Goal: Task Accomplishment & Management: Use online tool/utility

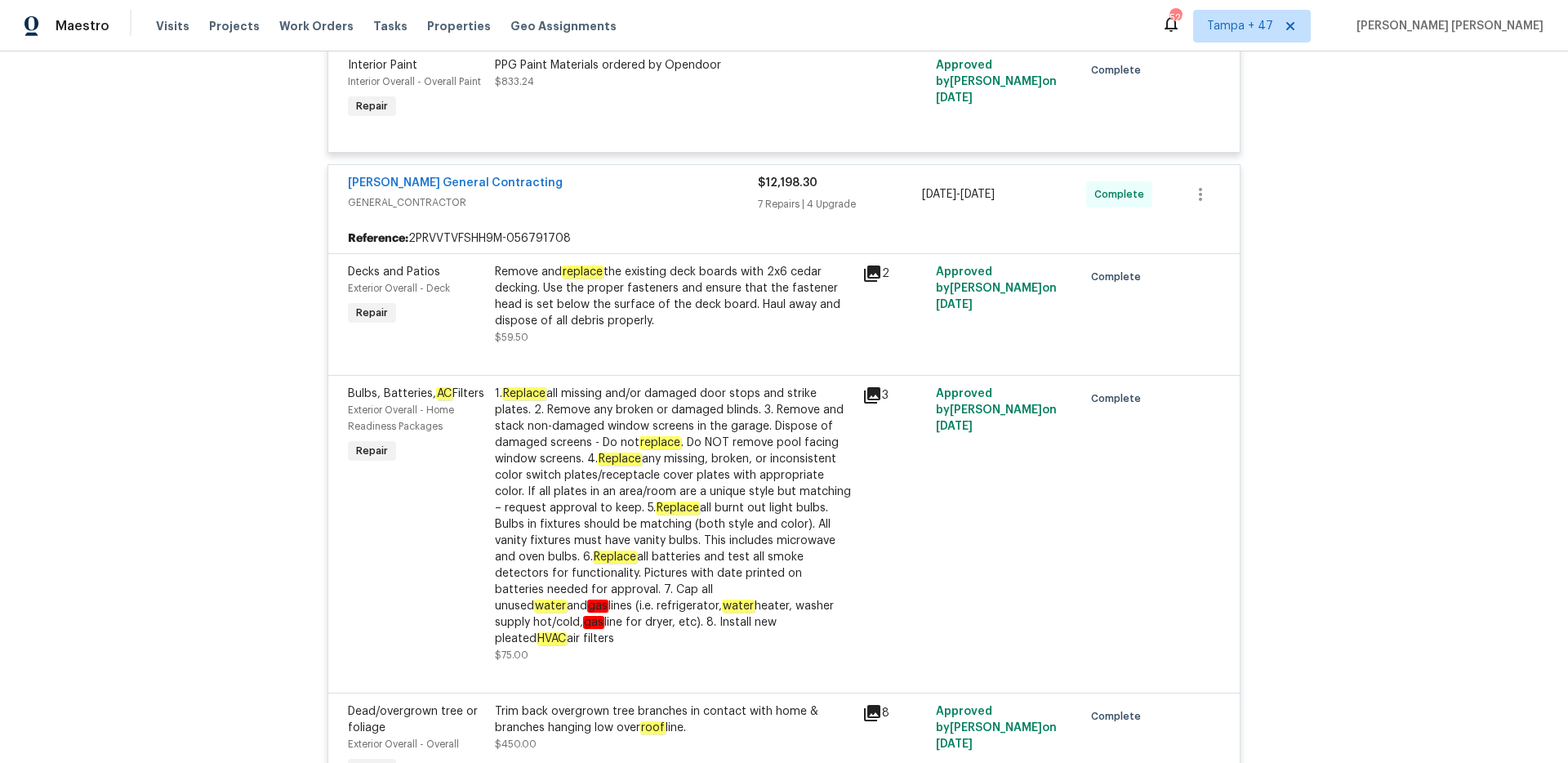
scroll to position [2388, 0]
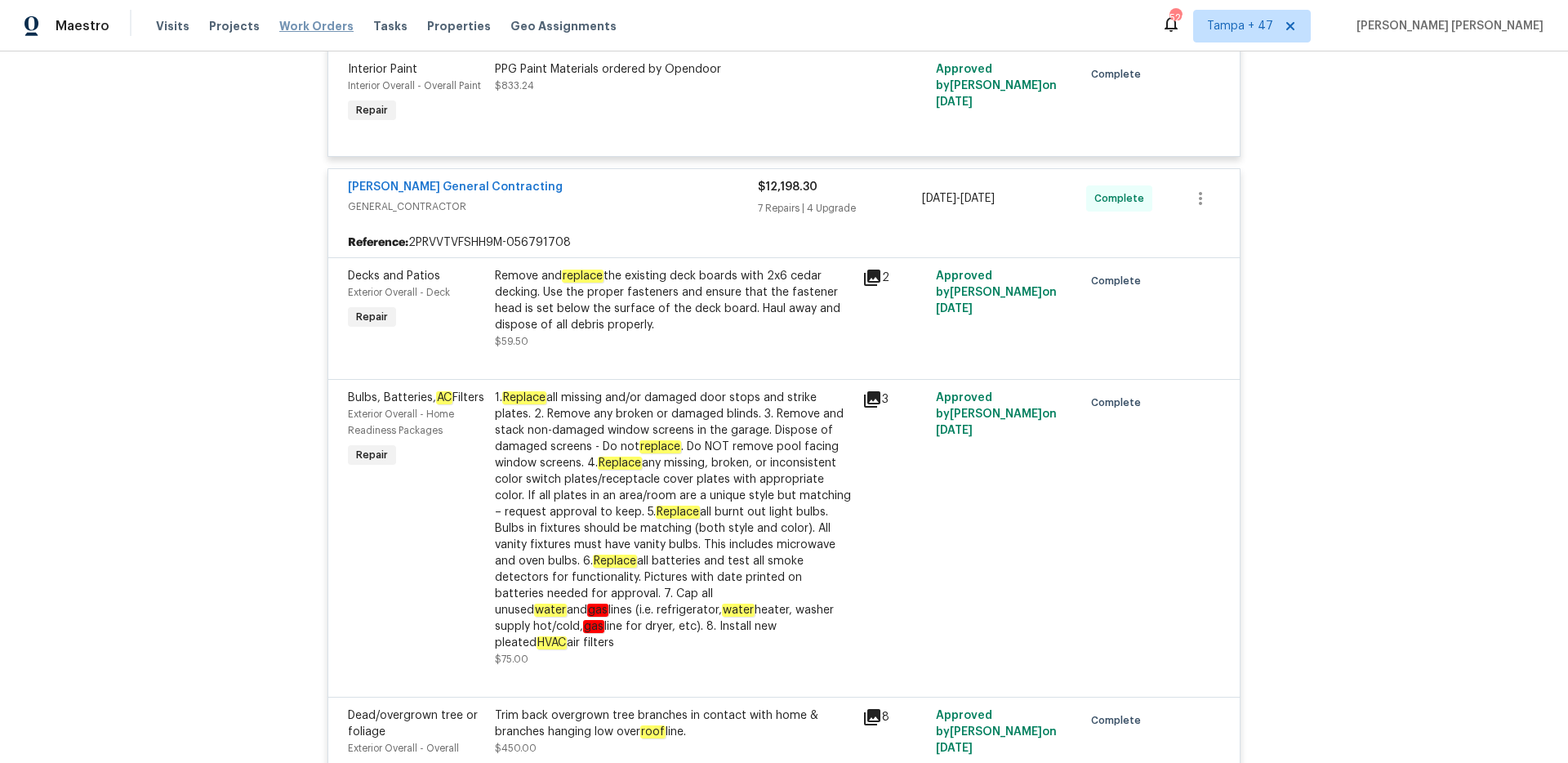
click at [295, 31] on span "Work Orders" at bounding box center [317, 26] width 74 height 16
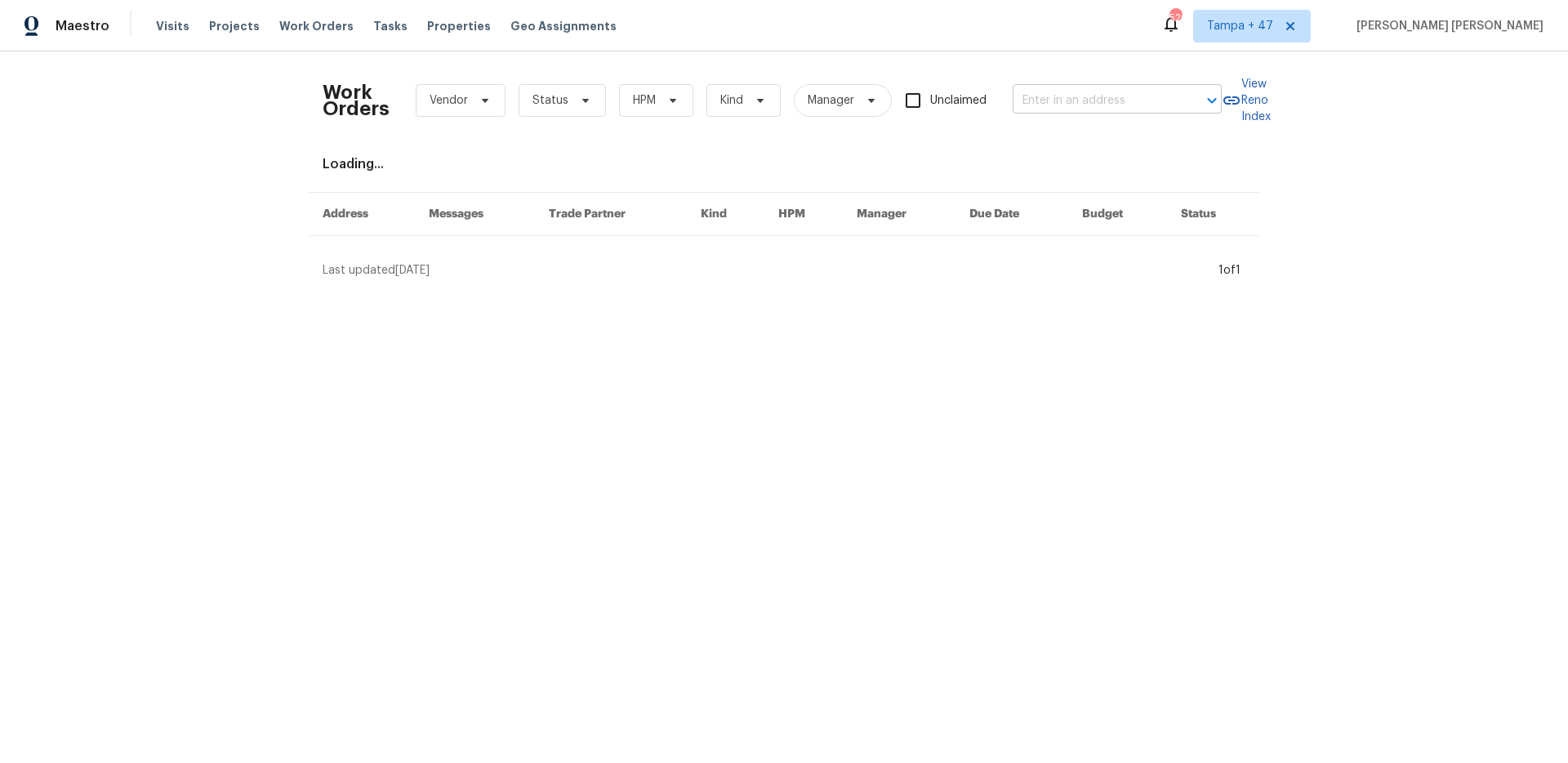
click at [1097, 94] on input "text" at bounding box center [1094, 100] width 164 height 25
paste input "4973 Royal Adelaide Way, Raleigh, NC 27604"
type input "4973 Royal Adelaide Way, Raleigh, NC 27604"
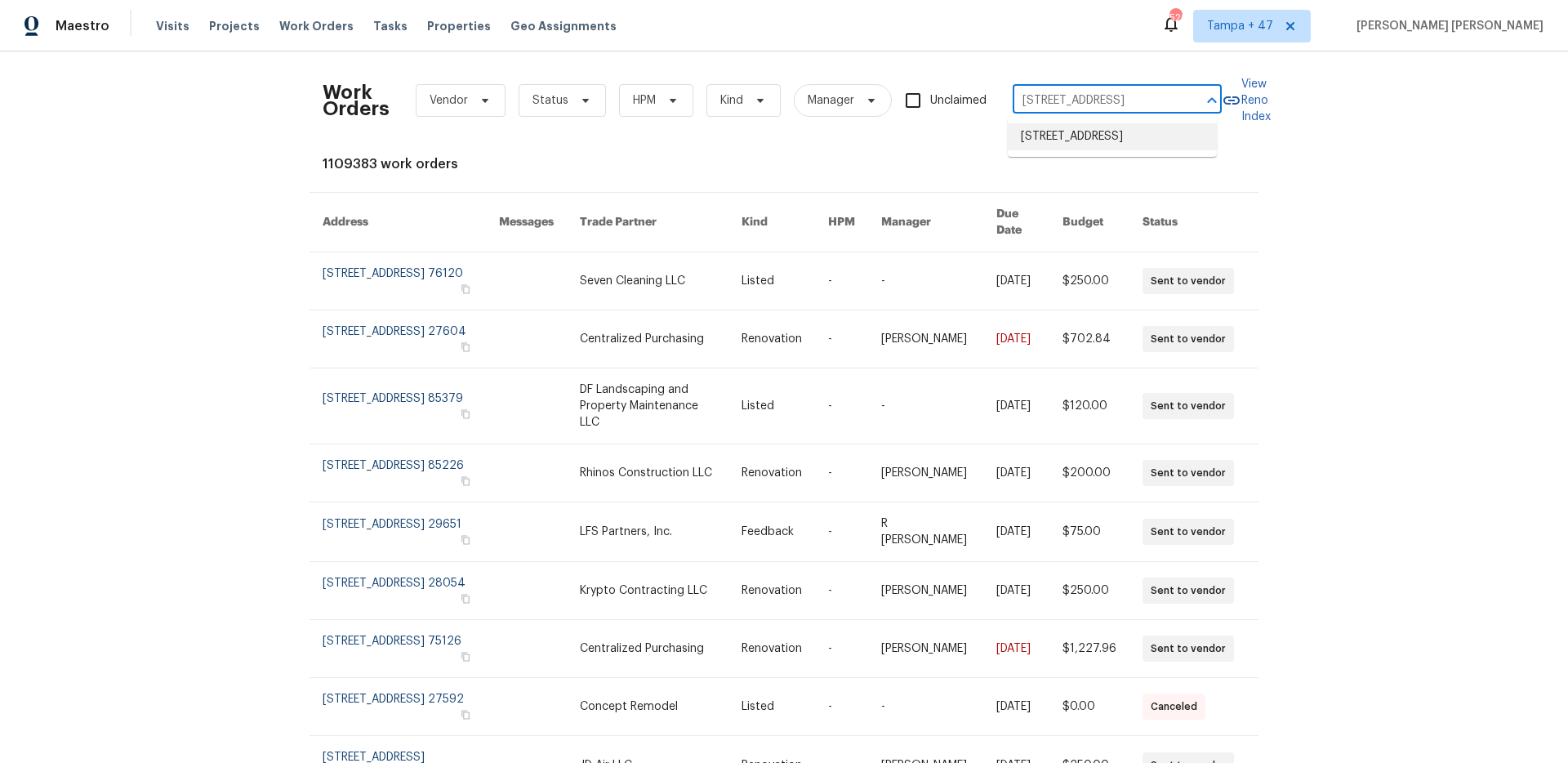
click at [1136, 131] on li "4973 Royal Adelaide Way, Raleigh, NC 27604" at bounding box center [1112, 136] width 209 height 27
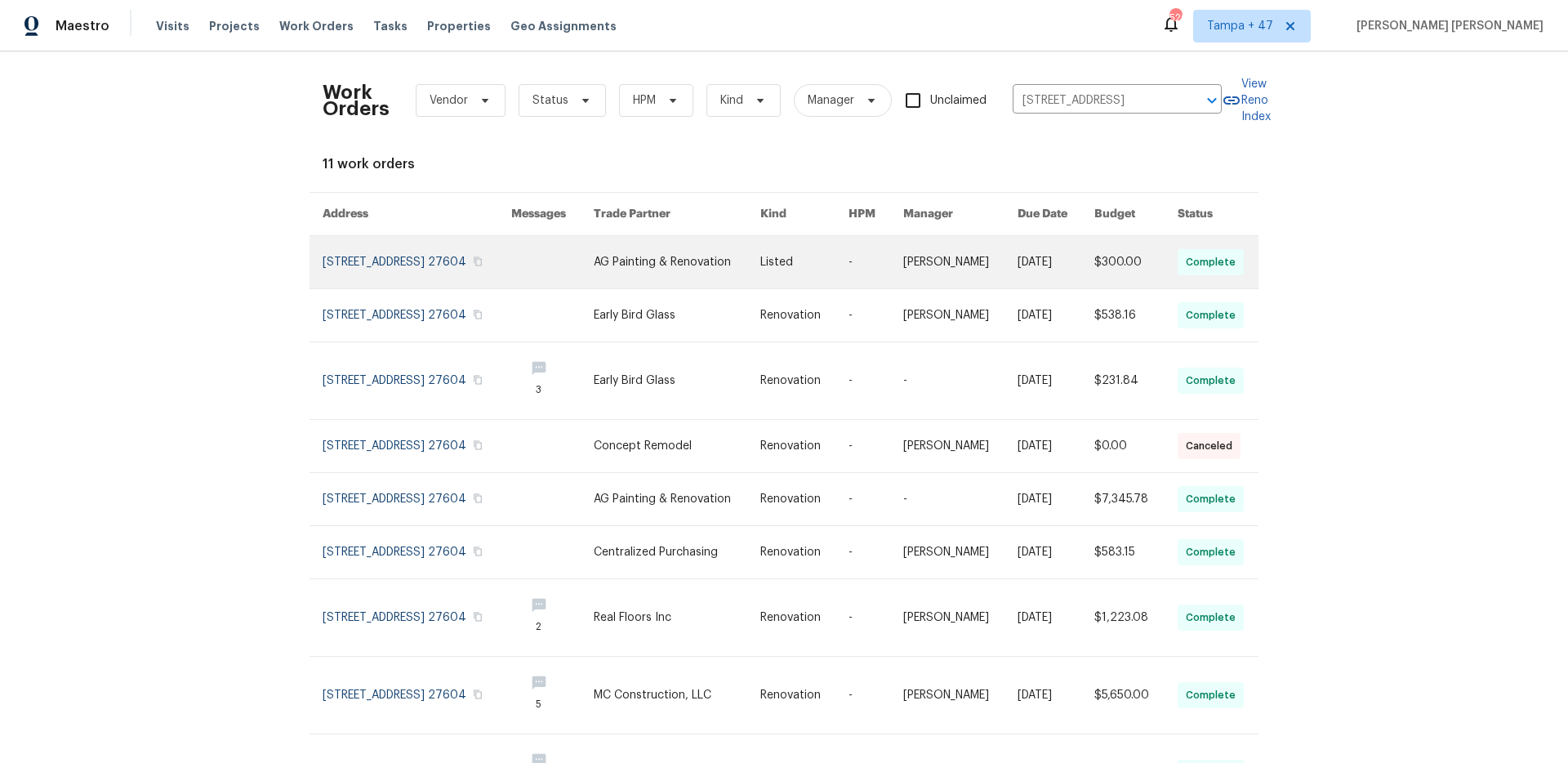
click at [1115, 281] on link at bounding box center [1136, 262] width 82 height 53
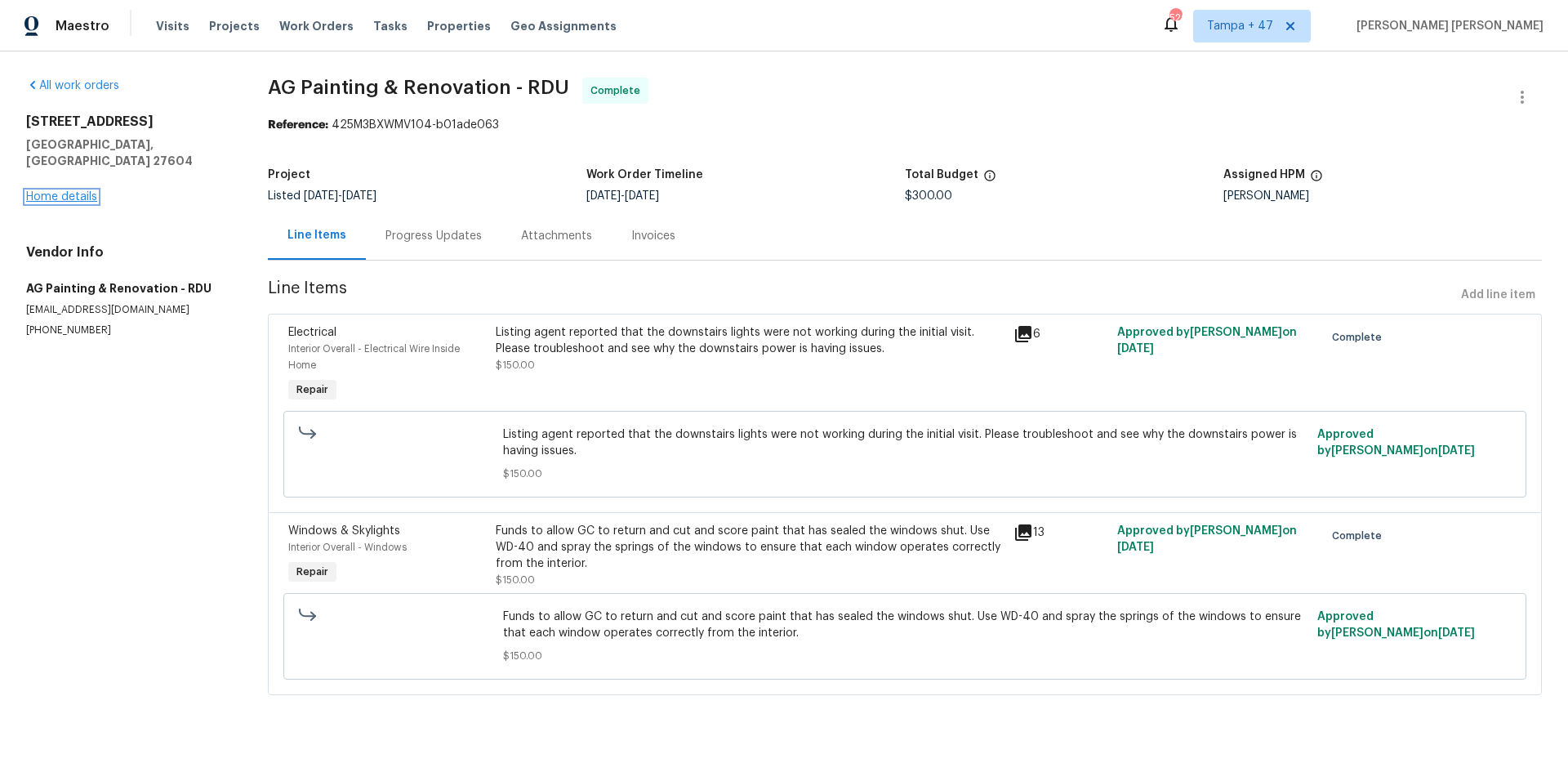
click at [49, 191] on link "Home details" at bounding box center [62, 197] width 71 height 12
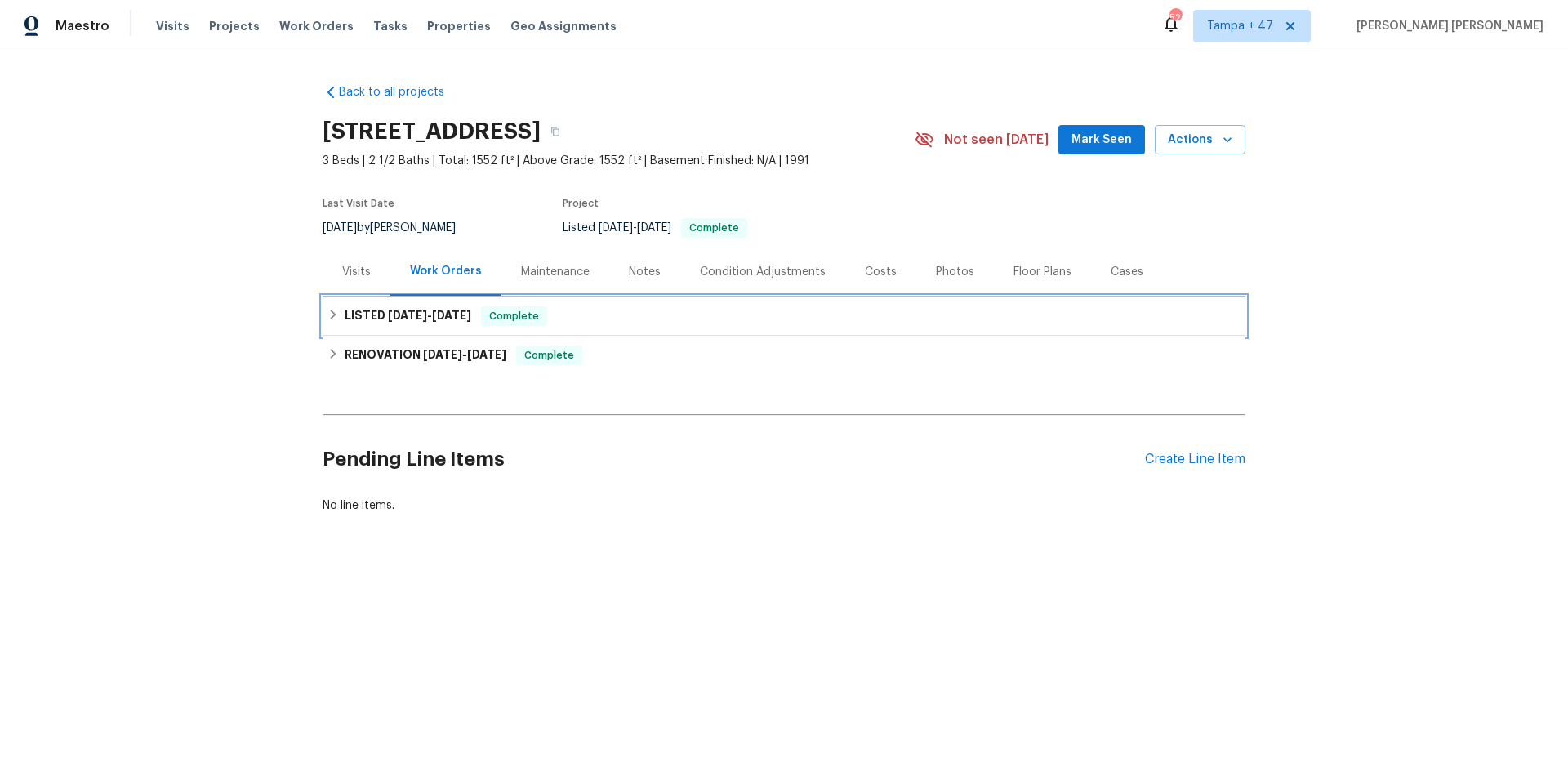
click at [497, 312] on span "Complete" at bounding box center [514, 316] width 62 height 16
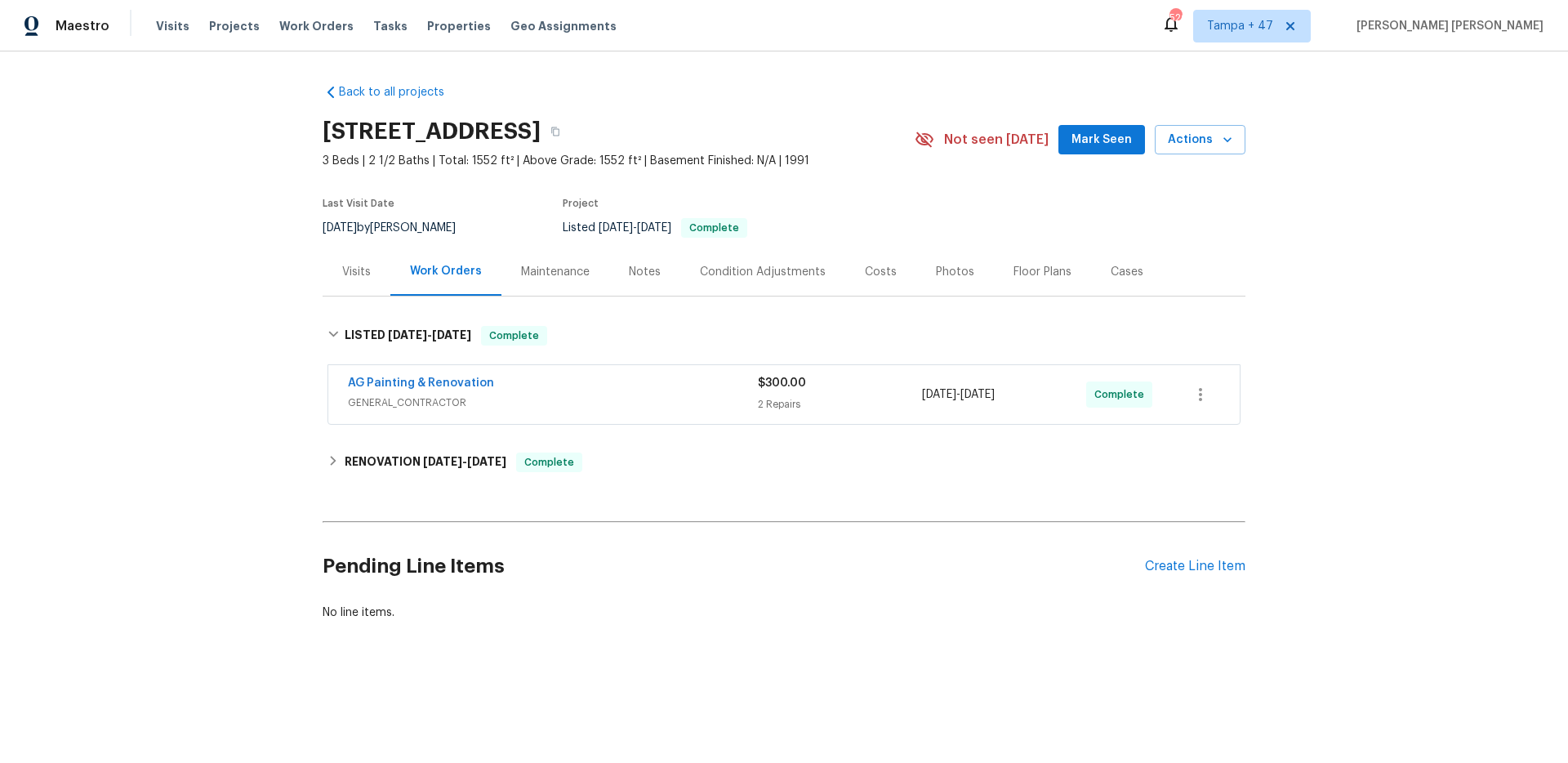
click at [653, 382] on div "AG Painting & Renovation" at bounding box center [553, 385] width 410 height 20
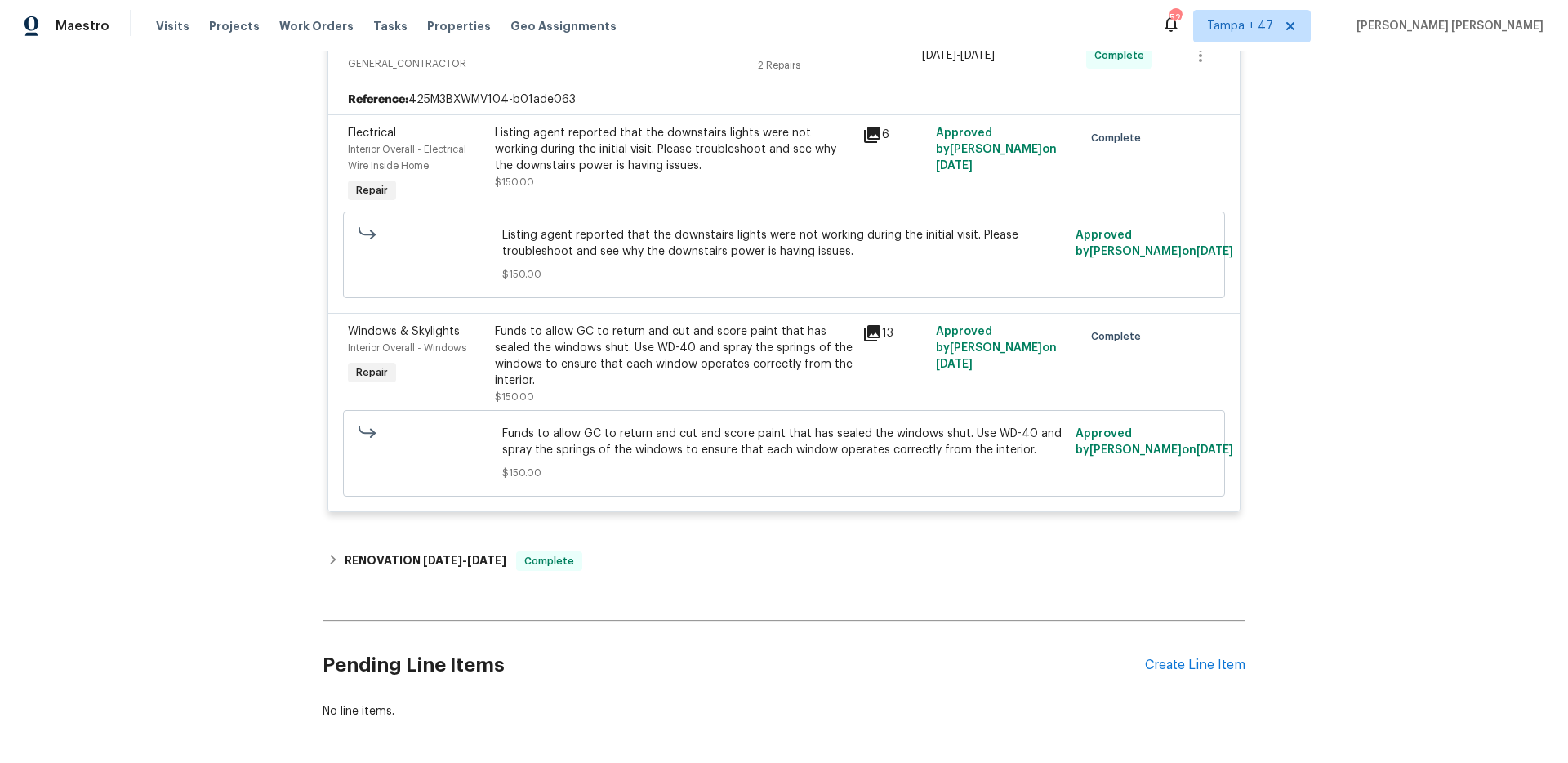
scroll to position [407, 0]
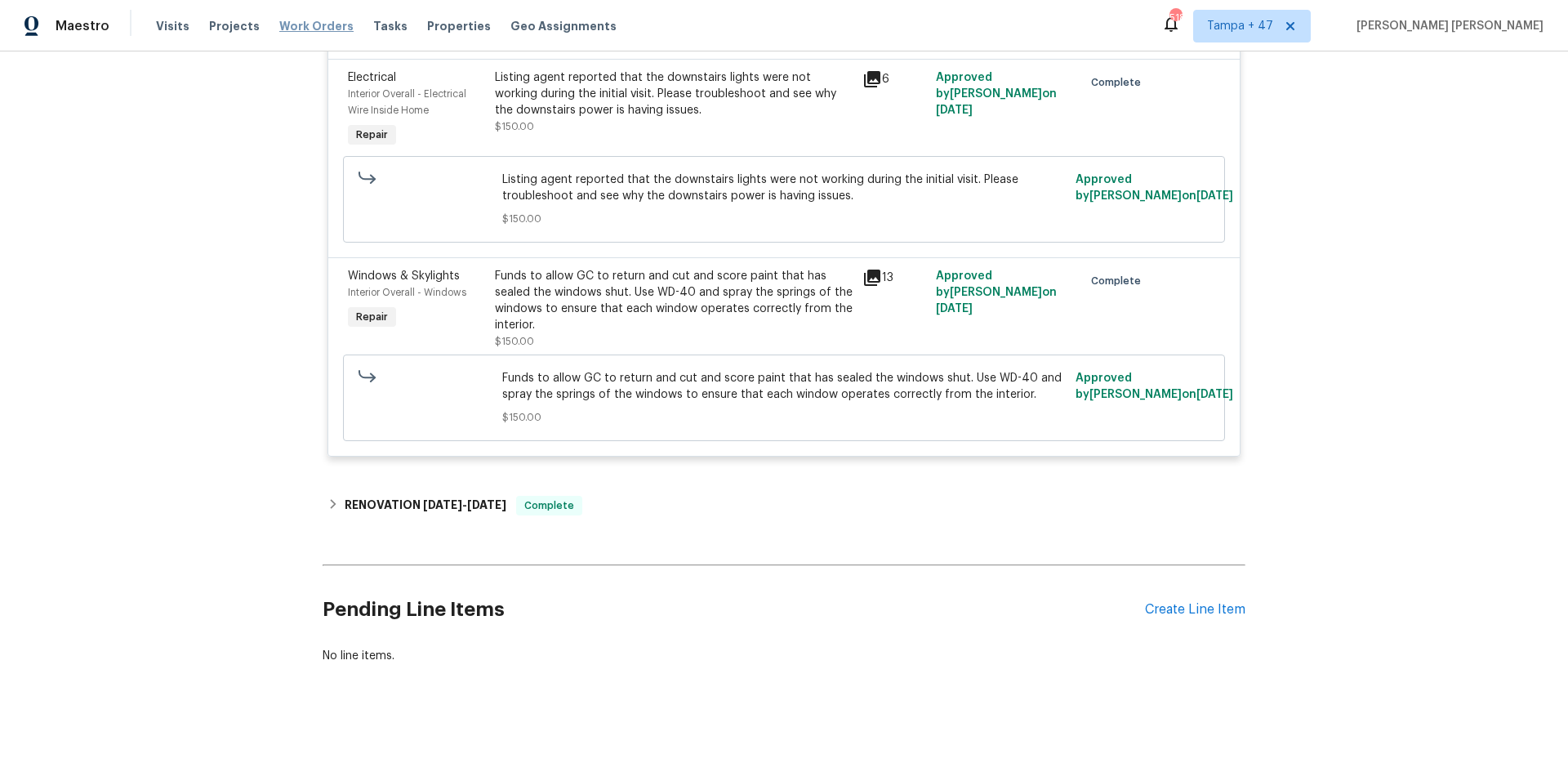
click at [317, 29] on span "Work Orders" at bounding box center [317, 26] width 74 height 16
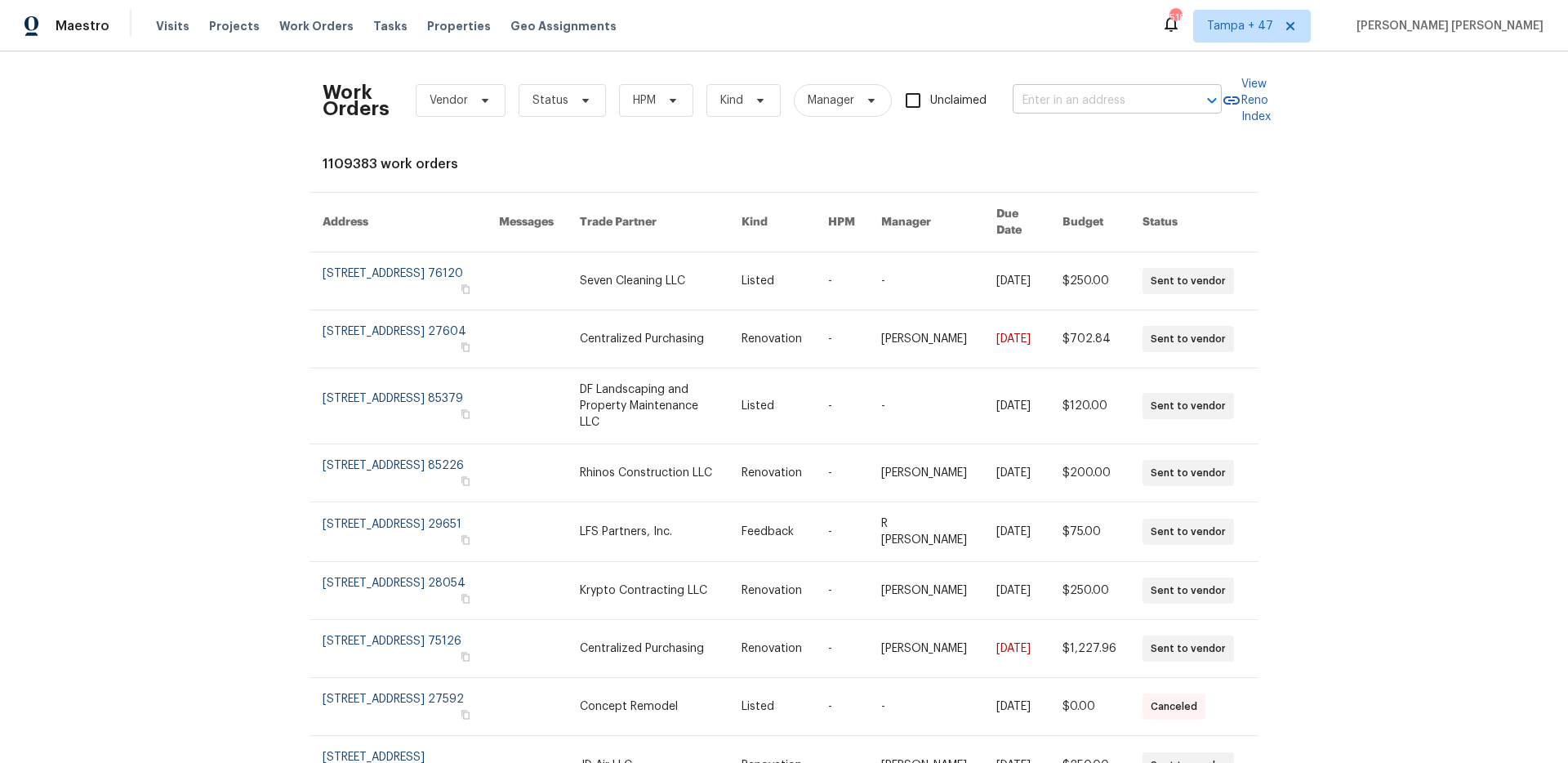
click at [1087, 110] on input "text" at bounding box center [1094, 100] width 164 height 25
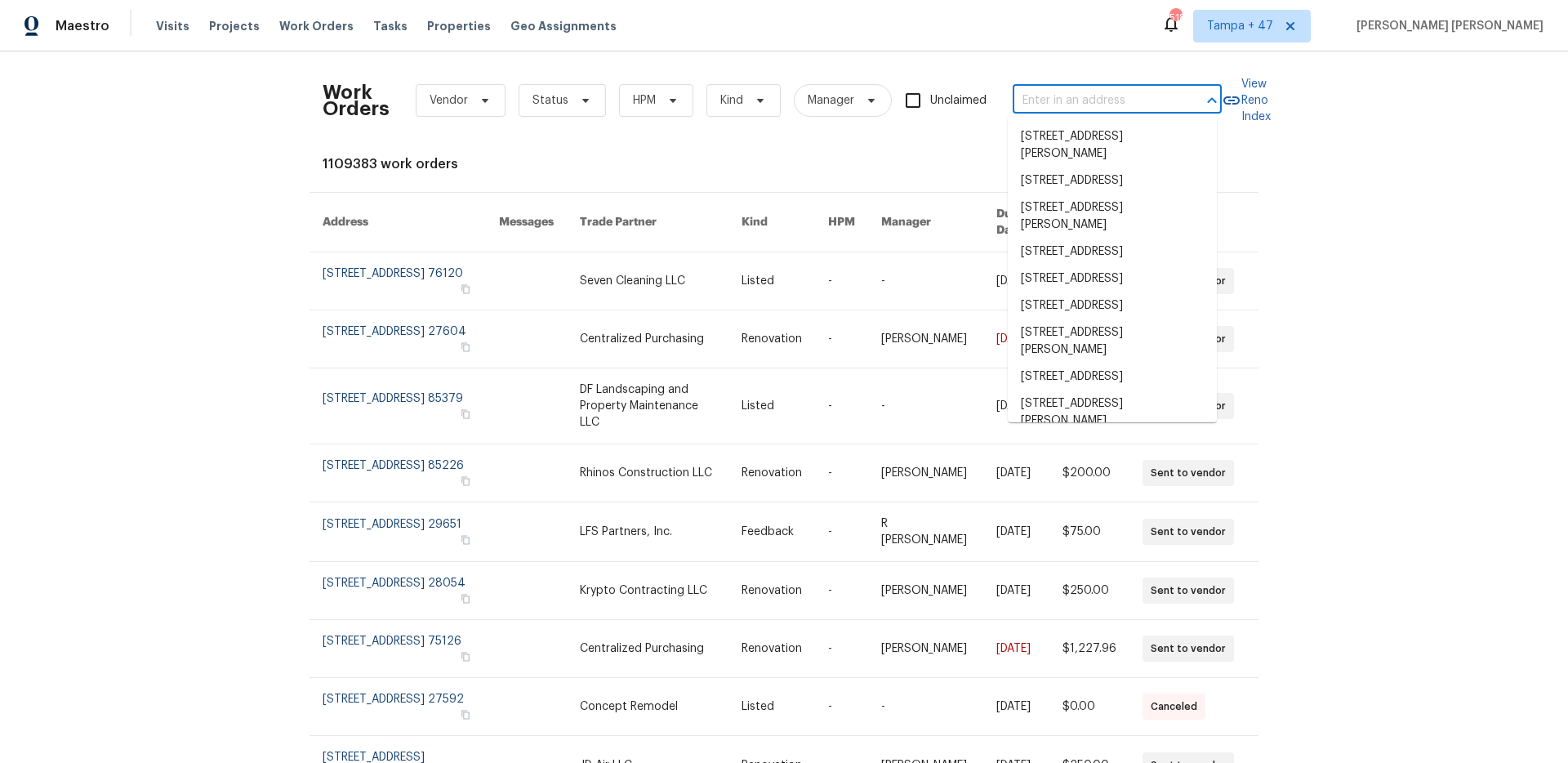
paste input "1508 Rosson Rd, Little Elm, TX 75068"
type input "1508 Rosson Rd, Little Elm, TX 75068"
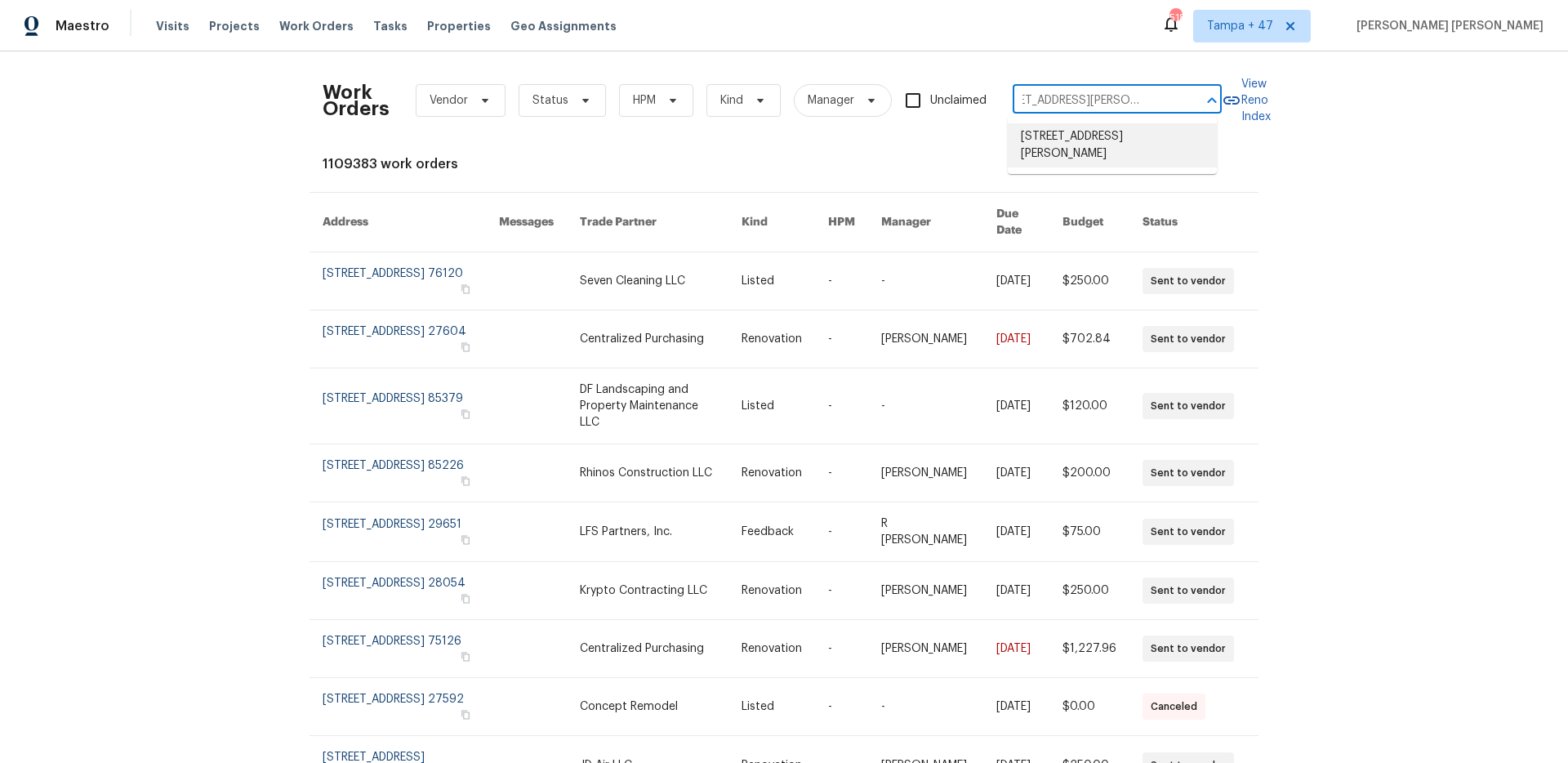
click at [1087, 153] on li "1508 Rosson Rd, Little Elm, TX 75068" at bounding box center [1112, 146] width 209 height 44
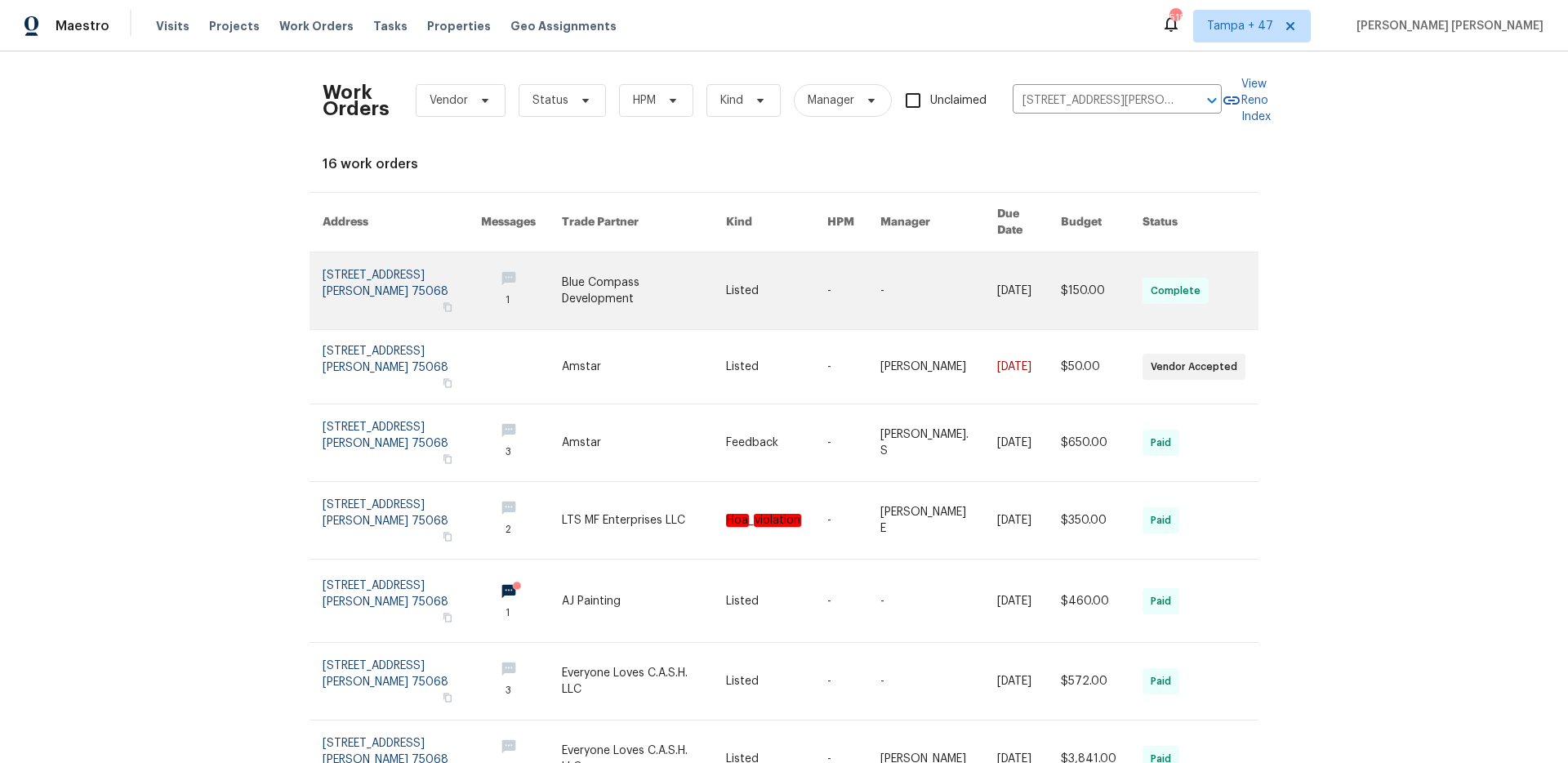
click at [1062, 276] on link at bounding box center [1101, 290] width 81 height 76
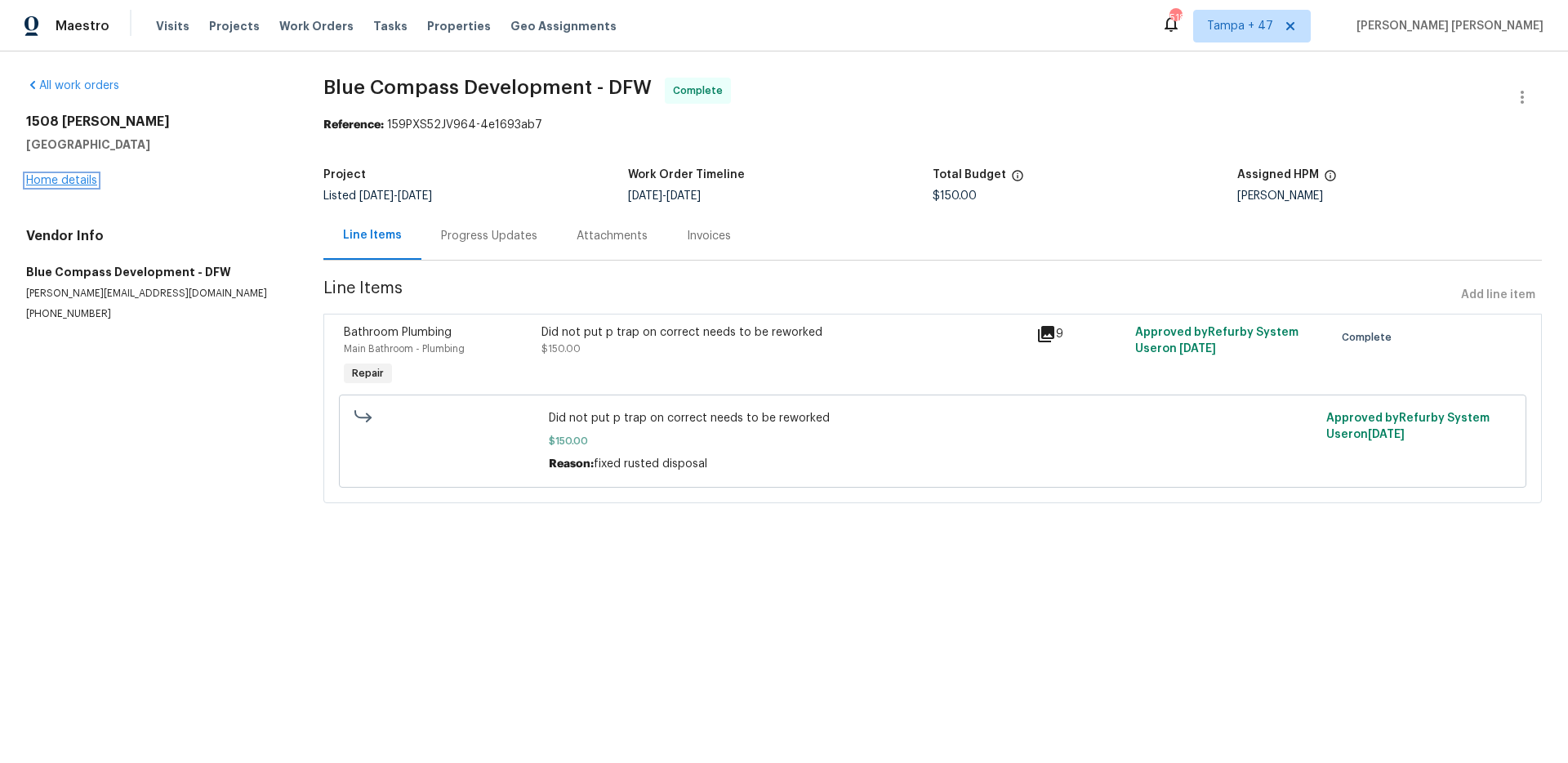
click at [77, 179] on link "Home details" at bounding box center [62, 181] width 71 height 12
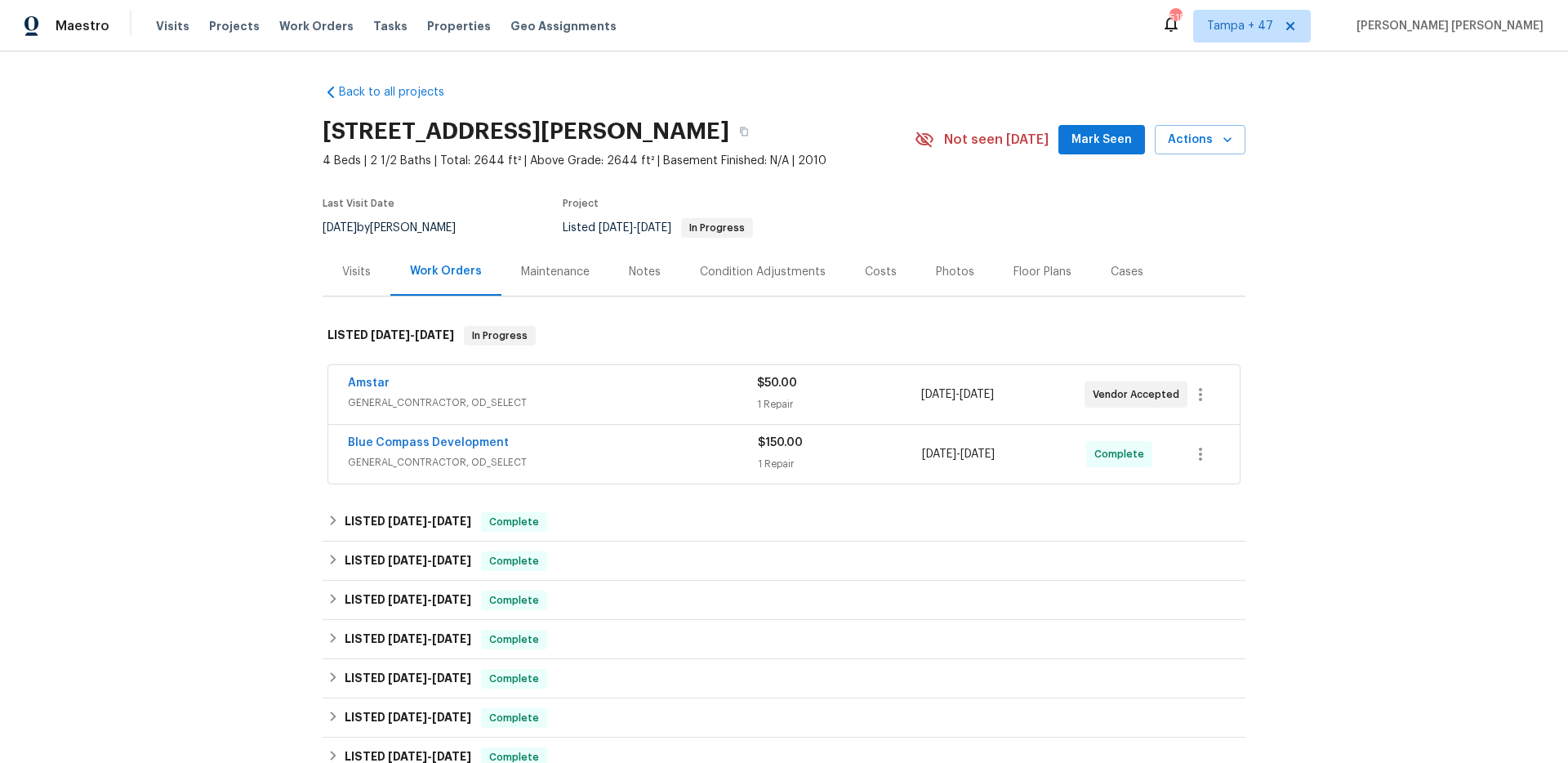
click at [654, 452] on div "Blue Compass Development" at bounding box center [553, 444] width 410 height 20
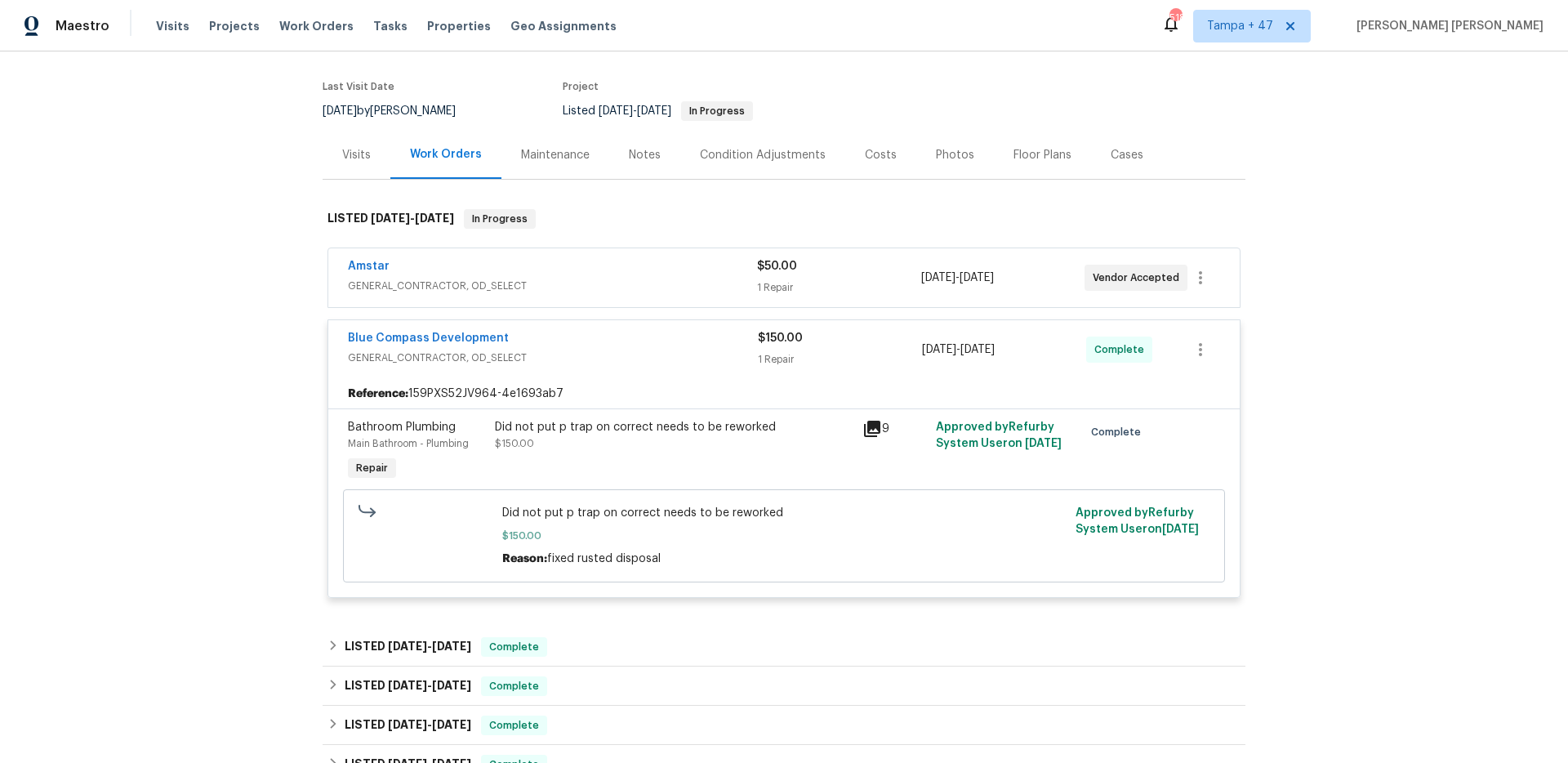
scroll to position [128, 0]
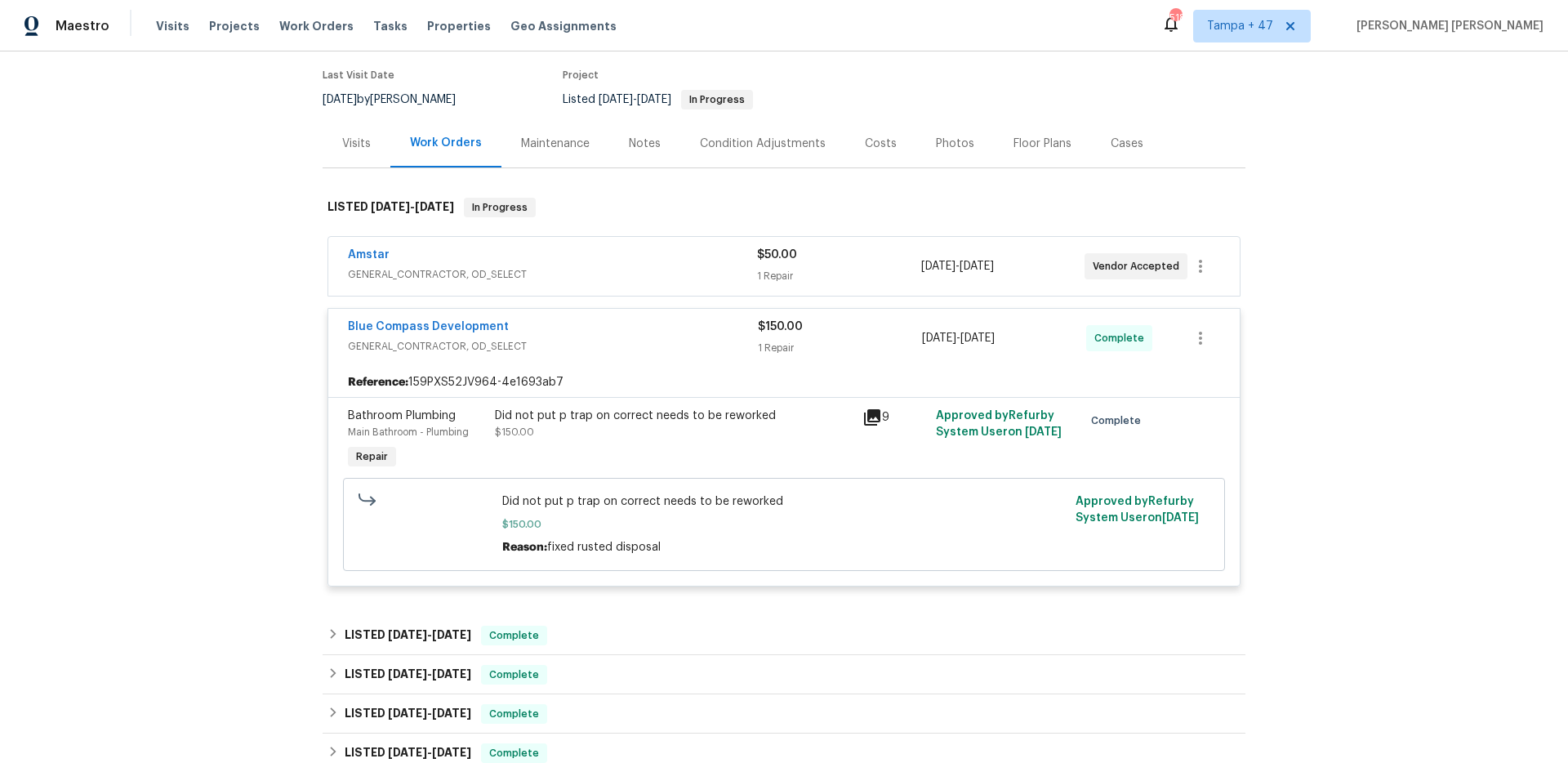
click at [699, 273] on span "GENERAL_CONTRACTOR, OD_SELECT" at bounding box center [553, 275] width 409 height 16
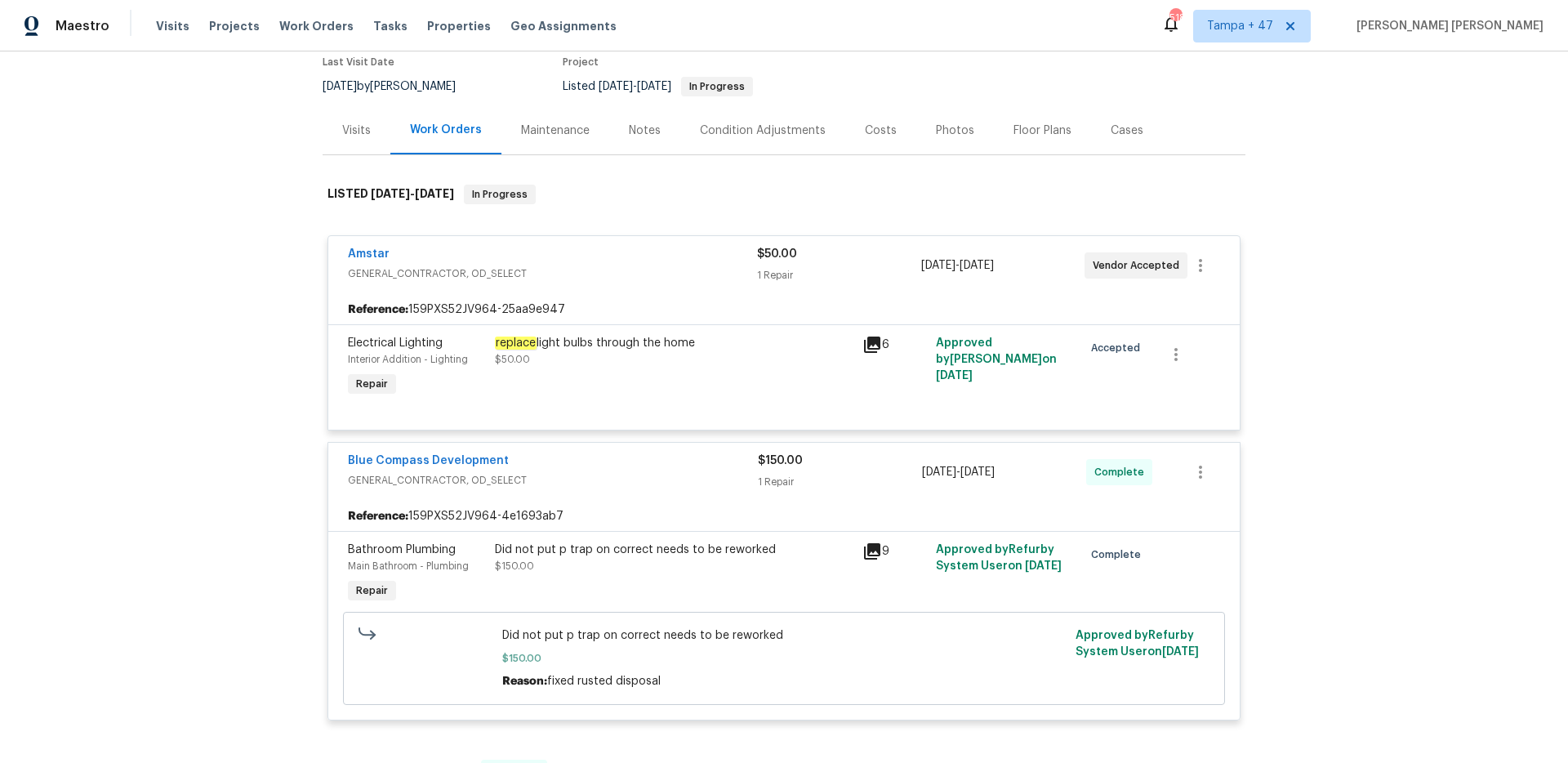
scroll to position [142, 0]
click at [667, 546] on div "Did not put p trap on correct needs to be reworked" at bounding box center [673, 548] width 358 height 16
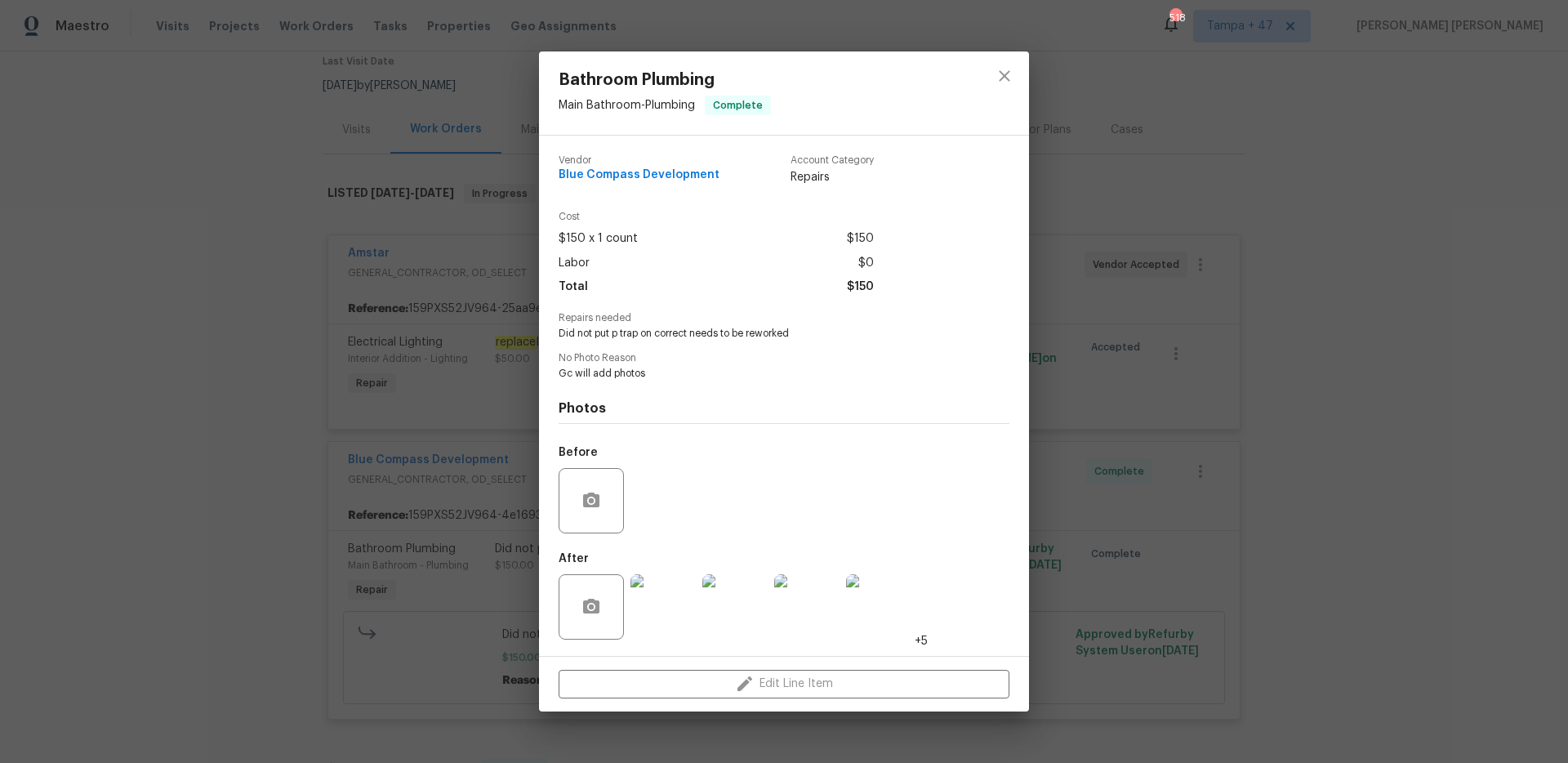
click at [672, 591] on img at bounding box center [663, 606] width 65 height 65
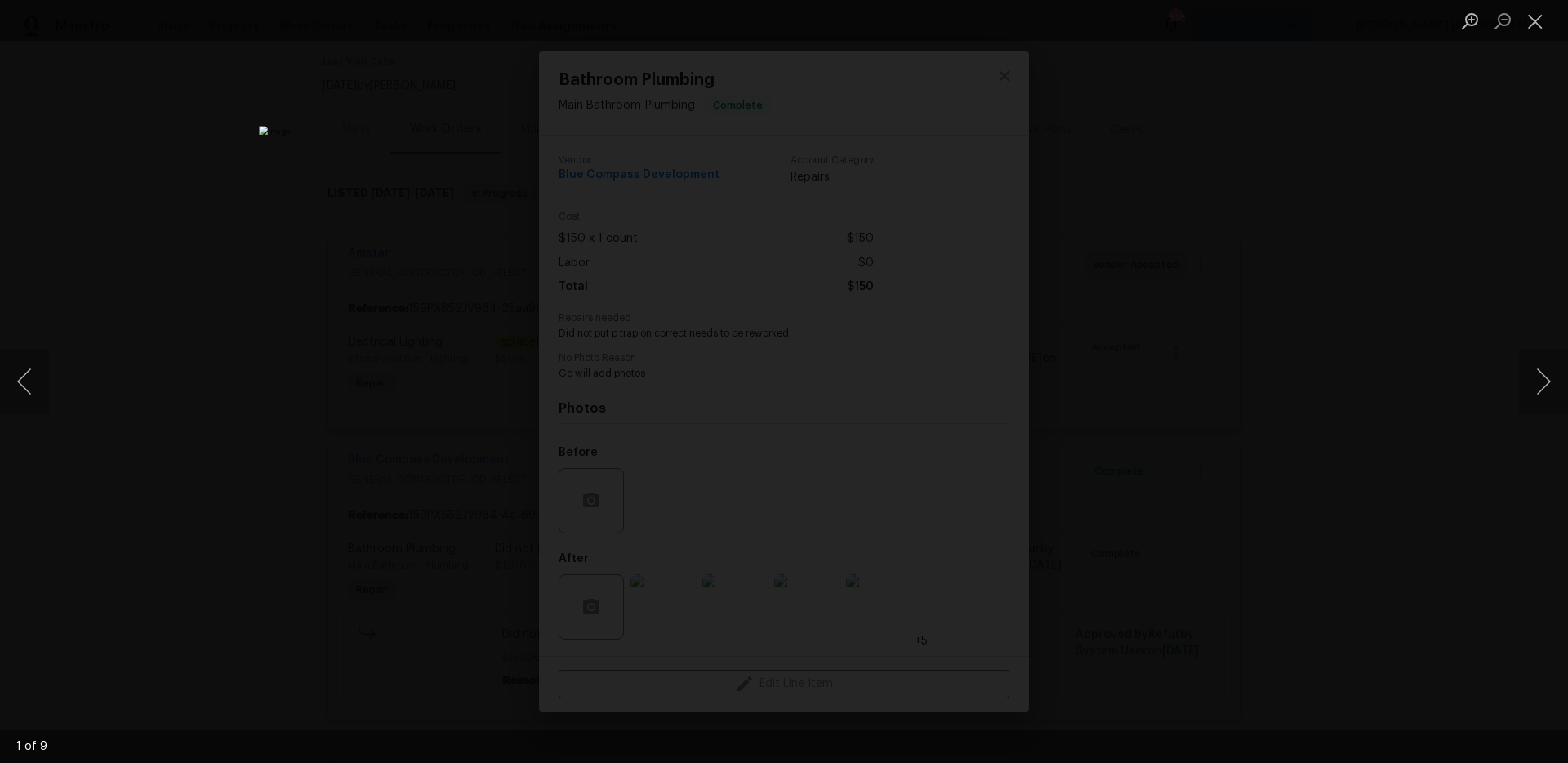
click at [1179, 438] on div "Lightbox" at bounding box center [784, 382] width 1568 height 763
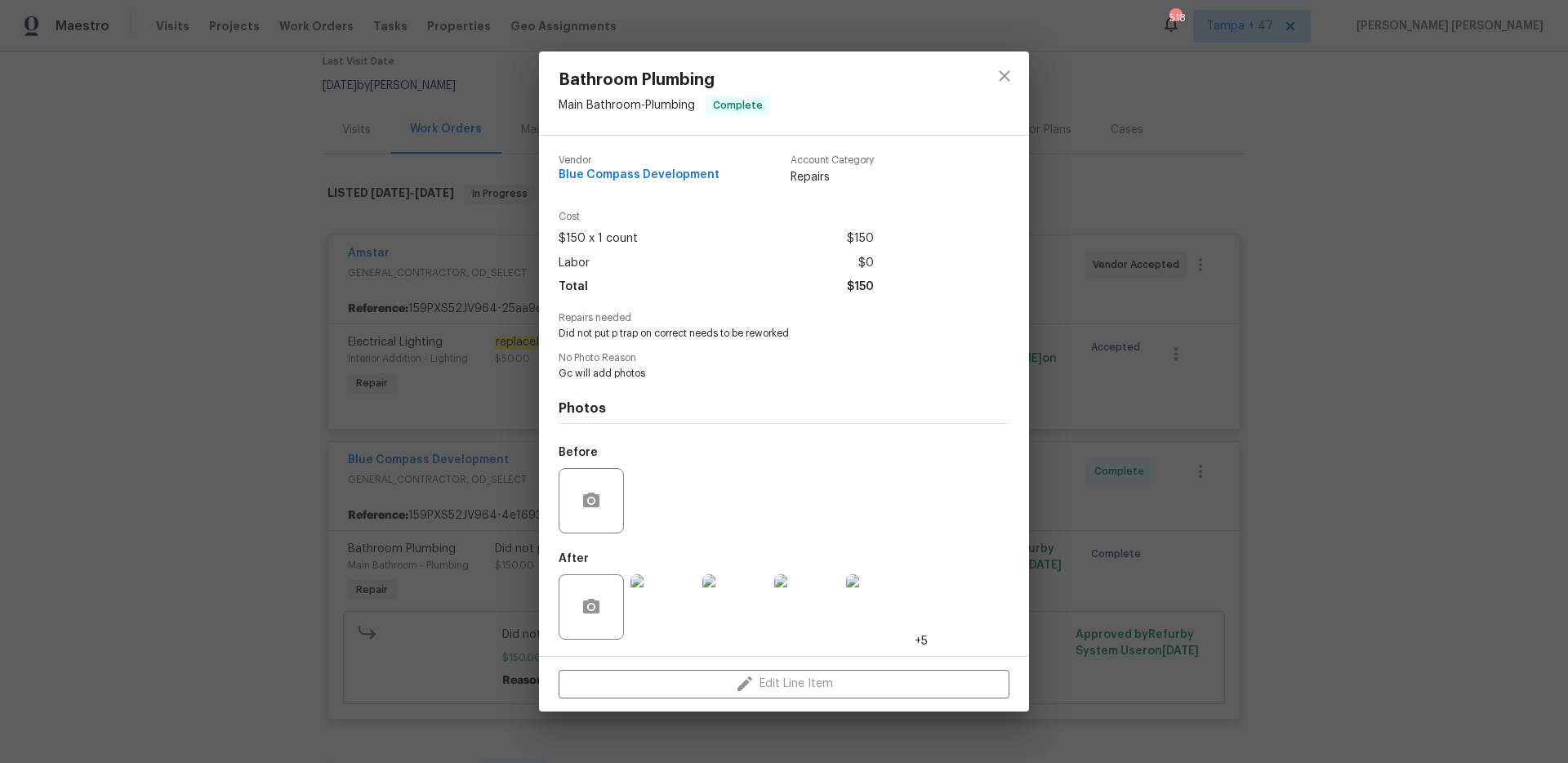
click at [1180, 438] on div "Bathroom Plumbing Main Bathroom - Plumbing Complete Vendor Blue Compass Develop…" at bounding box center [784, 382] width 1568 height 763
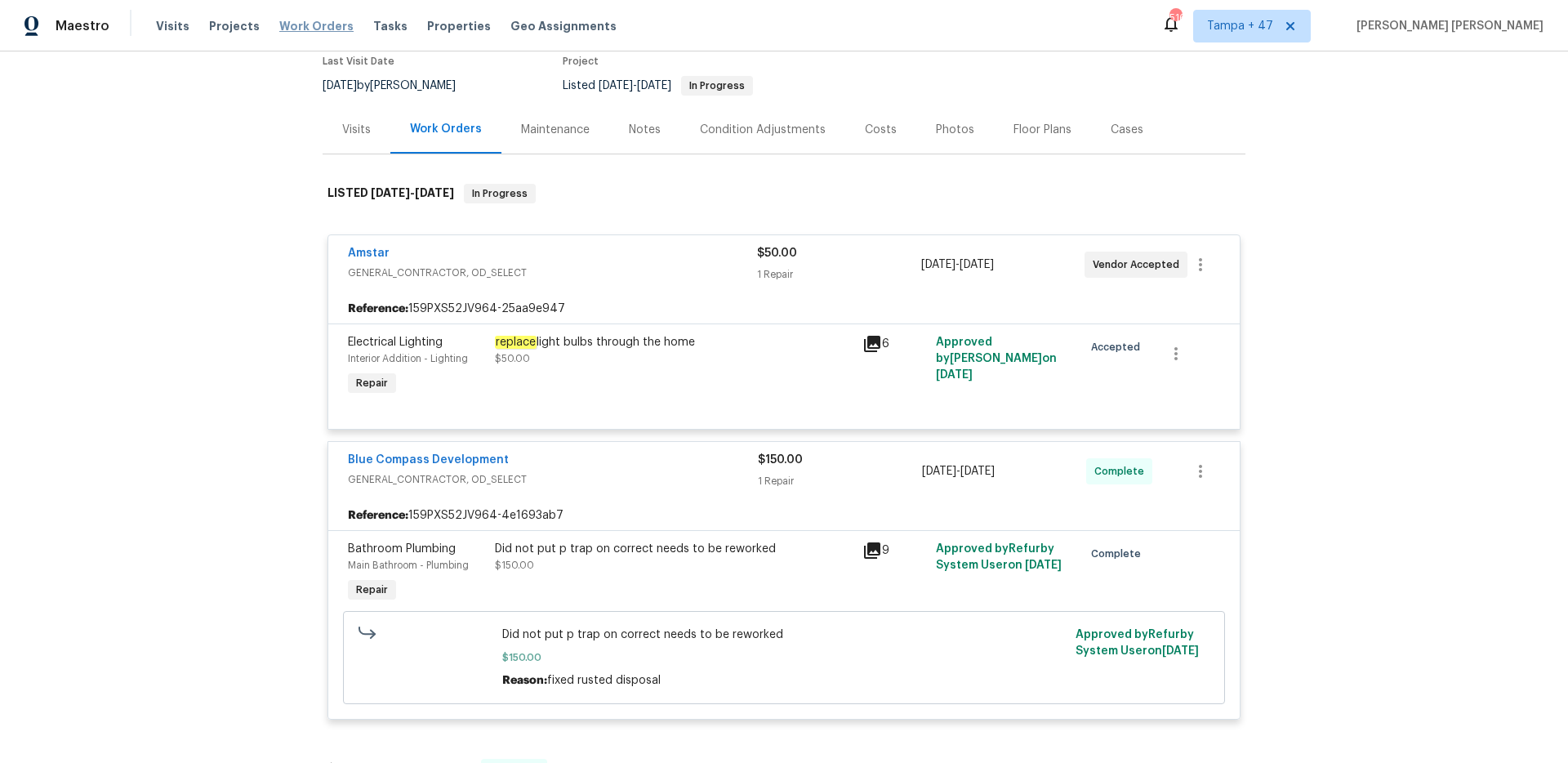
click at [321, 24] on span "Work Orders" at bounding box center [317, 26] width 74 height 16
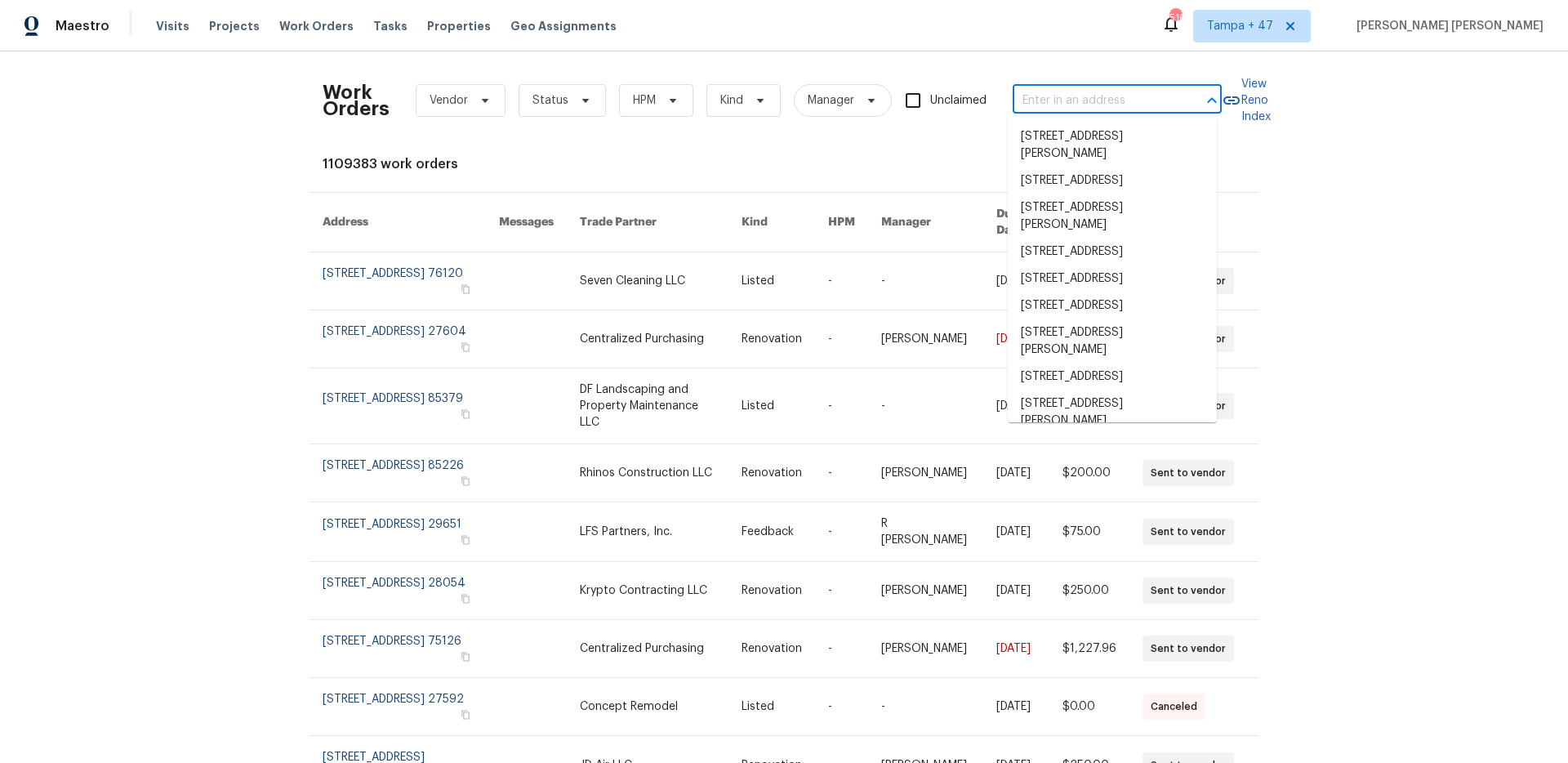
click at [1088, 105] on input "text" at bounding box center [1094, 100] width 164 height 25
paste input "2508 Royal Troon Dr, Plano, TX 75025"
type input "2508 Royal Troon Dr, Plano, TX 75025"
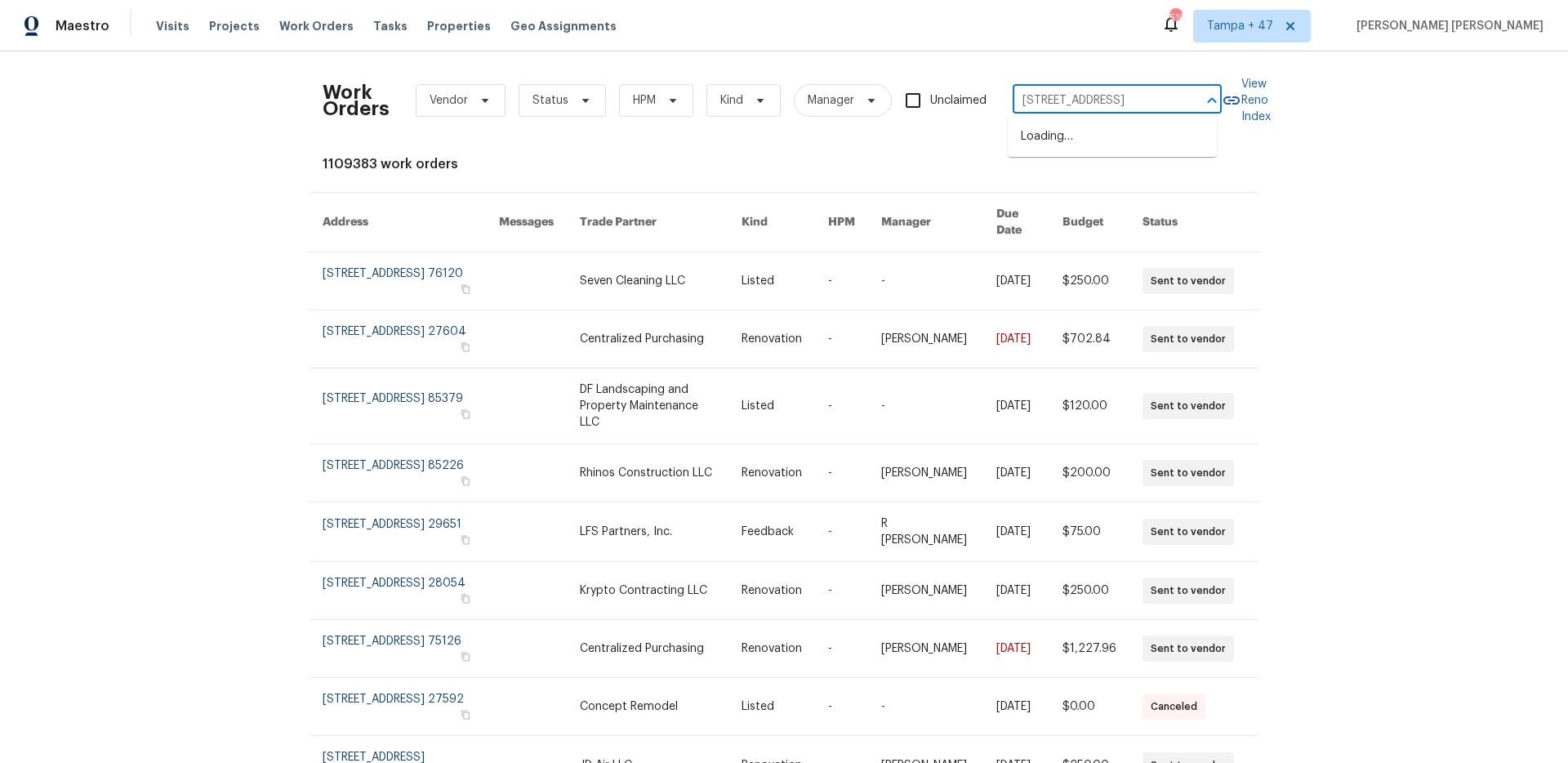
scroll to position [0, 46]
click at [1132, 136] on li "2508 Royal Troon Dr, Plano, TX 75025" at bounding box center [1112, 136] width 209 height 27
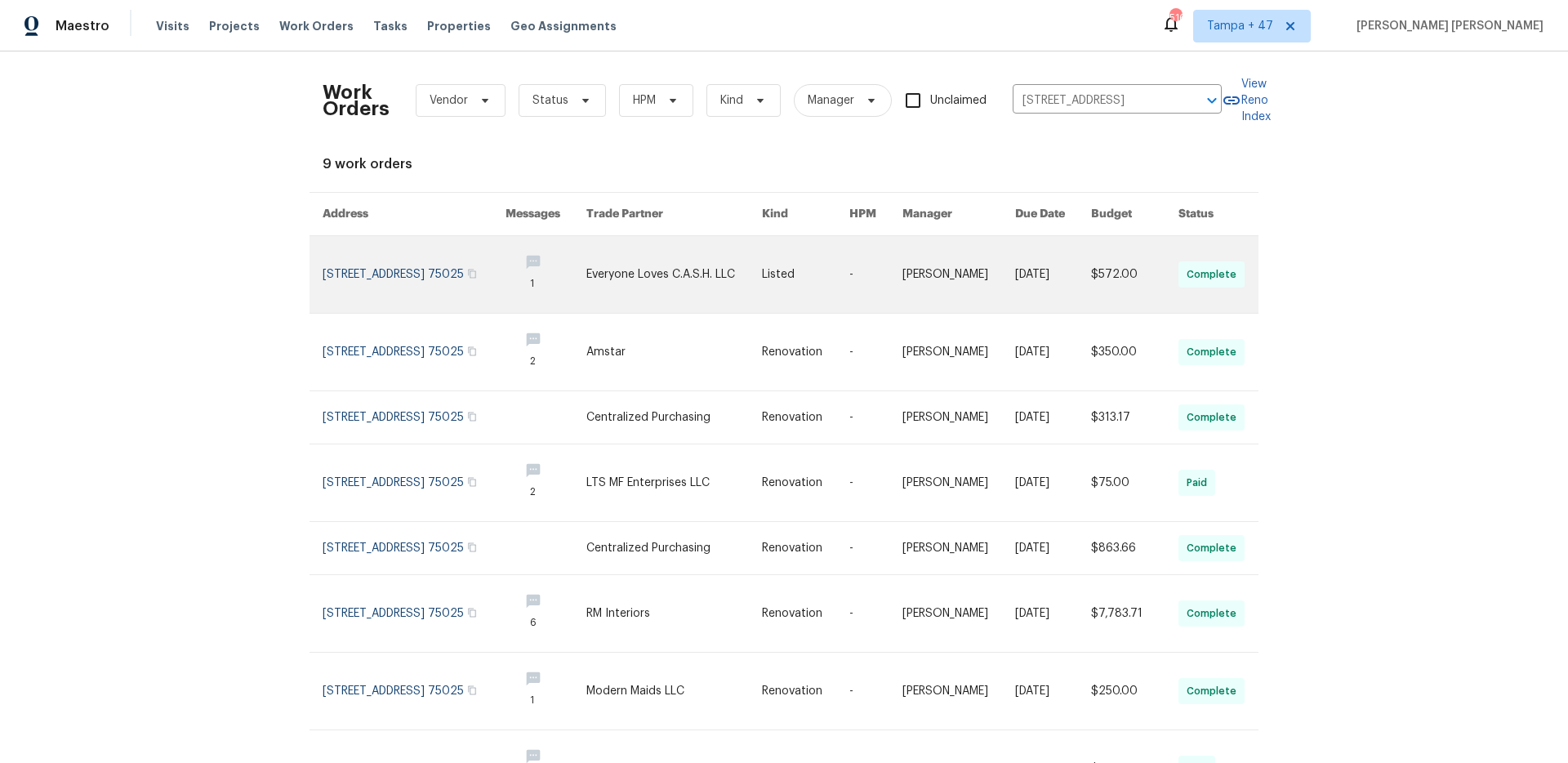
click at [1048, 271] on link at bounding box center [1052, 274] width 76 height 76
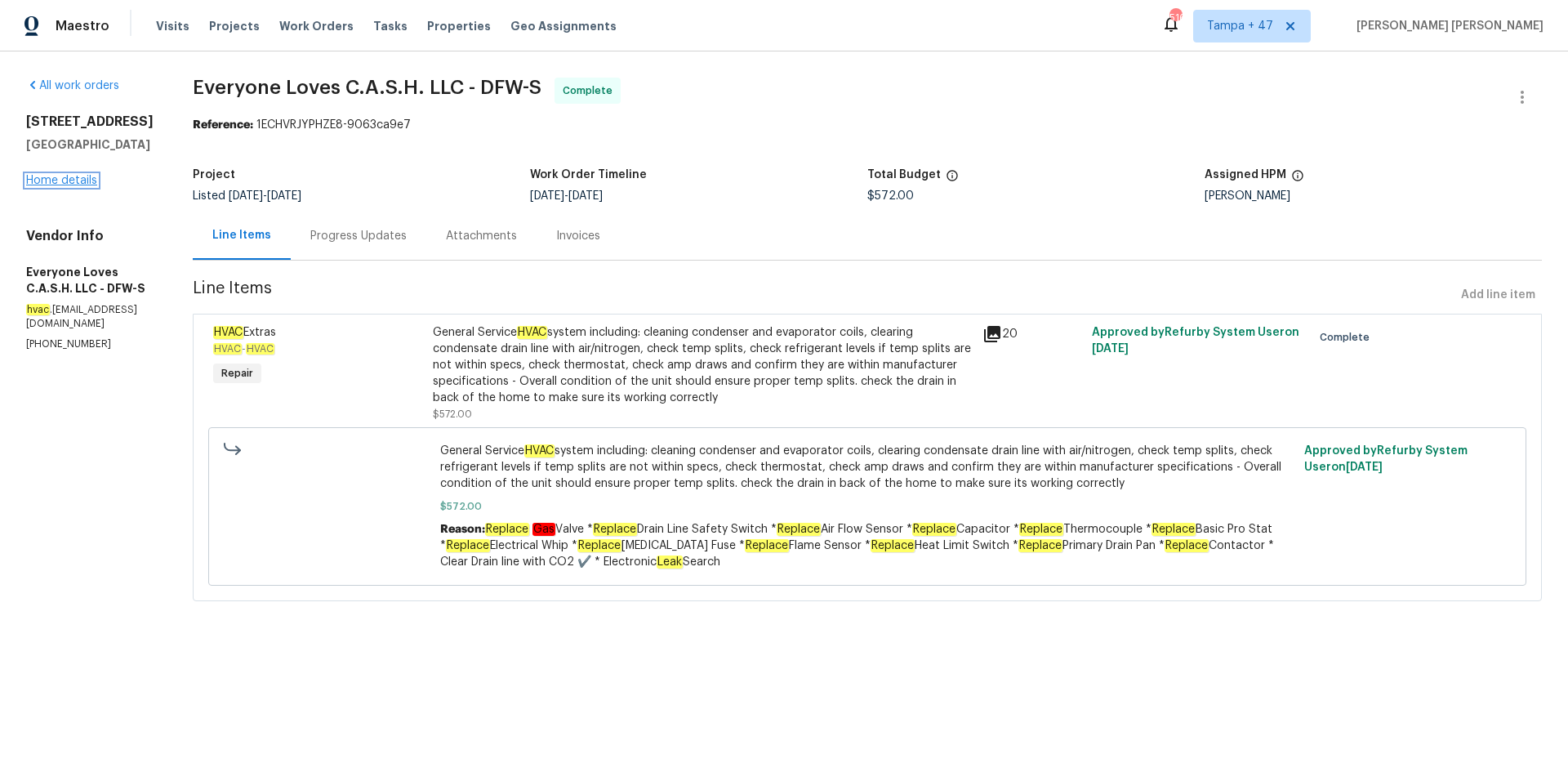
click at [73, 183] on link "Home details" at bounding box center [62, 181] width 71 height 12
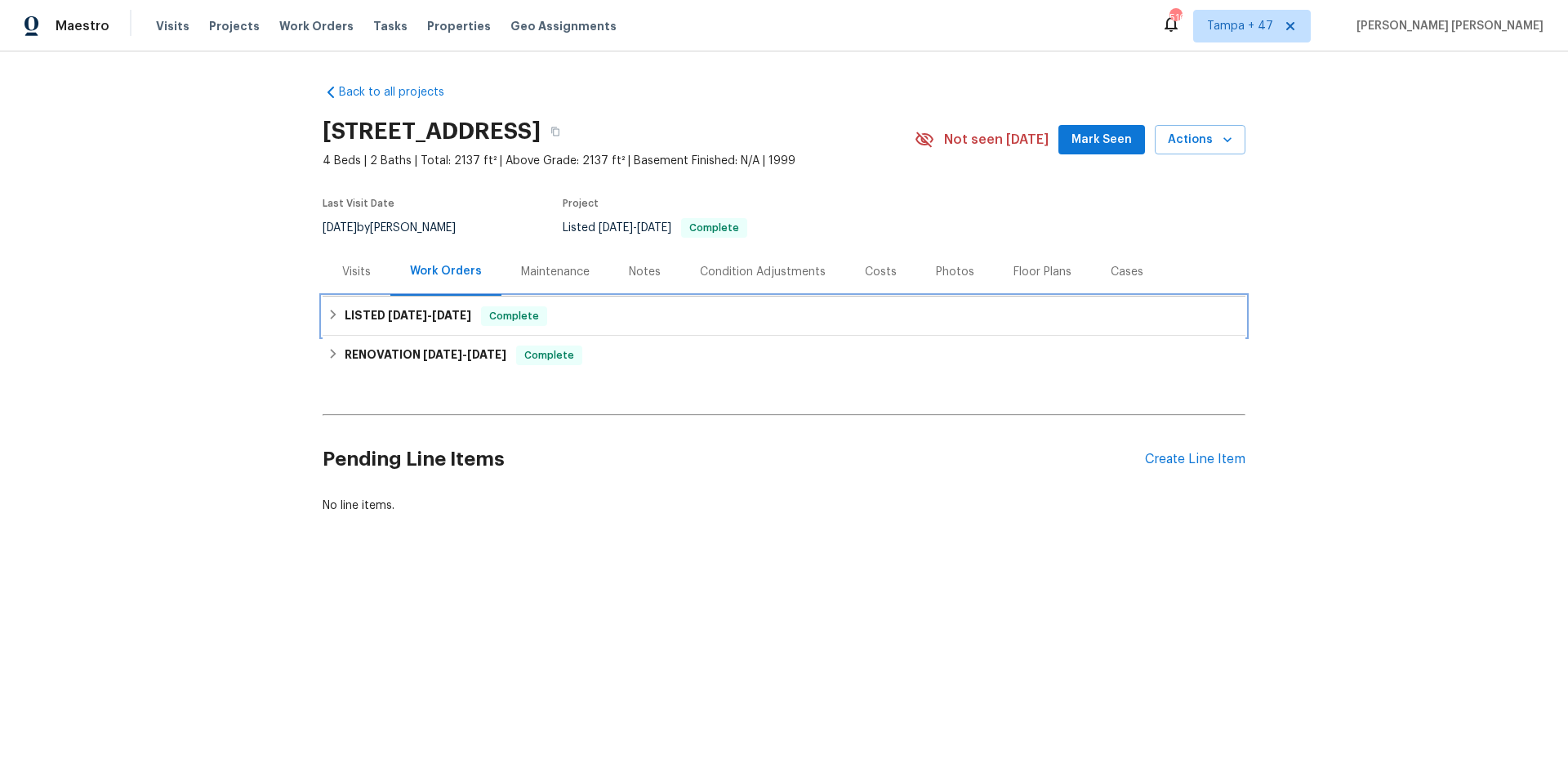
click at [524, 314] on span "Complete" at bounding box center [514, 316] width 62 height 16
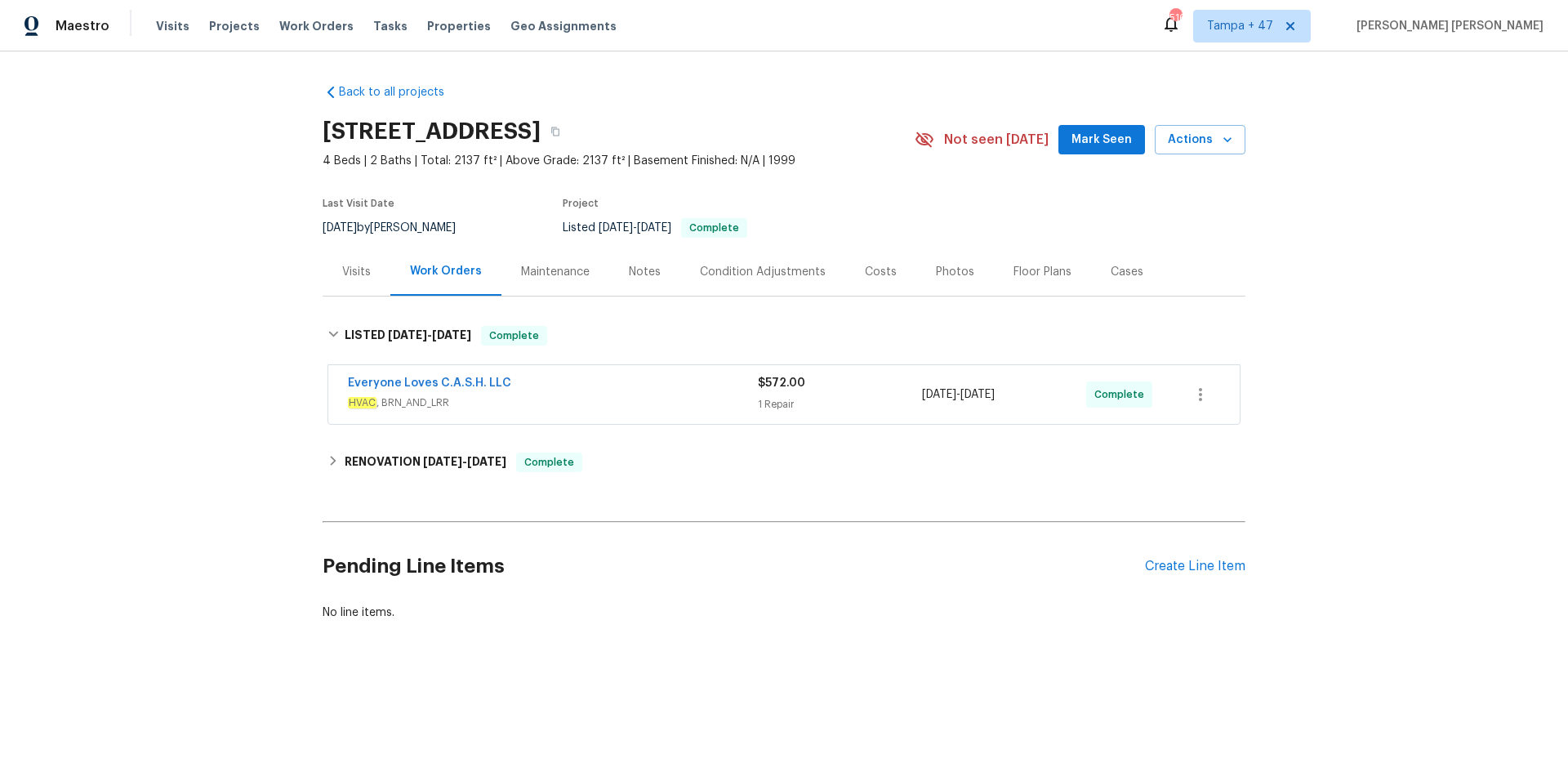
click at [650, 390] on div "Everyone Loves C.A.S.H. LLC" at bounding box center [553, 385] width 410 height 20
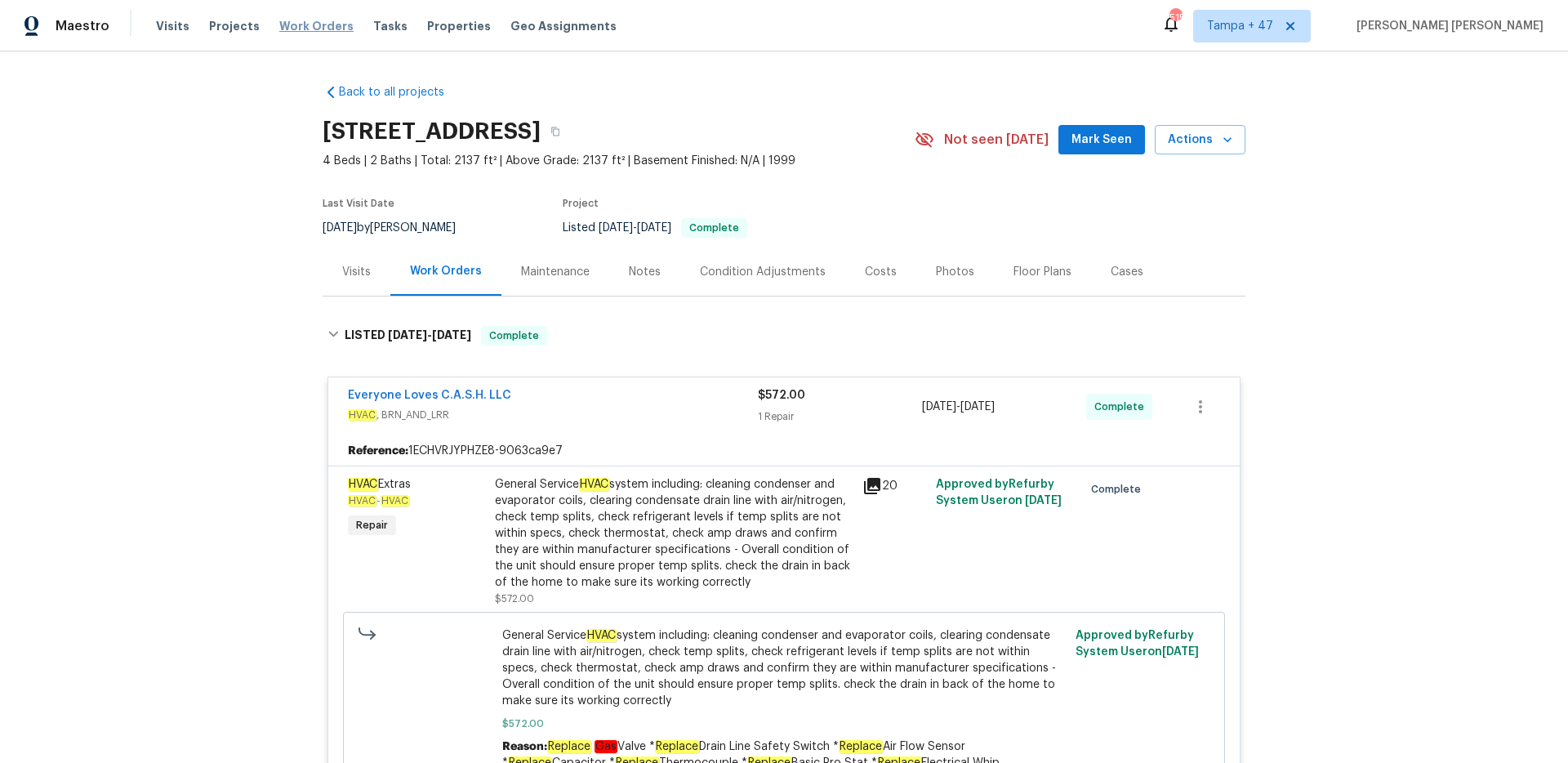
click at [307, 28] on span "Work Orders" at bounding box center [317, 26] width 74 height 16
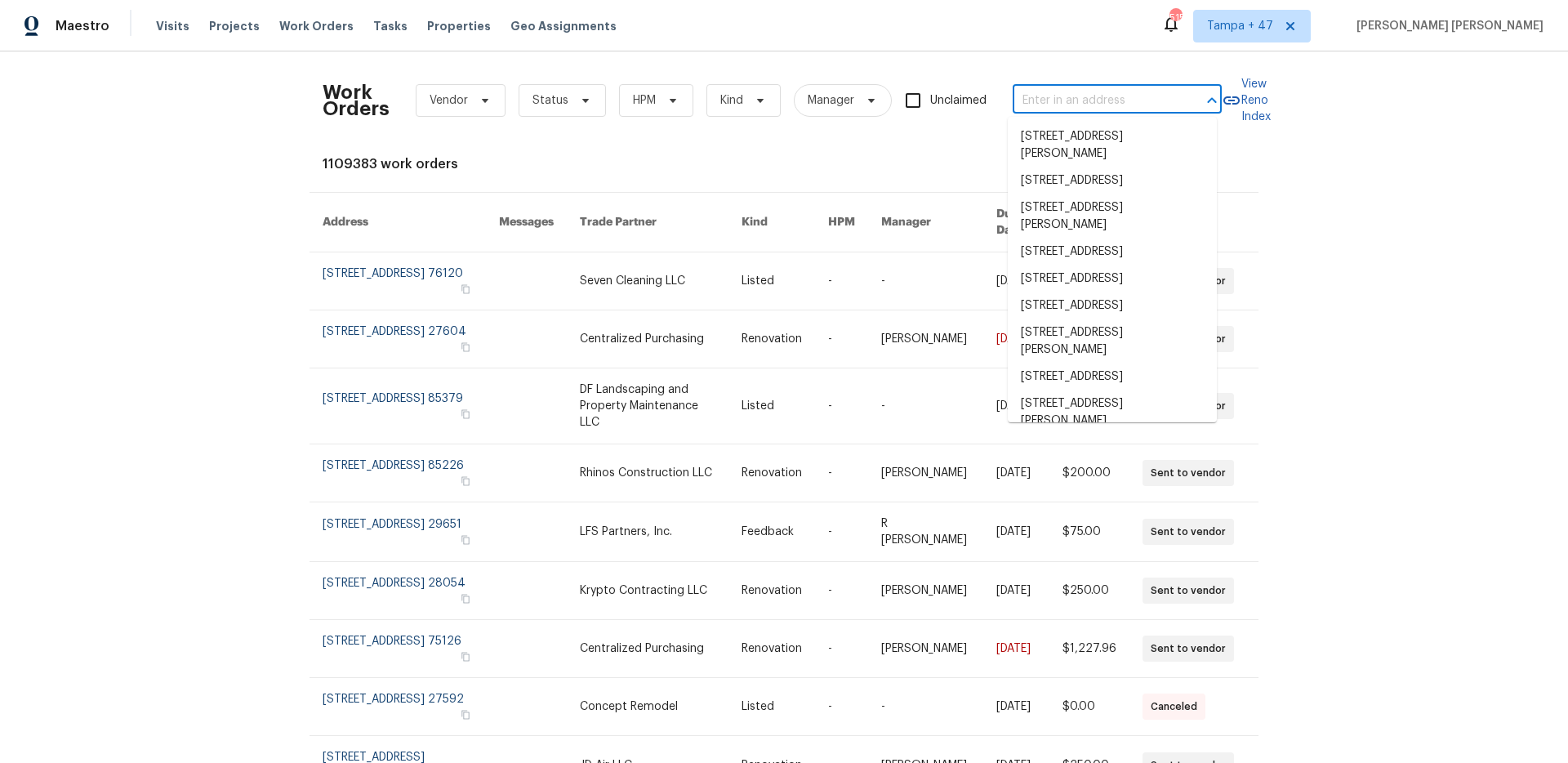
click at [1092, 92] on input "text" at bounding box center [1094, 100] width 164 height 25
paste input "3806 Star Trek Ln, Garland, TX 75044"
type input "3806 Star Trek Ln, Garland, TX 75044"
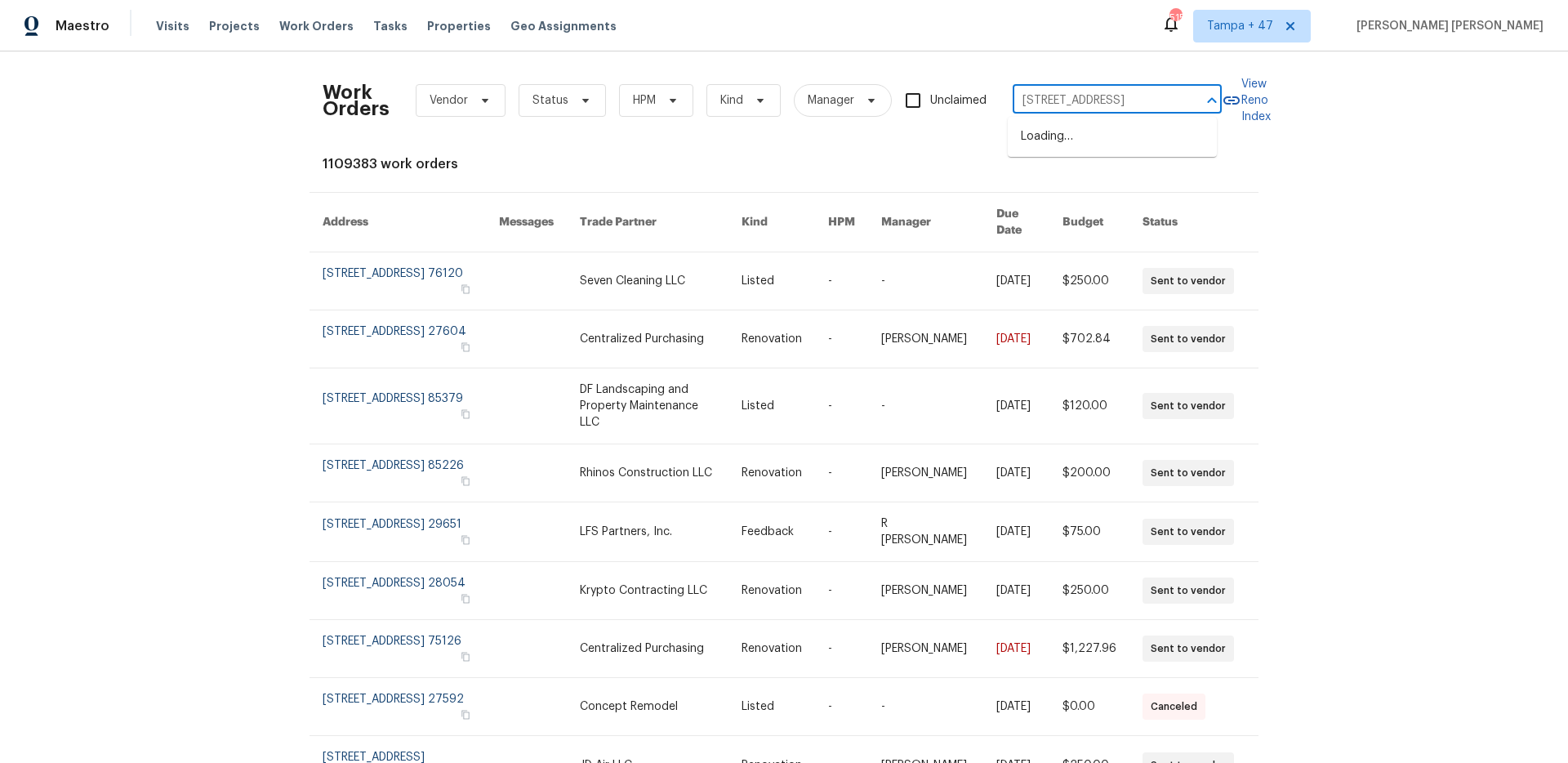
scroll to position [0, 47]
click at [1114, 132] on li "3806 Star Trek Ln, Garland, TX 75044" at bounding box center [1112, 136] width 209 height 27
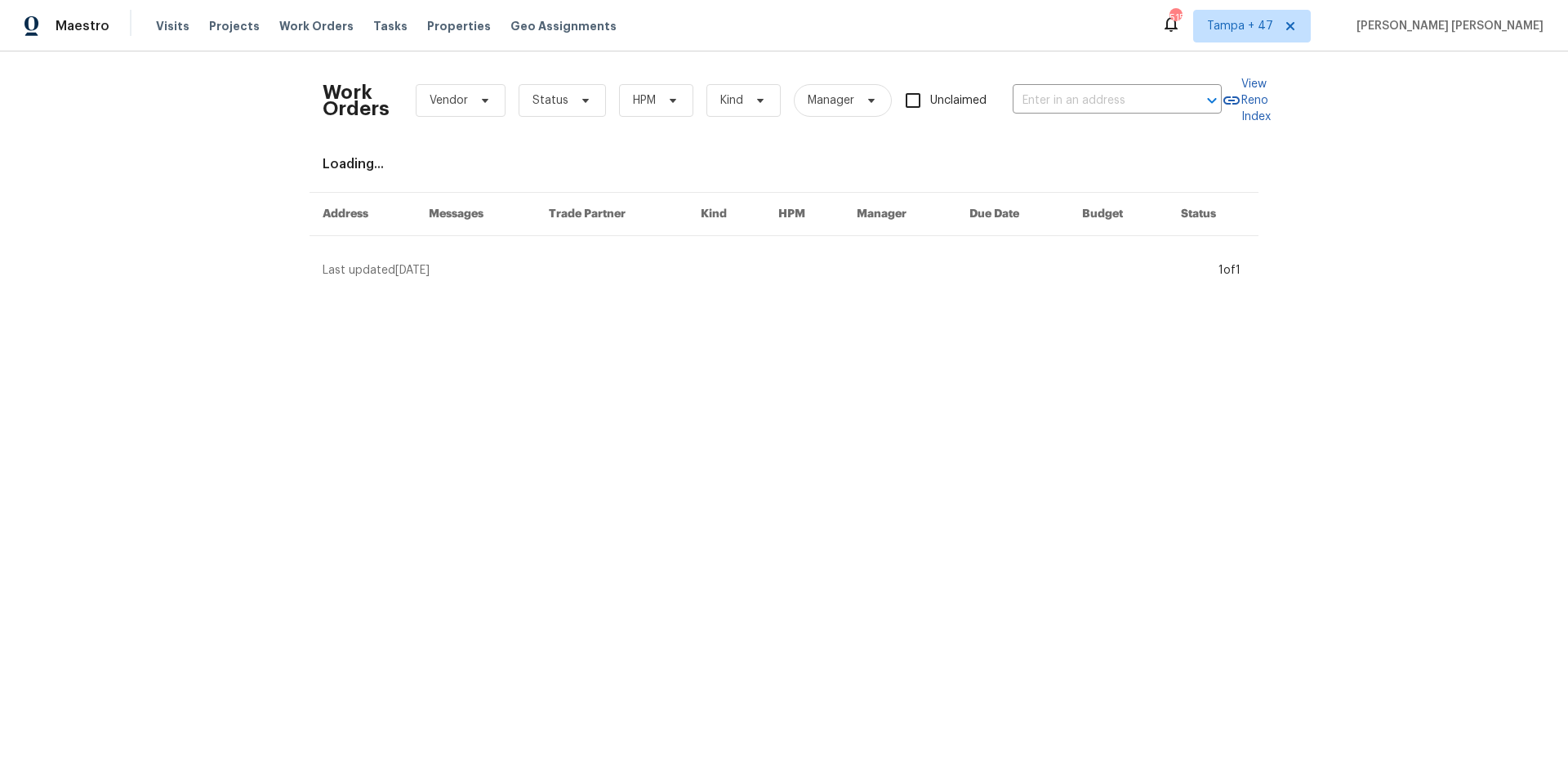
type input "3806 Star Trek Ln, Garland, TX 75044"
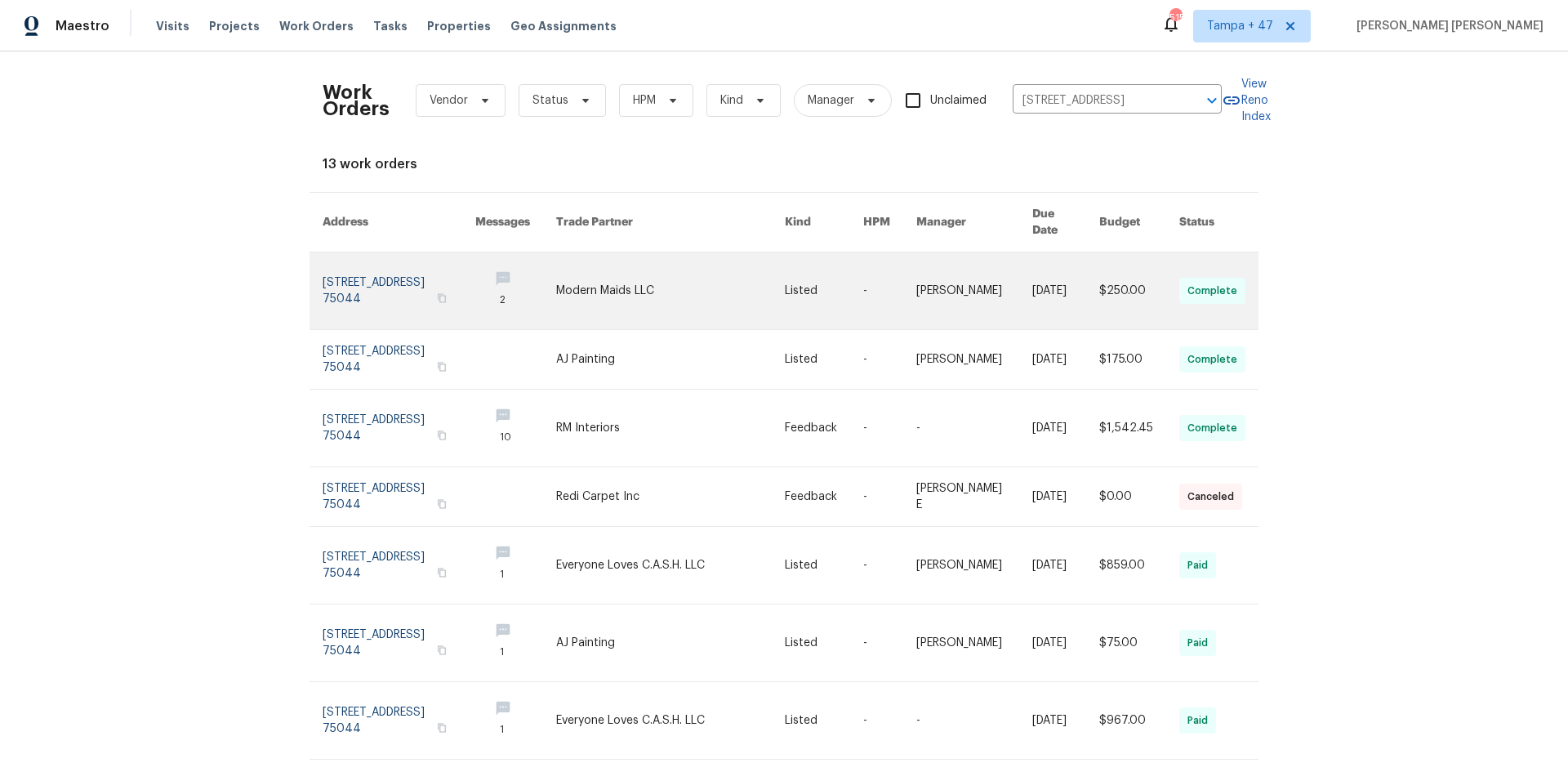
click at [946, 278] on link at bounding box center [974, 290] width 116 height 76
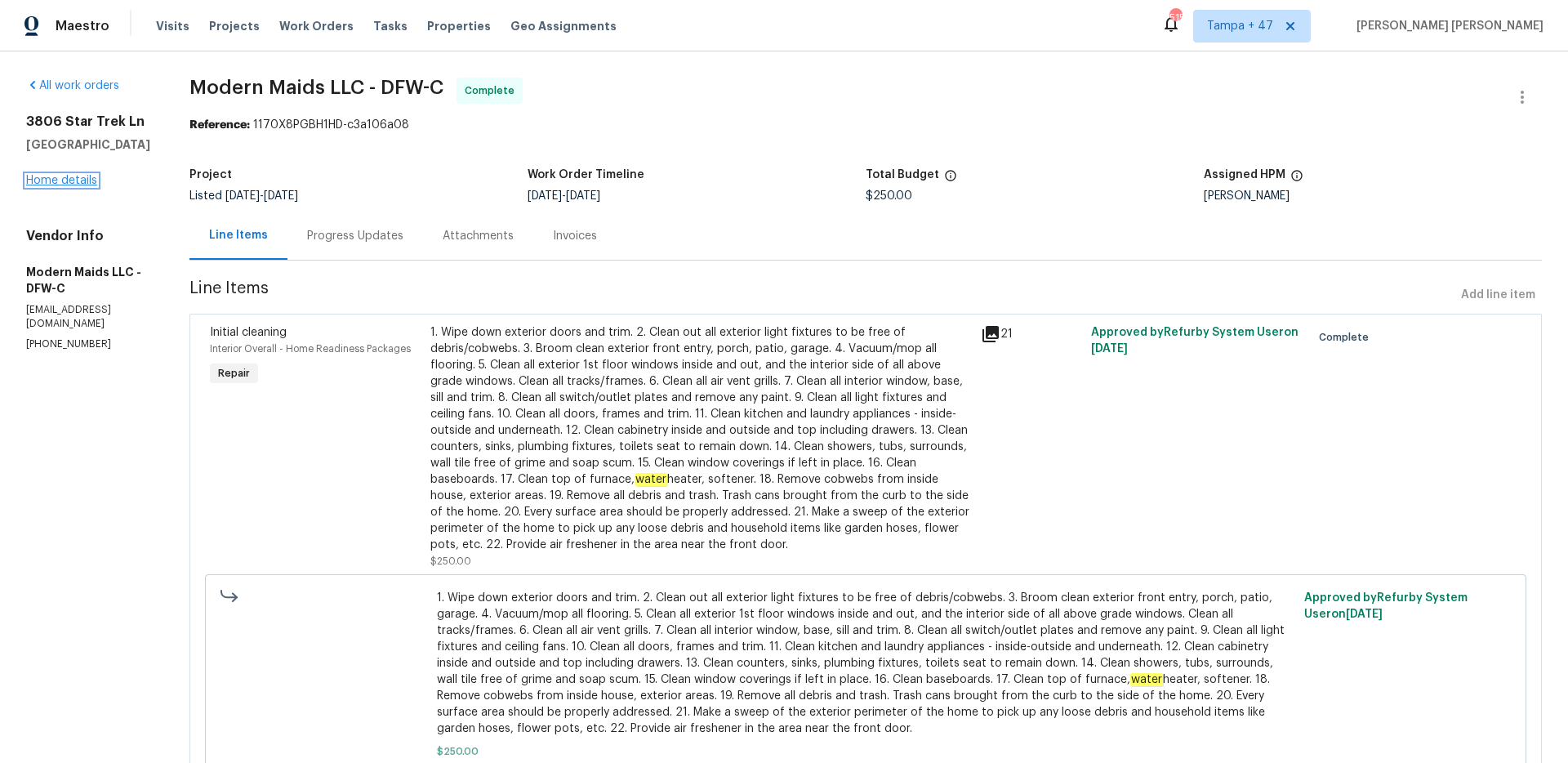
click at [72, 180] on link "Home details" at bounding box center [62, 181] width 71 height 12
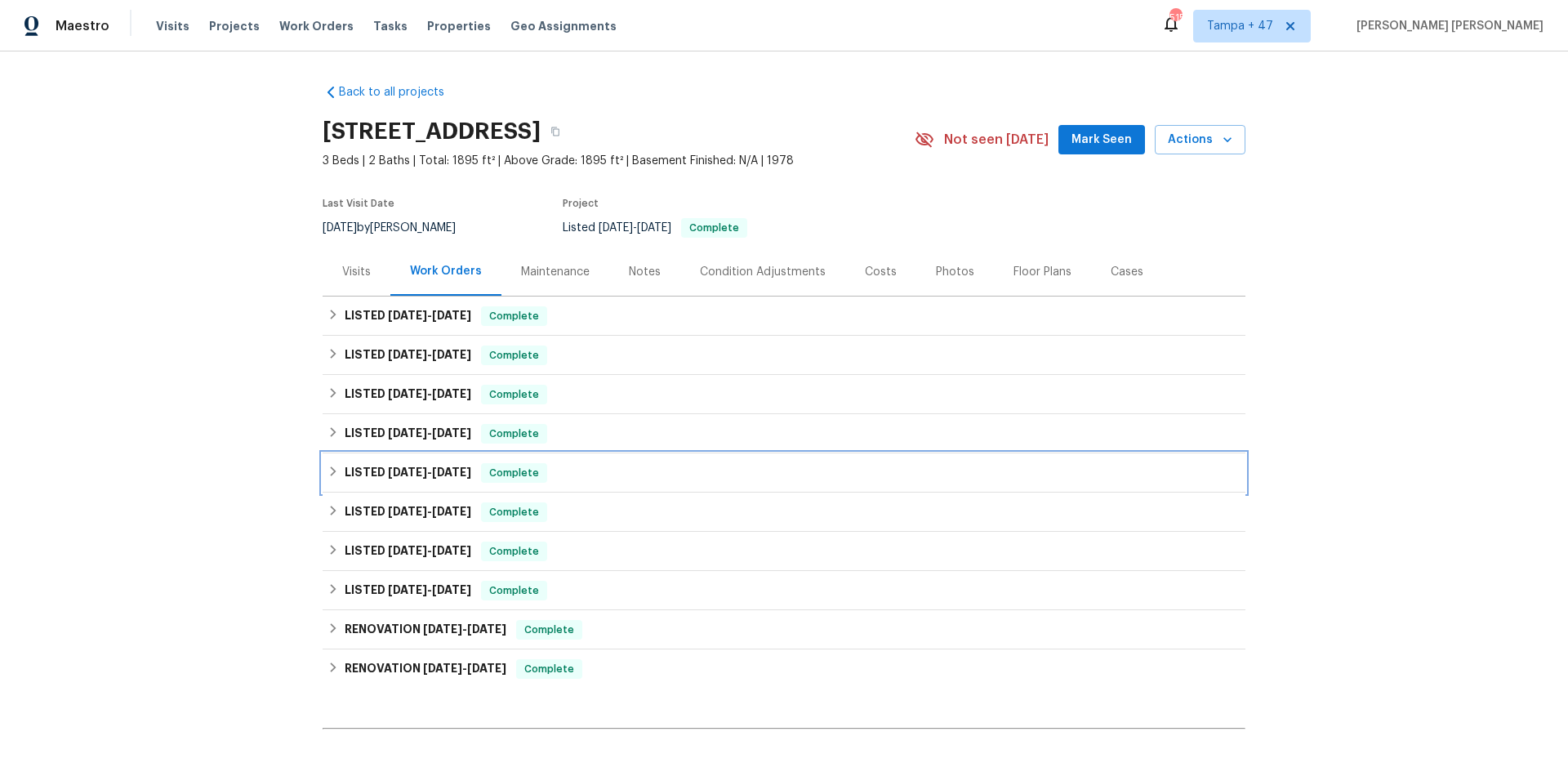
click at [445, 468] on span "8/6/25" at bounding box center [451, 472] width 39 height 12
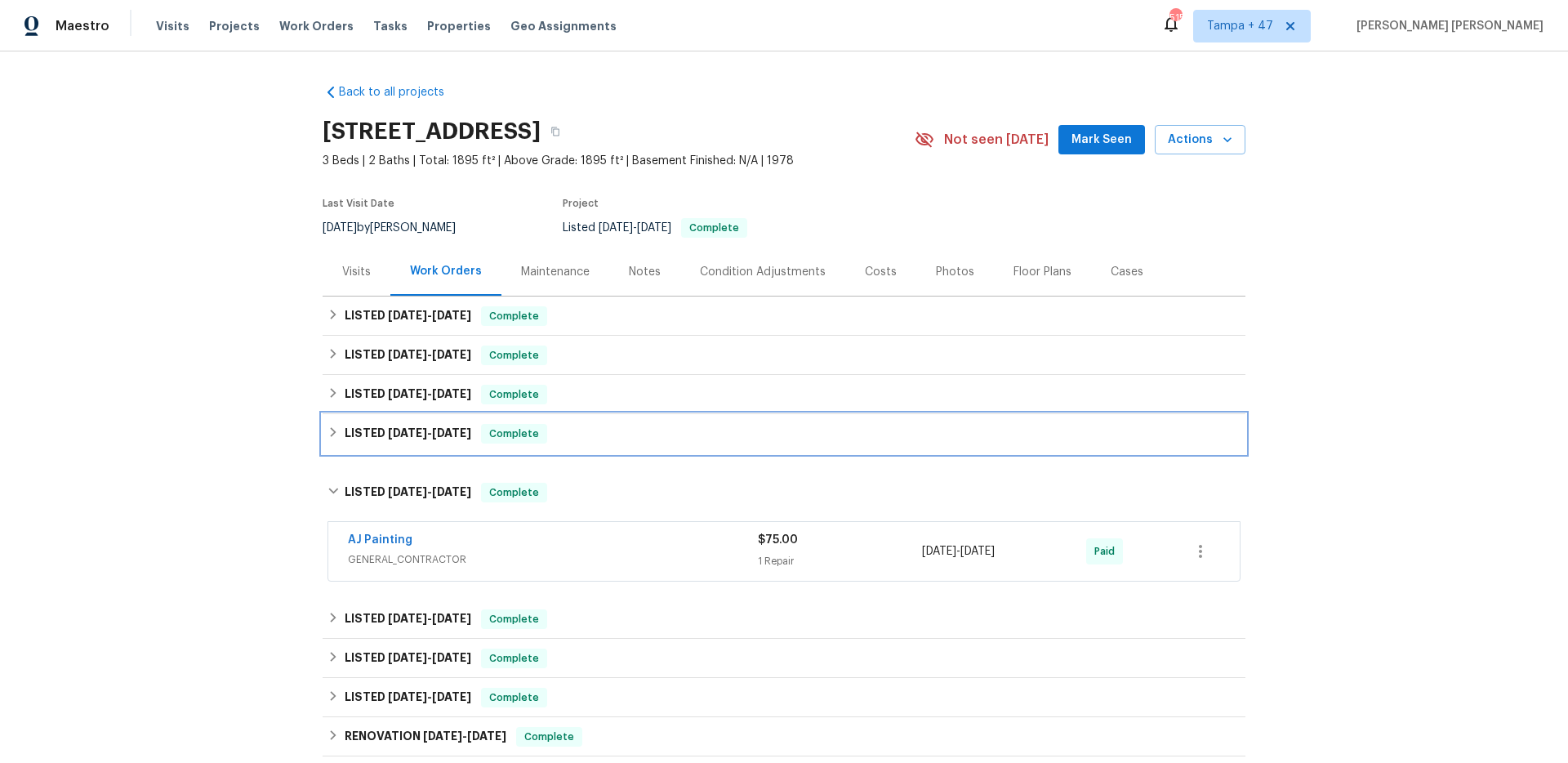
click at [483, 437] on span "Complete" at bounding box center [514, 433] width 62 height 16
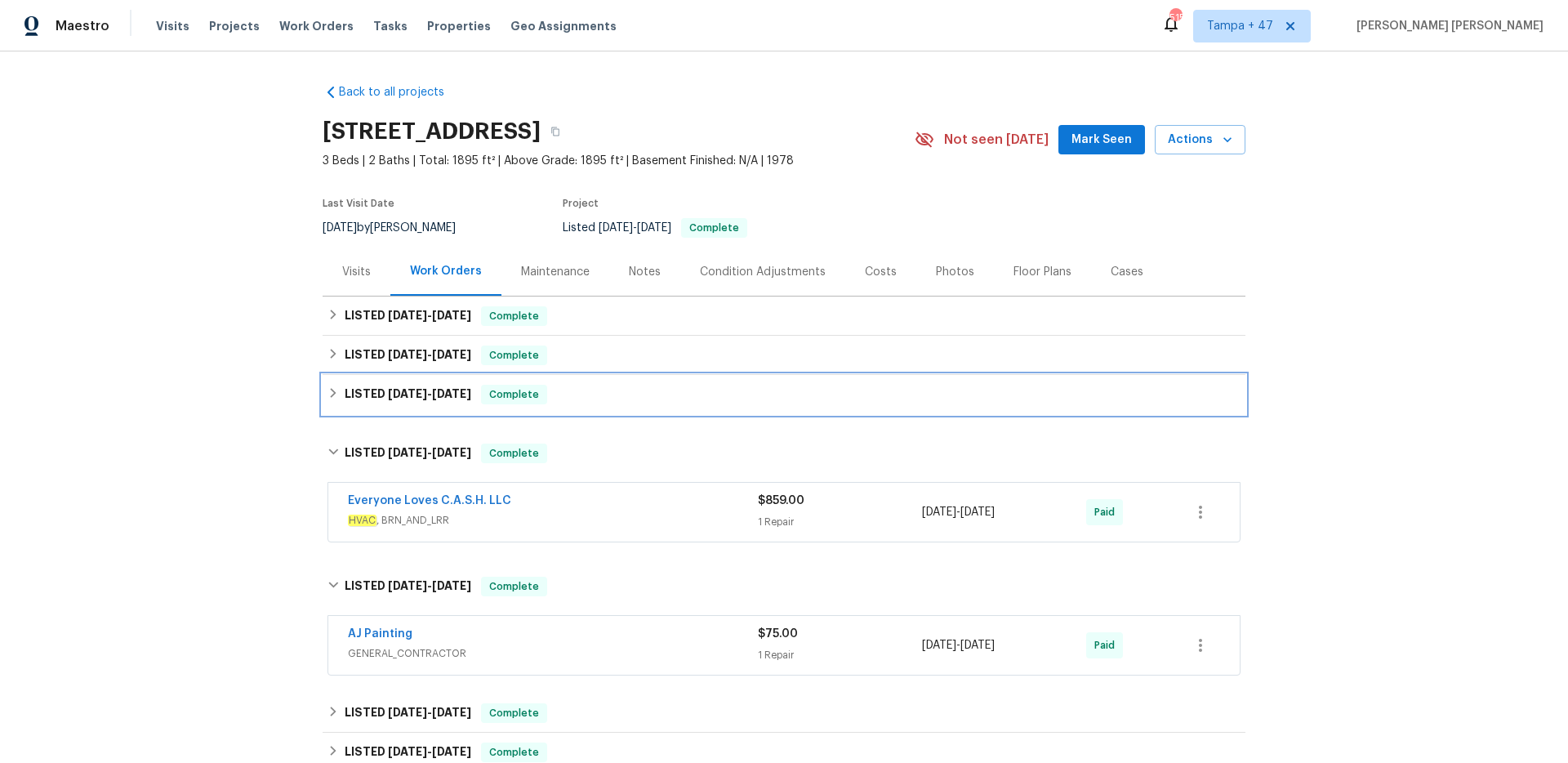
click at [499, 402] on span "Complete" at bounding box center [514, 395] width 62 height 16
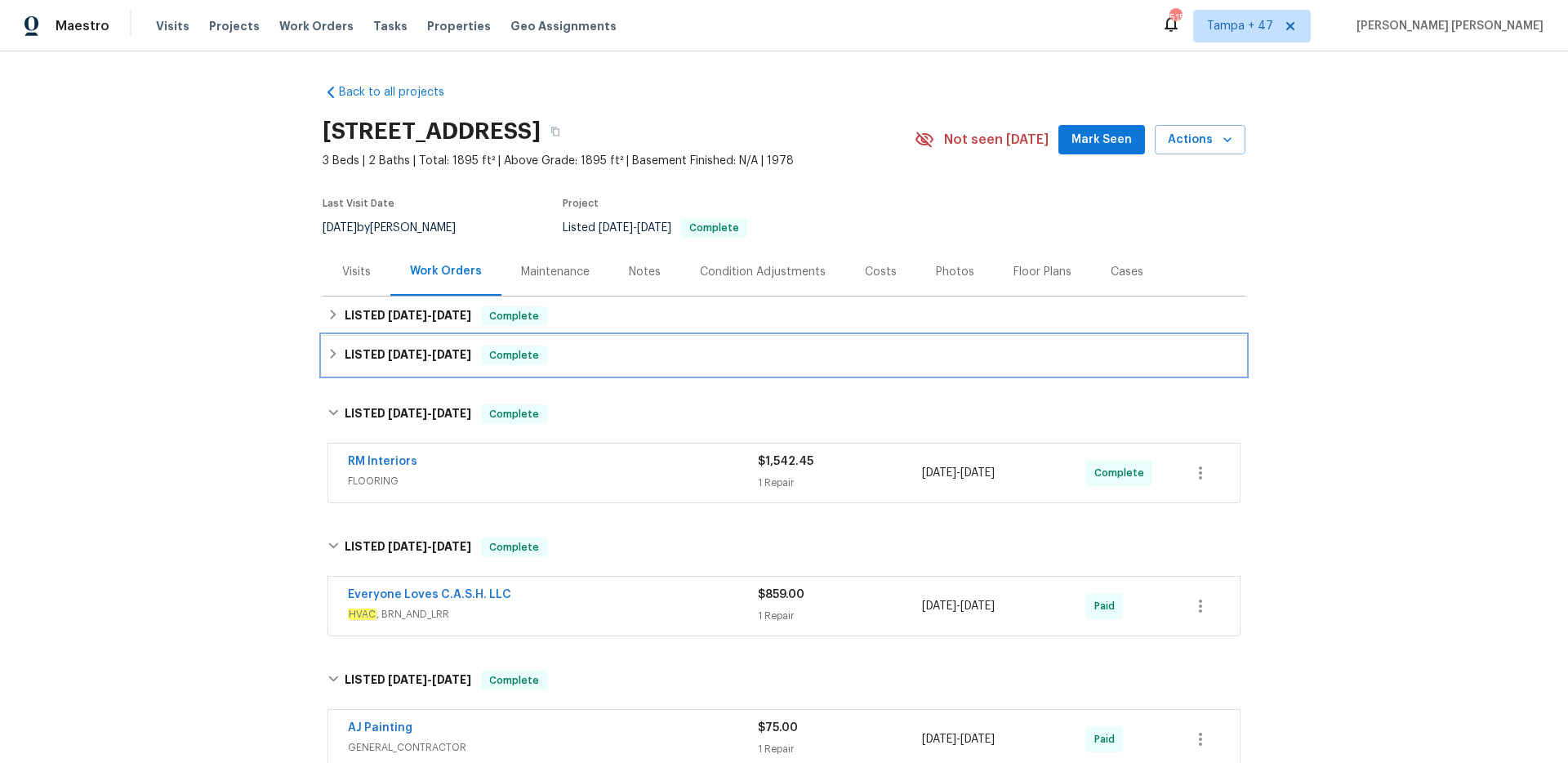
click at [516, 358] on span "Complete" at bounding box center [514, 355] width 62 height 16
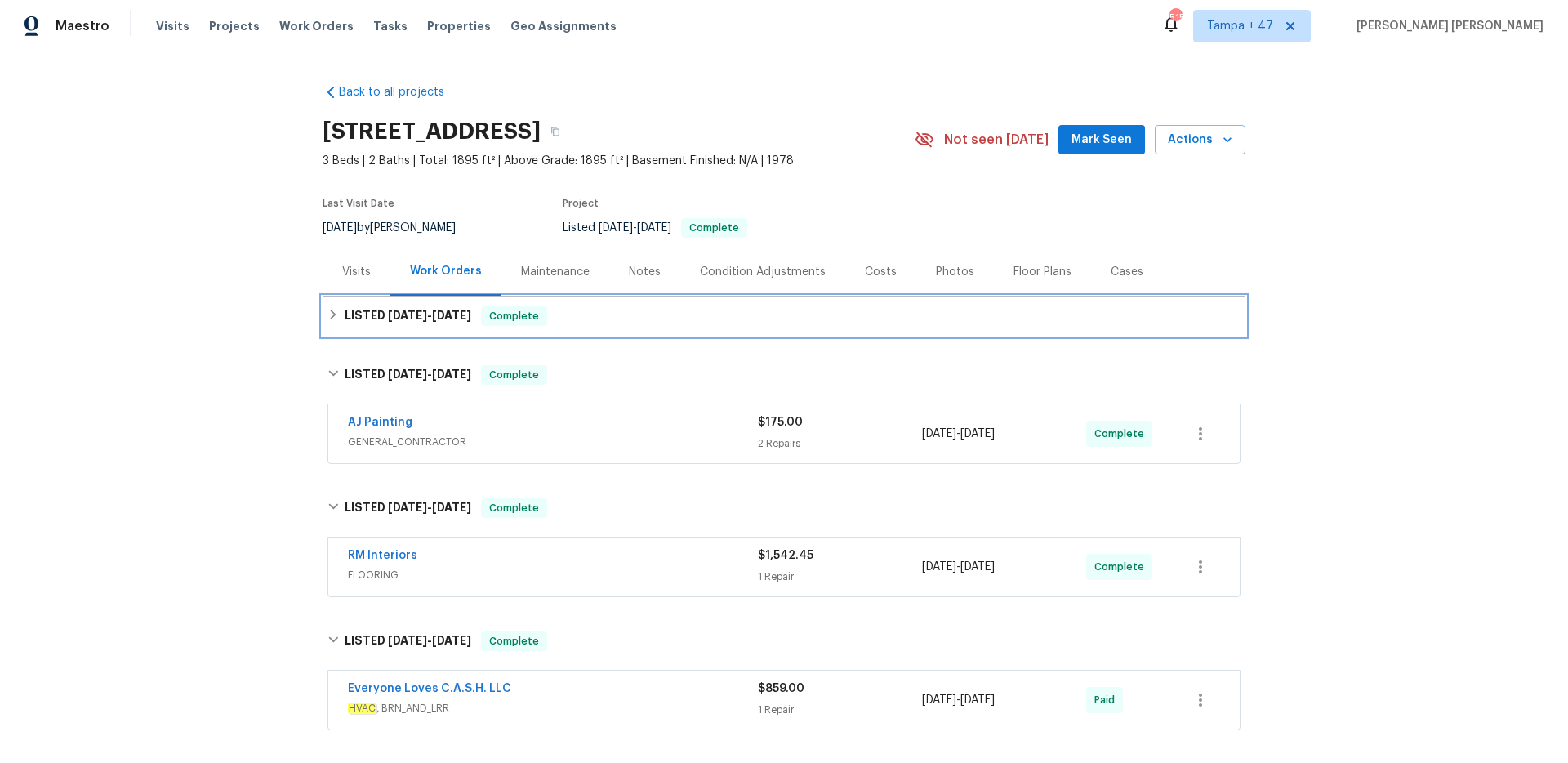
click at [546, 321] on div "LISTED 9/15/25 - 9/19/25 Complete" at bounding box center [784, 316] width 913 height 20
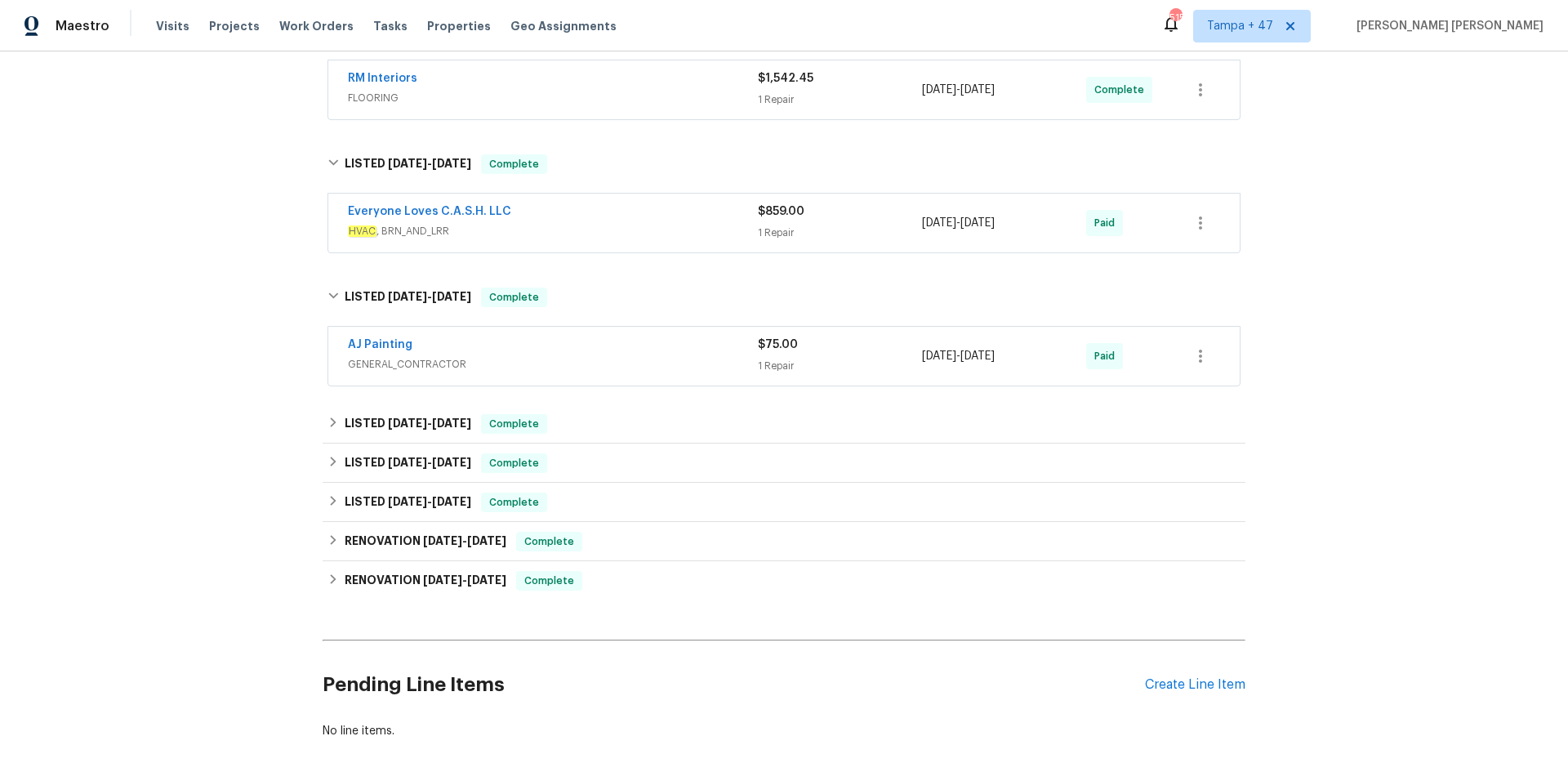
scroll to position [555, 0]
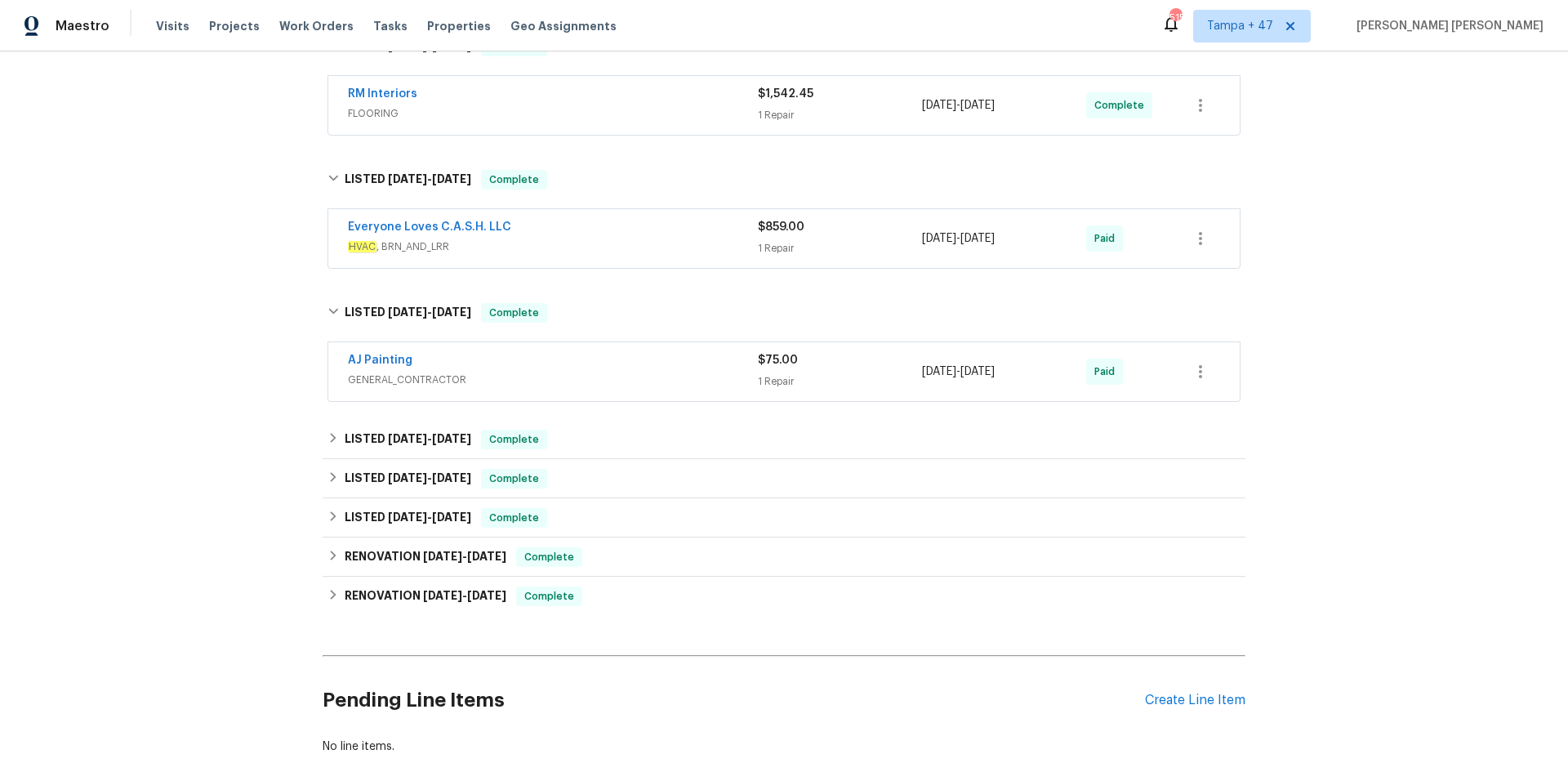
click at [653, 372] on span "GENERAL_CONTRACTOR" at bounding box center [553, 380] width 410 height 16
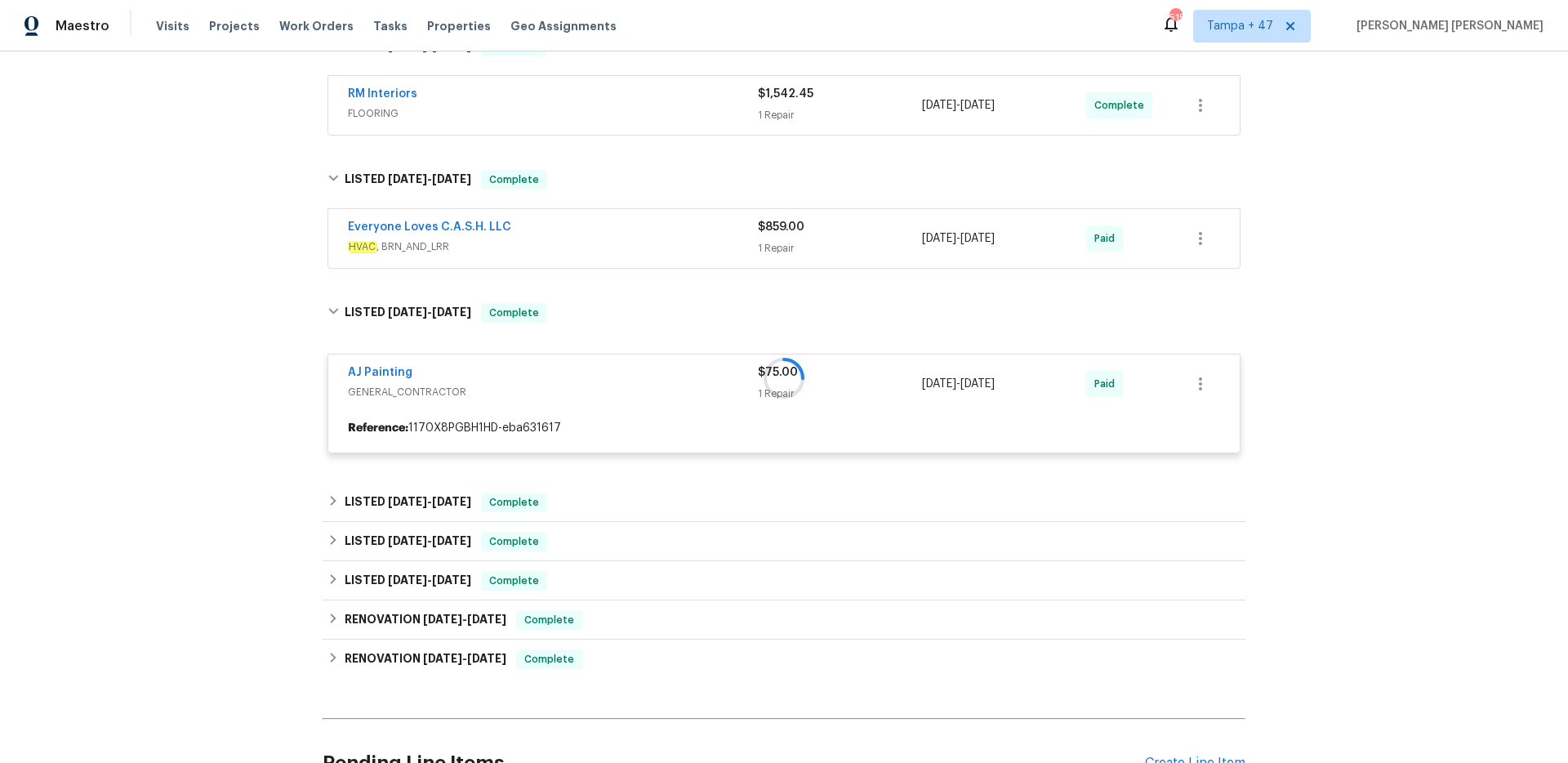
click at [679, 244] on span "HVAC , BRN_AND_LRR" at bounding box center [553, 247] width 410 height 16
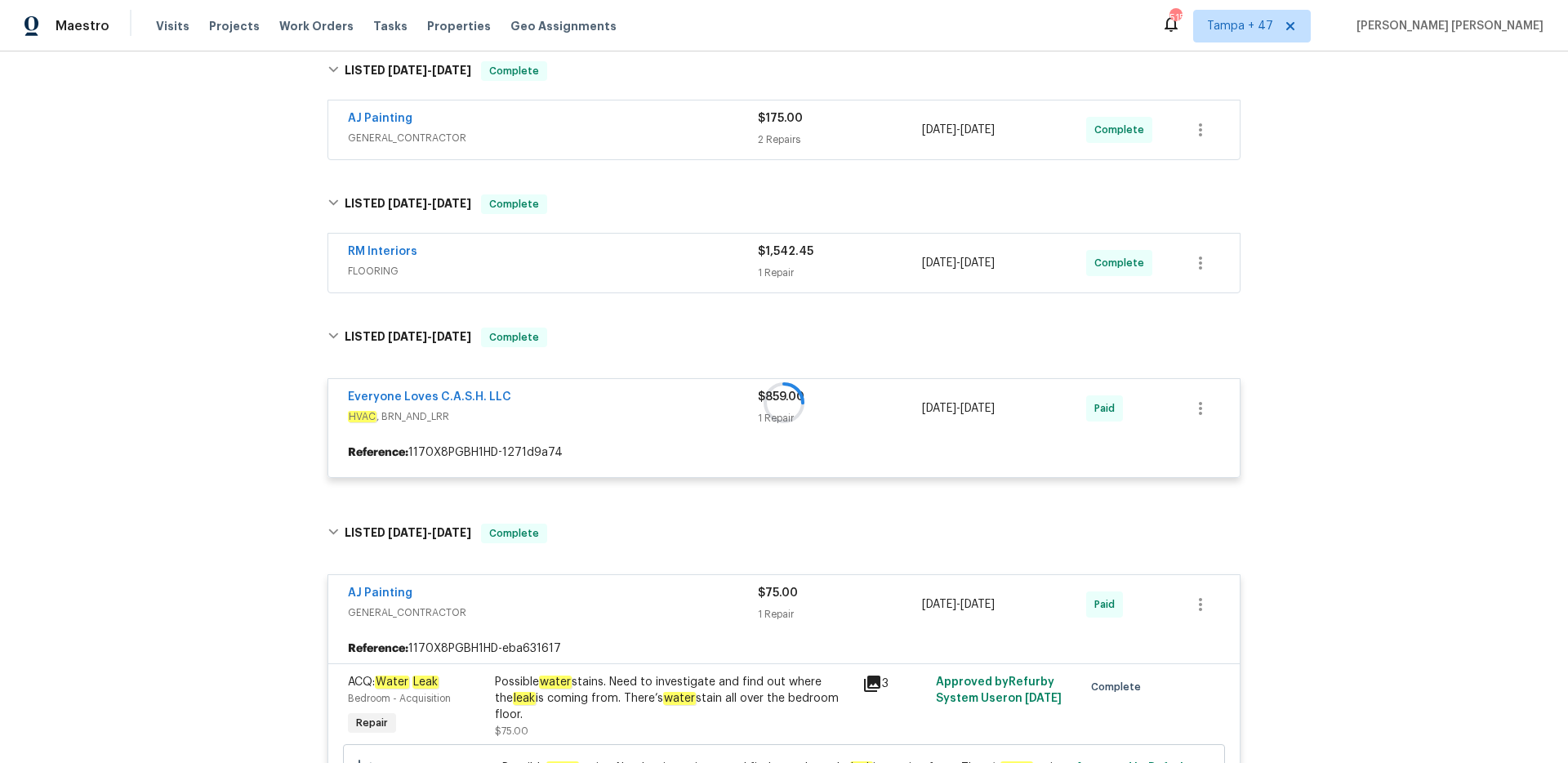
scroll to position [312, 0]
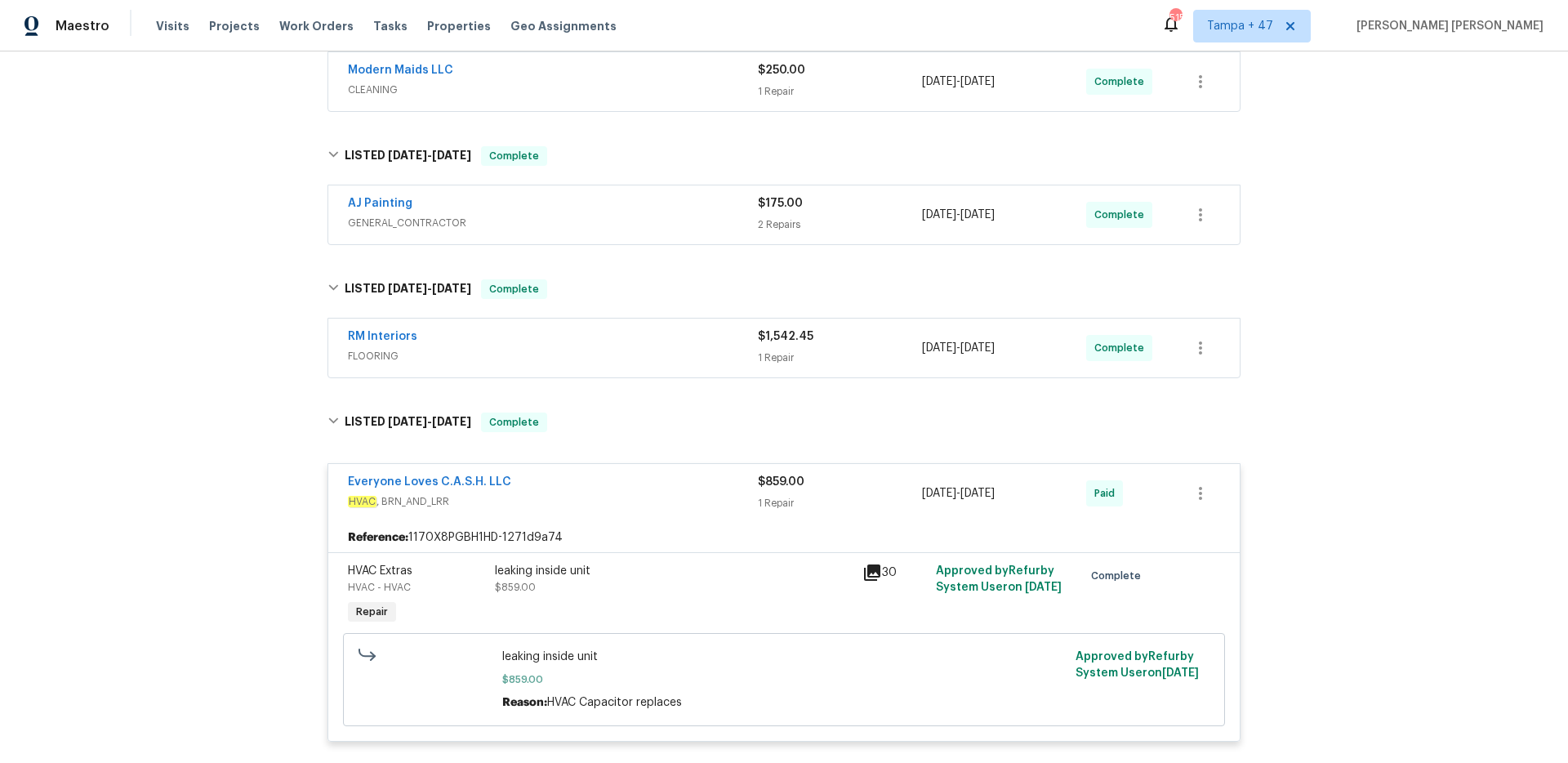
click at [681, 349] on span "FLOORING" at bounding box center [553, 356] width 410 height 16
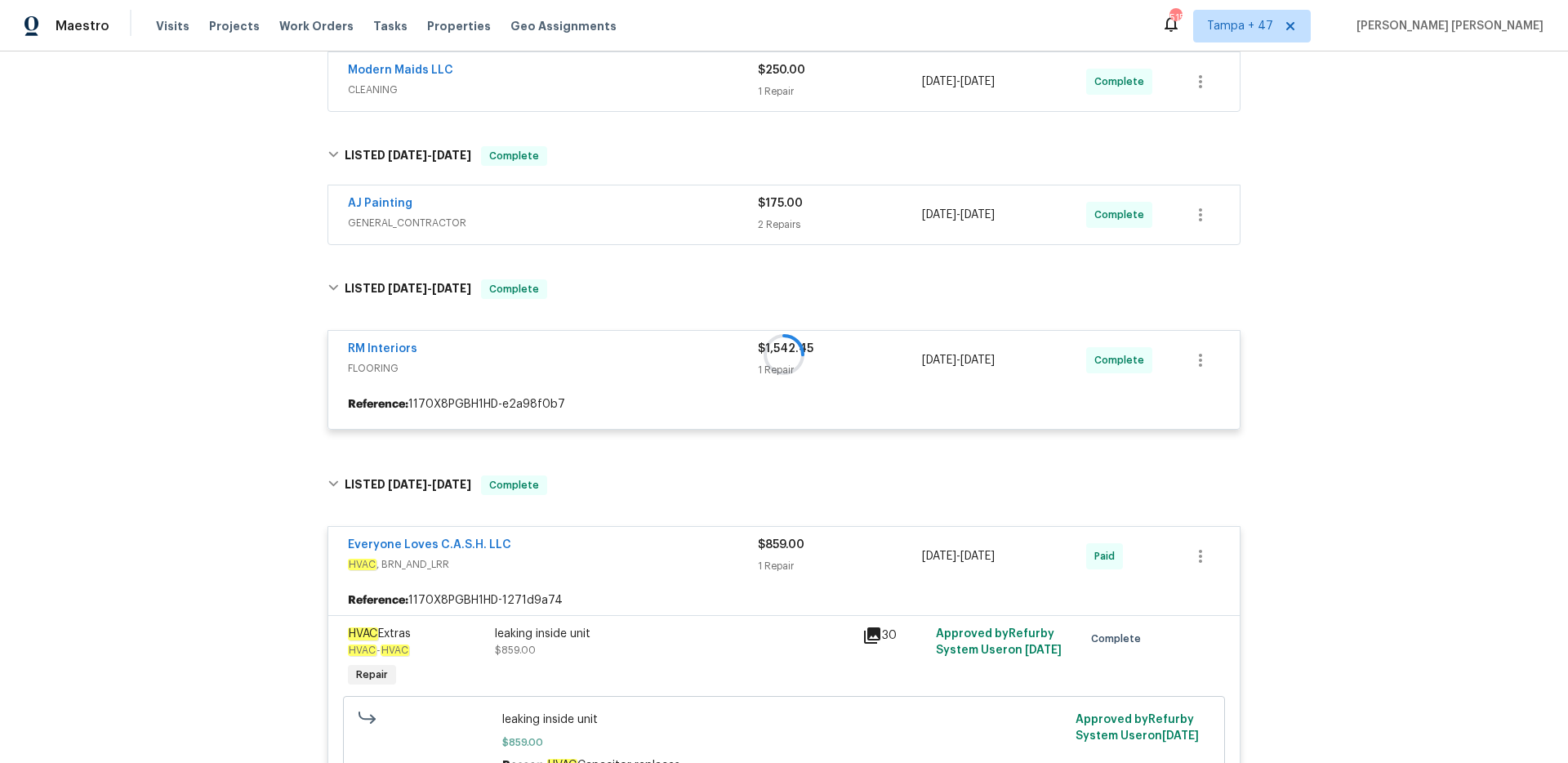
click at [673, 224] on span "GENERAL_CONTRACTOR" at bounding box center [553, 223] width 410 height 16
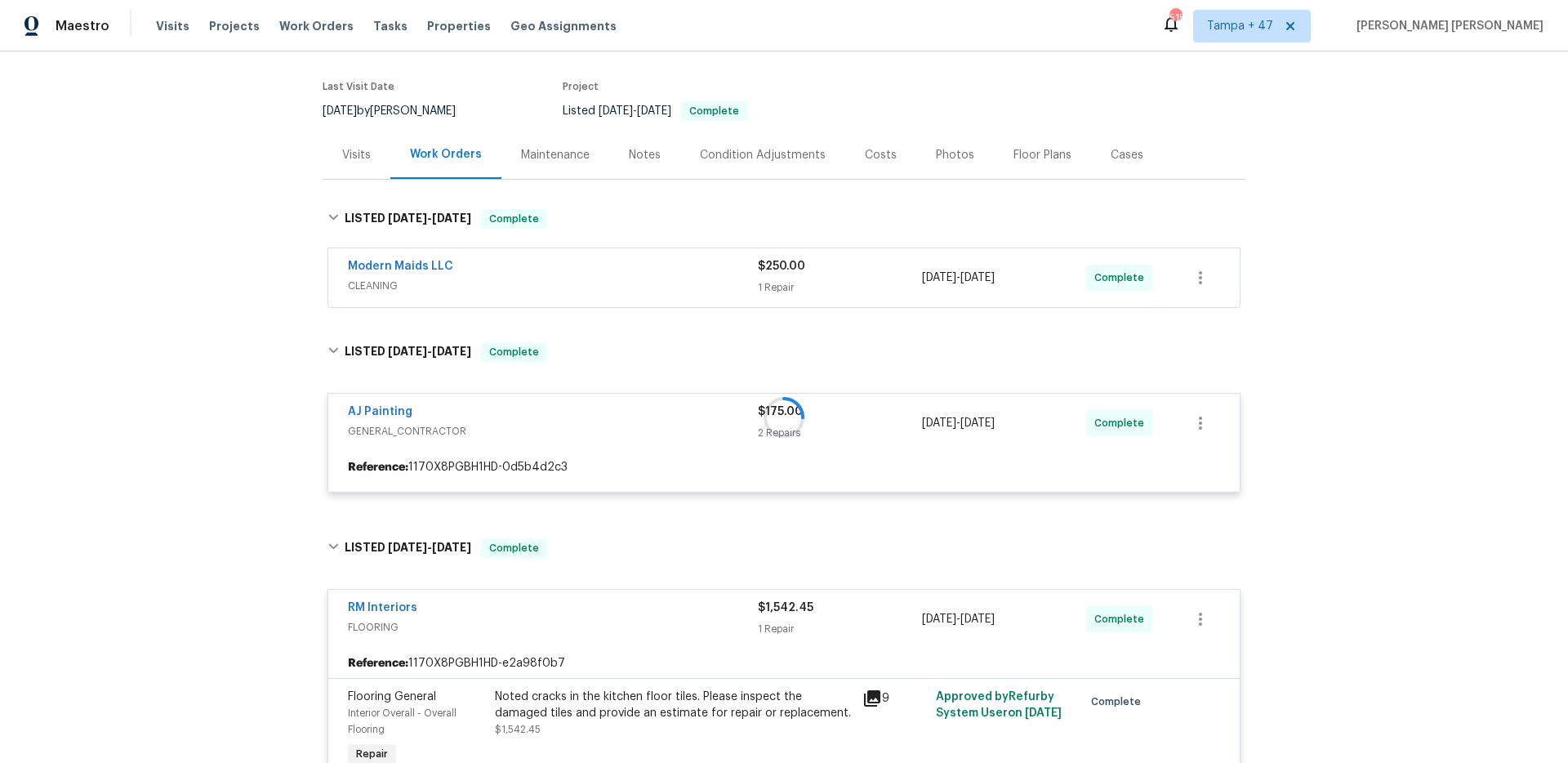
scroll to position [37, 0]
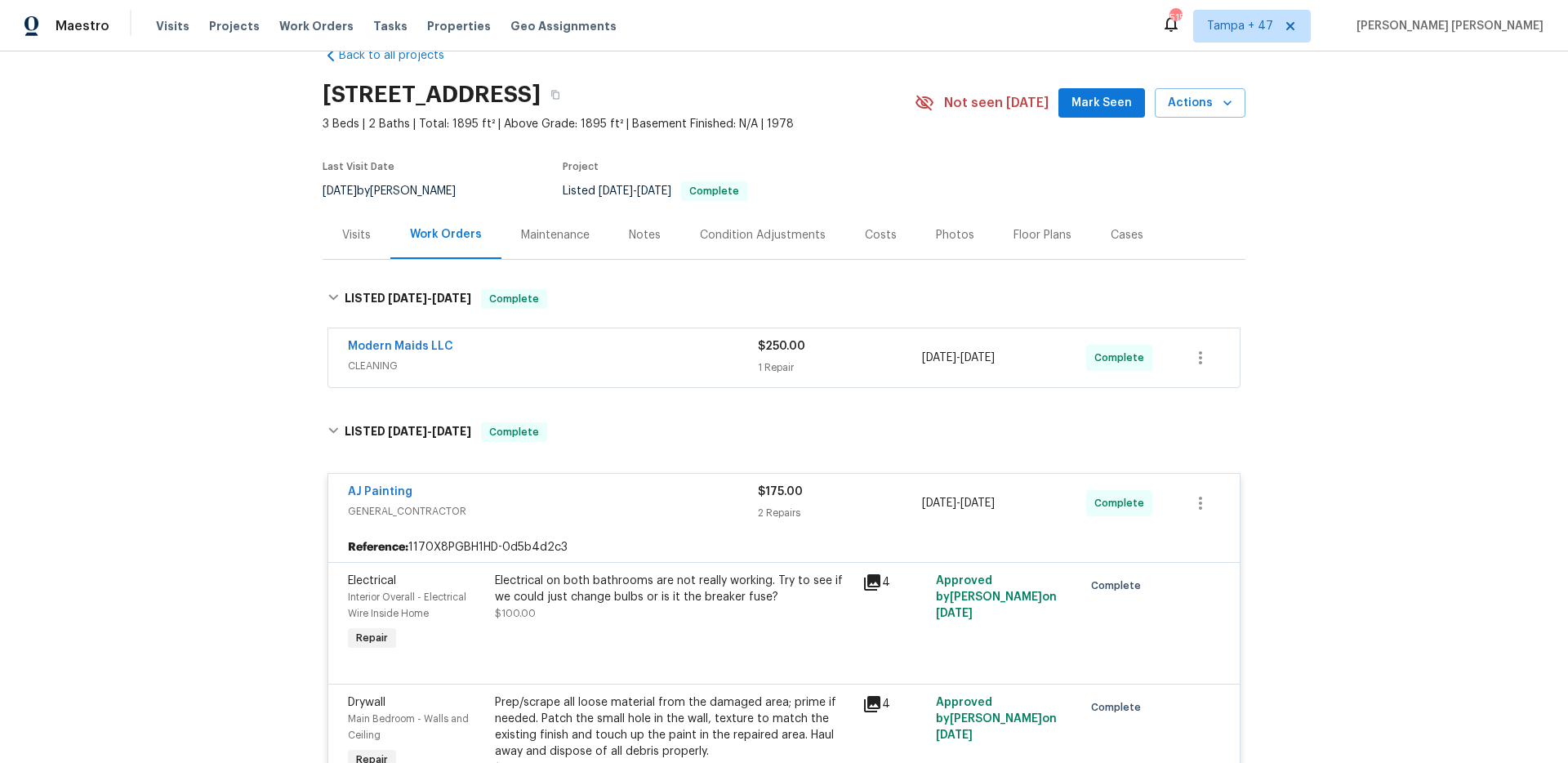
click at [668, 364] on span "CLEANING" at bounding box center [553, 366] width 410 height 16
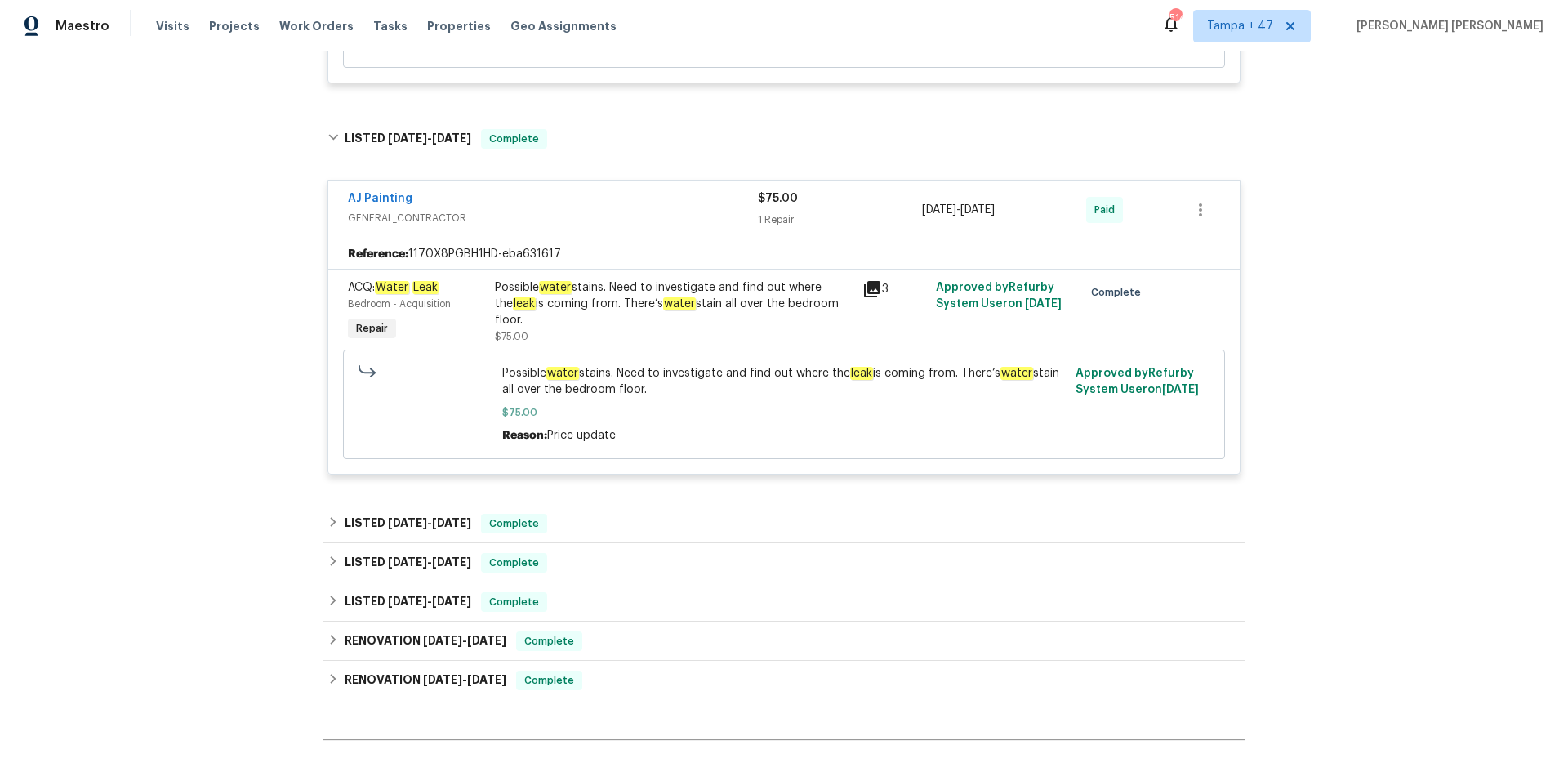
scroll to position [2393, 0]
click at [310, 24] on span "Work Orders" at bounding box center [317, 26] width 74 height 16
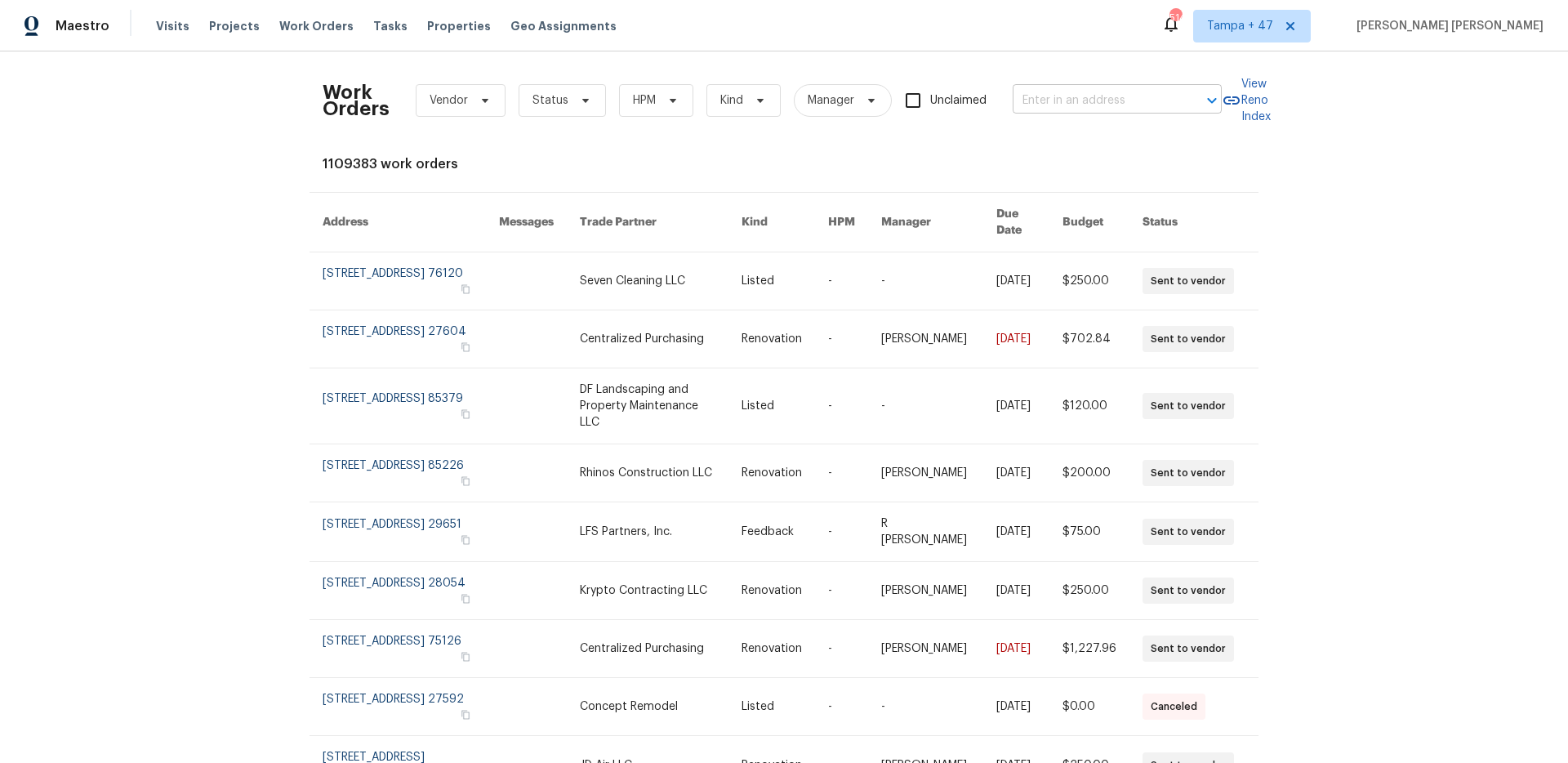
click at [1069, 100] on input "text" at bounding box center [1094, 100] width 164 height 25
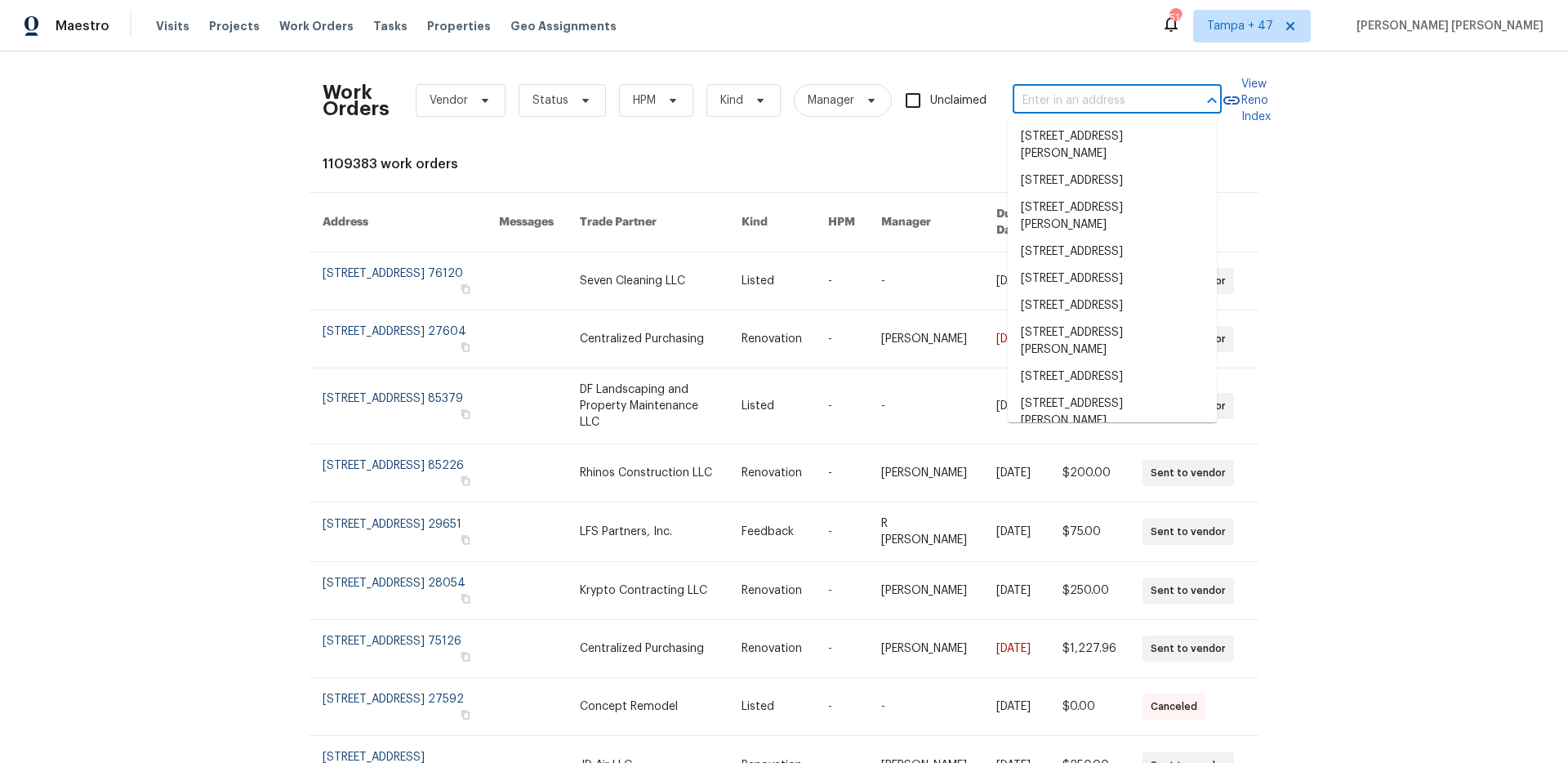
paste input "7001 Edwina Ave NE, Albuquerque, NM 87110"
type input "7001 Edwina Ave NE, Albuquerque, NM 87110"
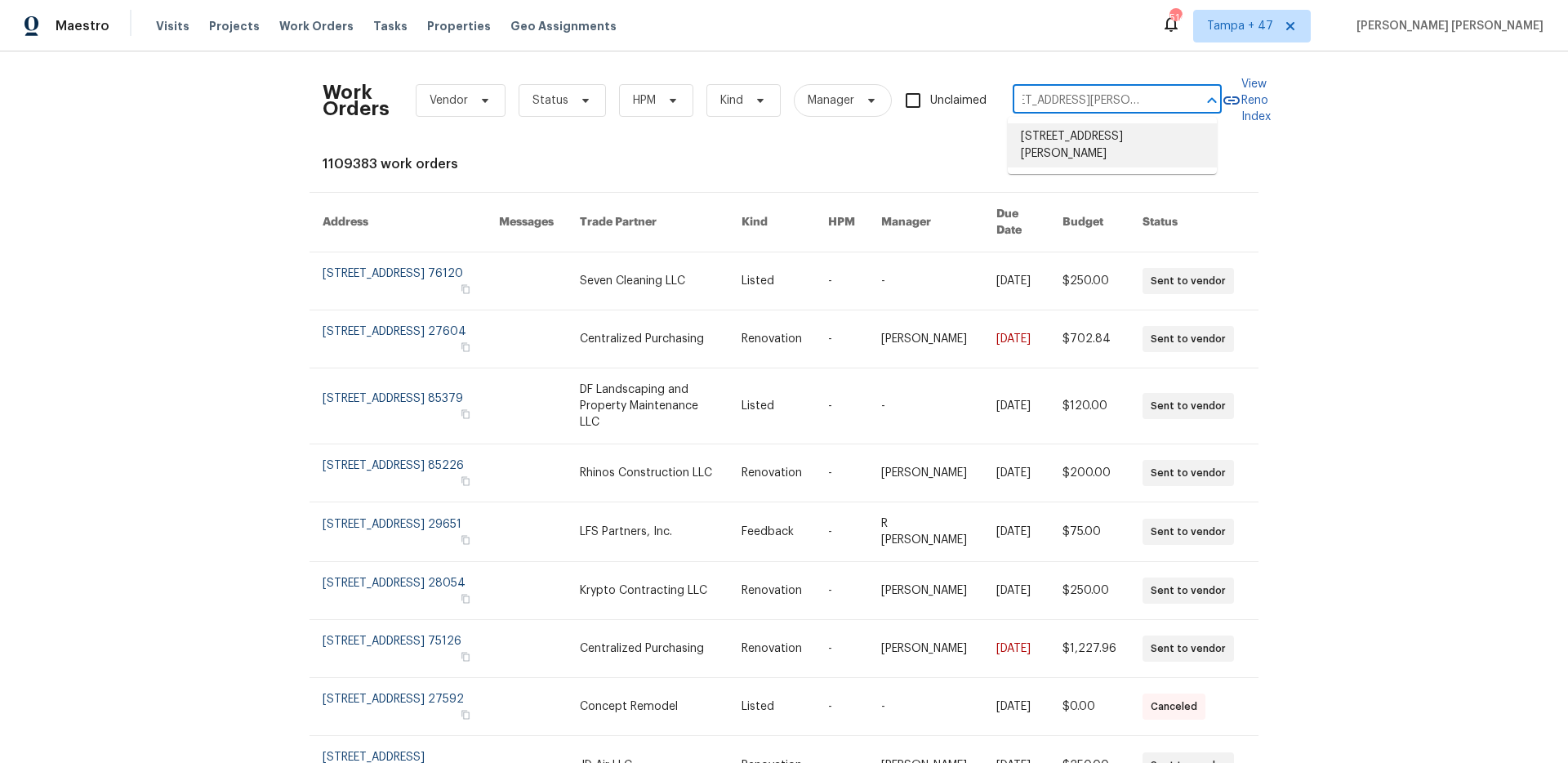
click at [1065, 133] on li "7001 Edwina Ave NE, Albuquerque, NM 87110" at bounding box center [1112, 146] width 209 height 44
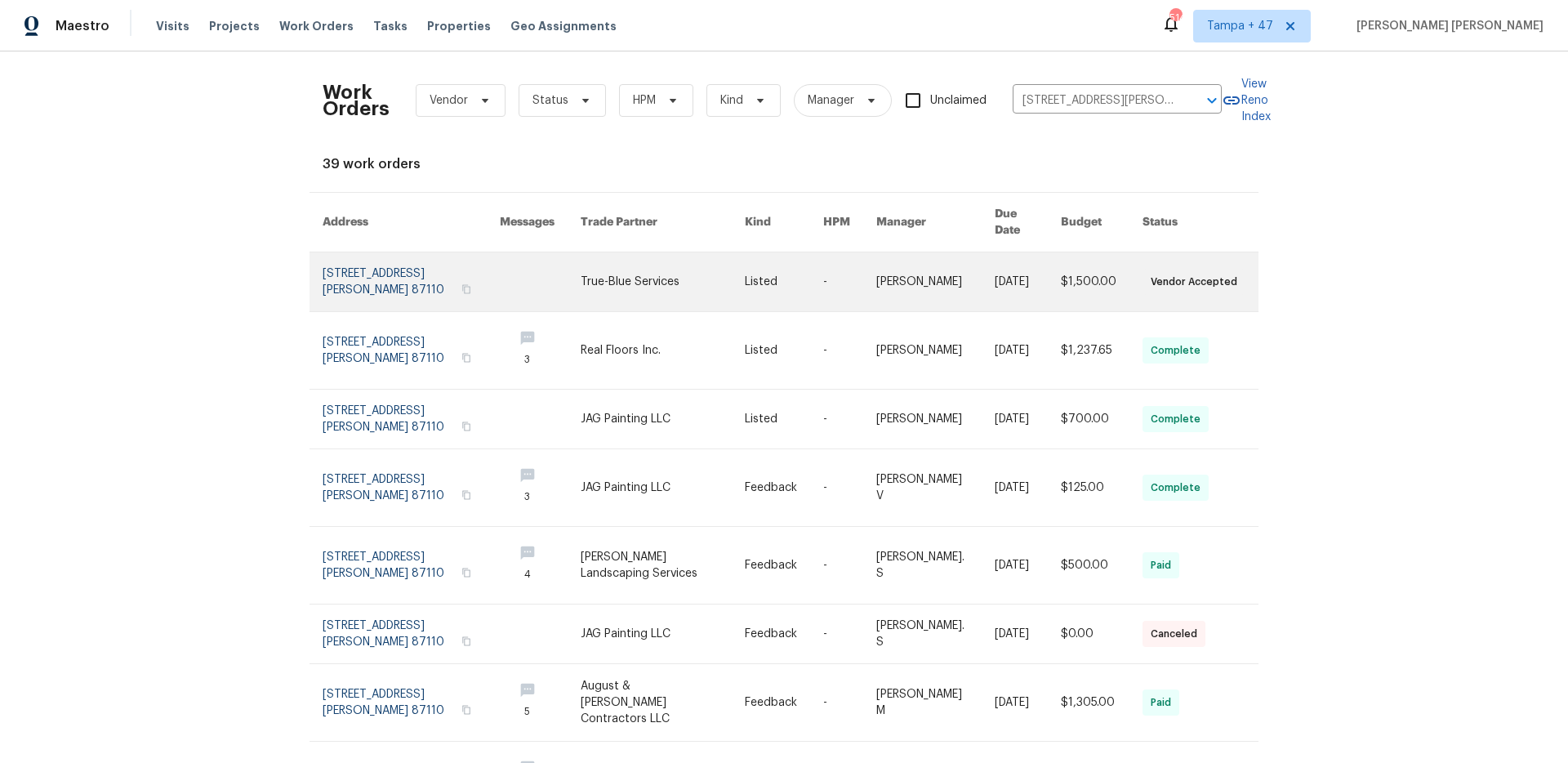
click at [1020, 268] on link at bounding box center [1028, 282] width 66 height 59
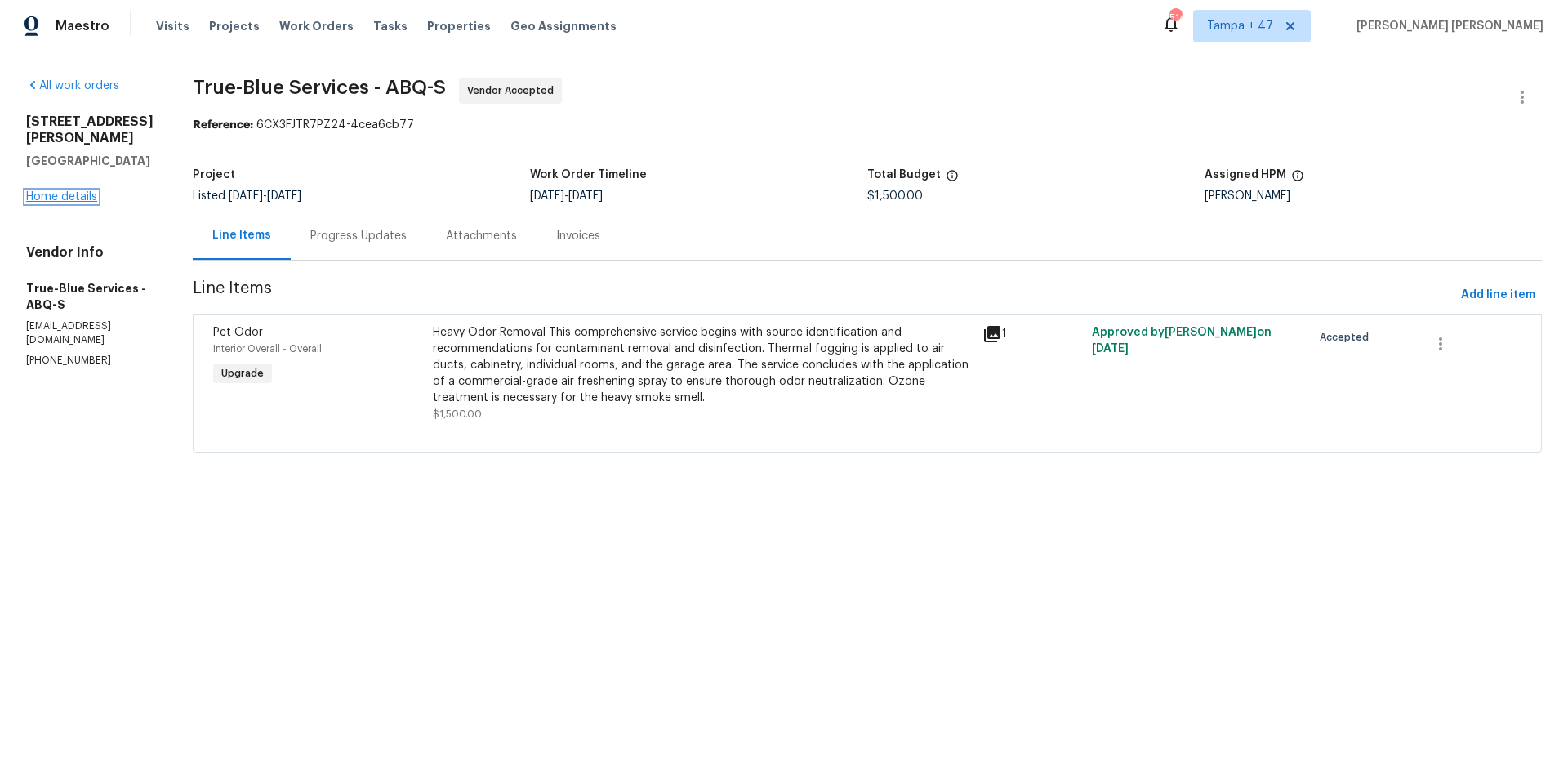
click at [54, 191] on link "Home details" at bounding box center [62, 197] width 71 height 12
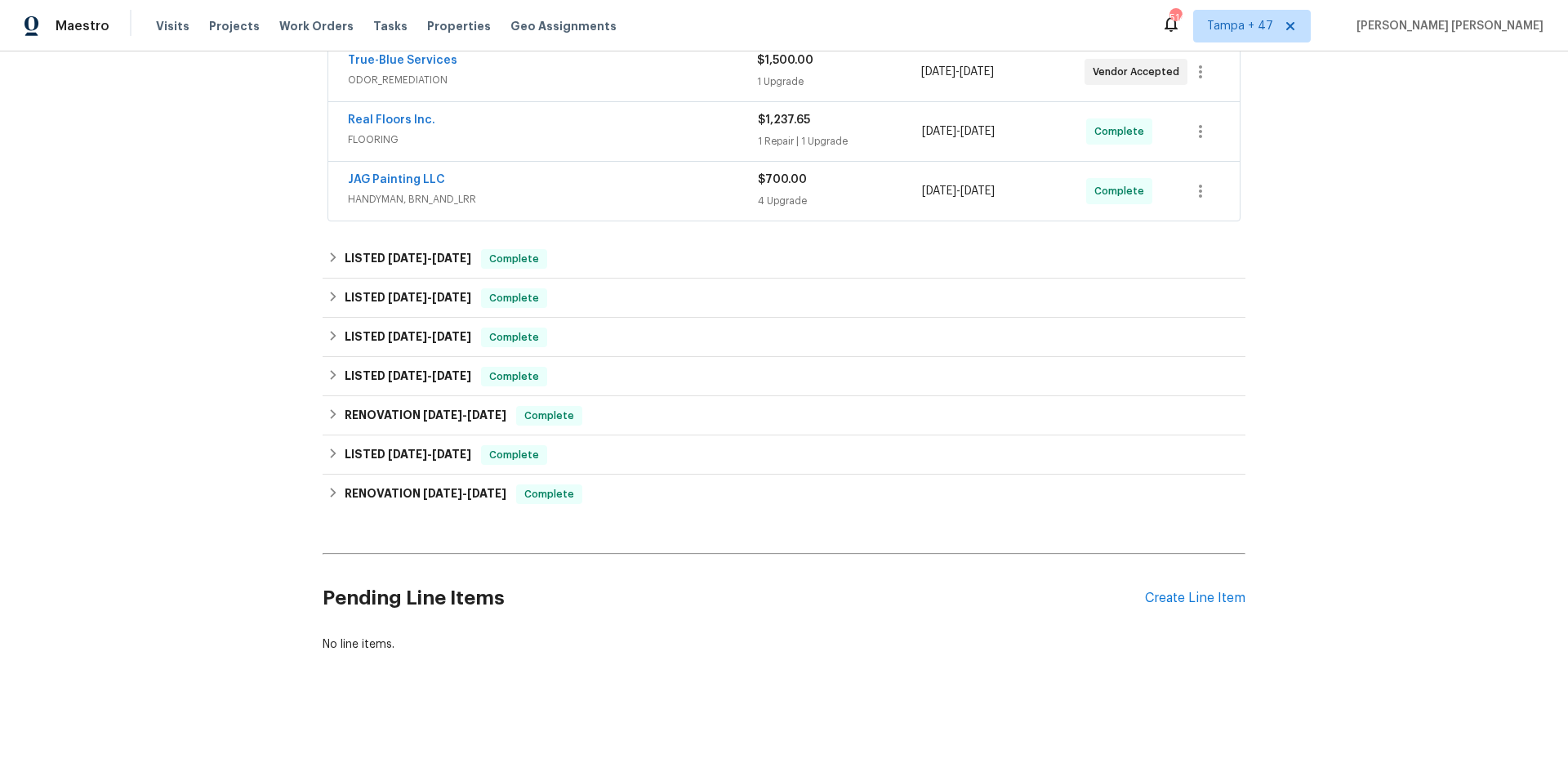
scroll to position [323, 0]
click at [533, 333] on span "Complete" at bounding box center [514, 336] width 62 height 16
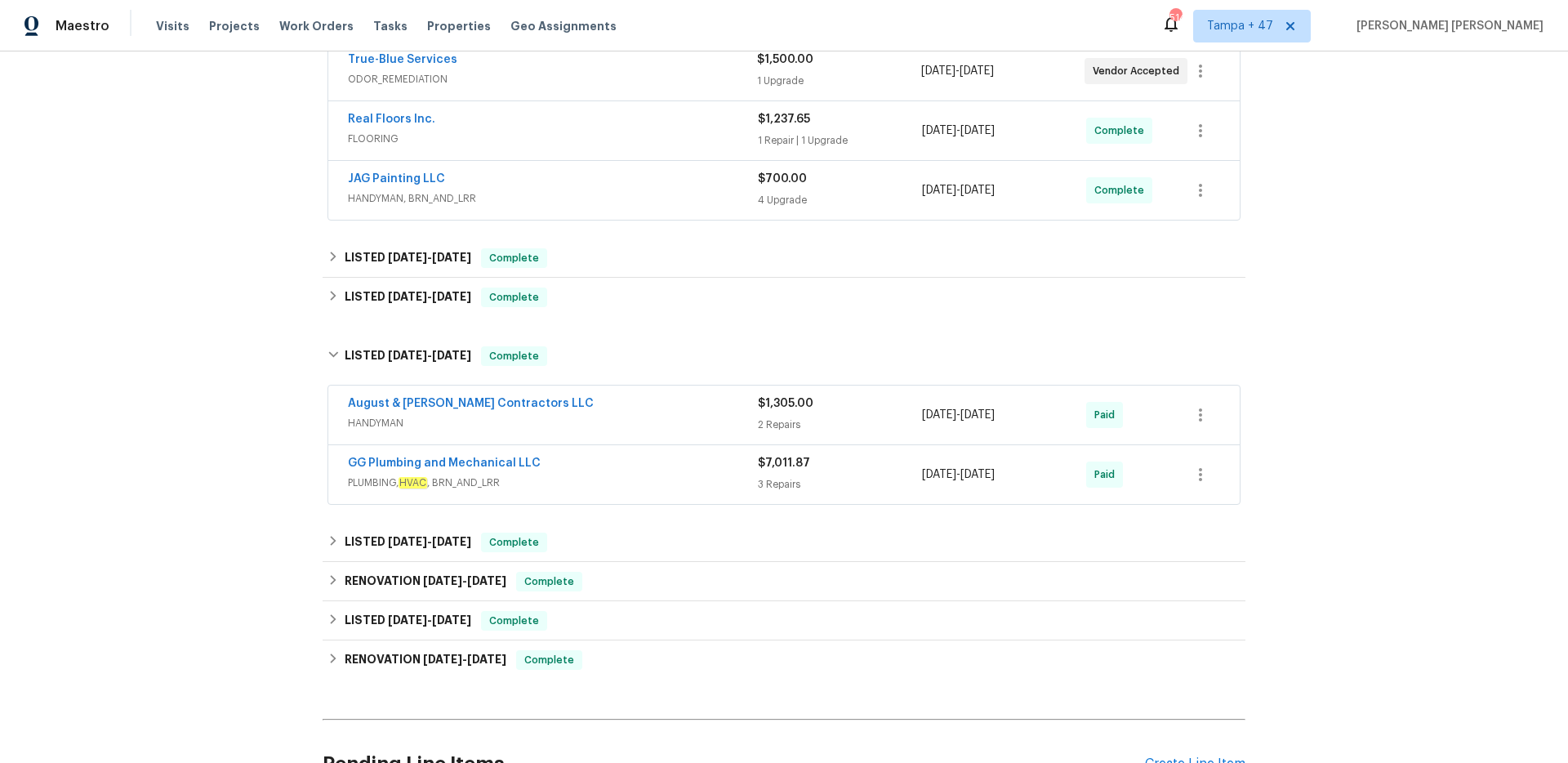
click at [663, 465] on div "GG Plumbing and Mechanical LLC" at bounding box center [553, 465] width 410 height 20
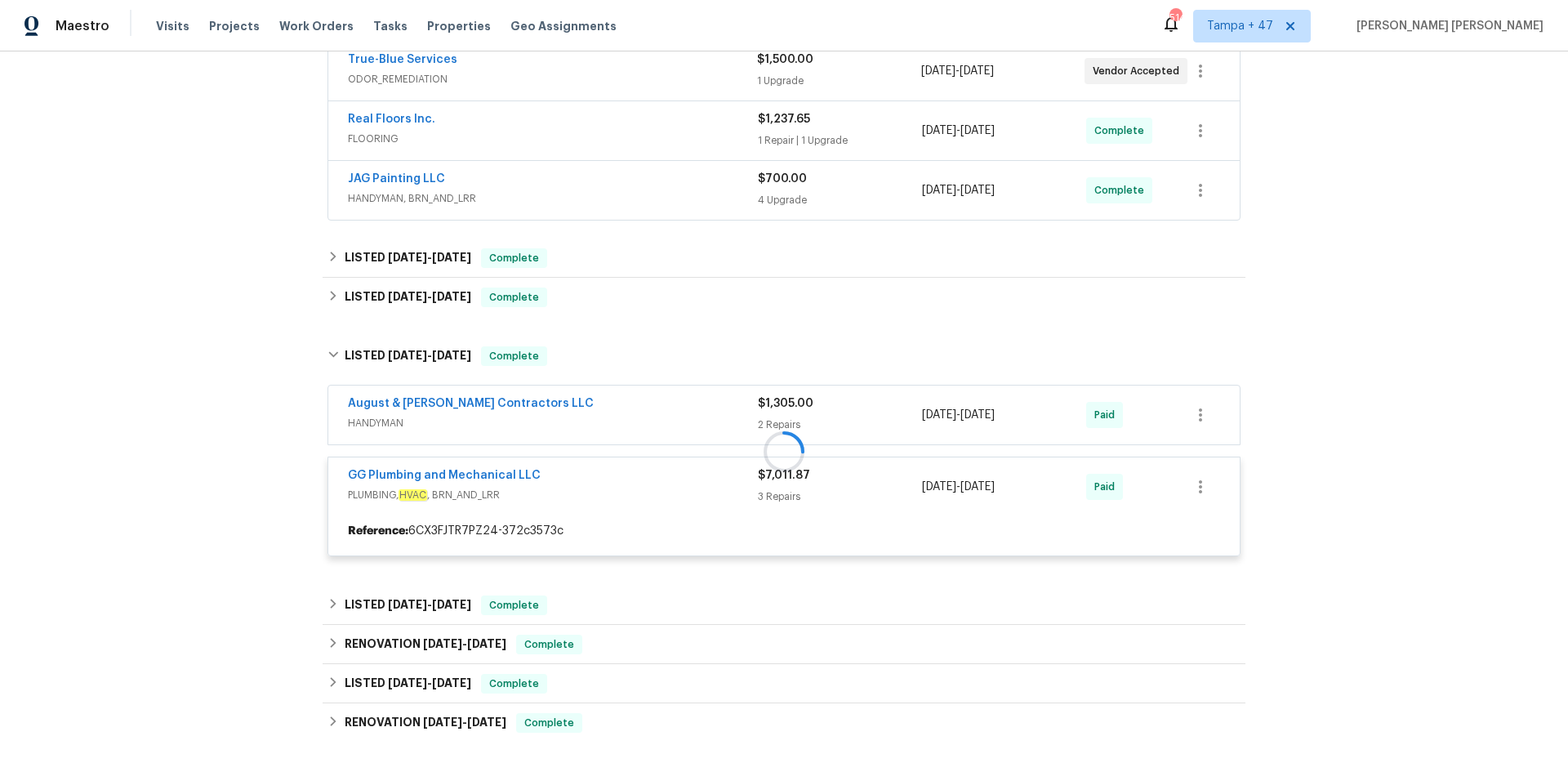
click at [679, 424] on div at bounding box center [784, 451] width 923 height 243
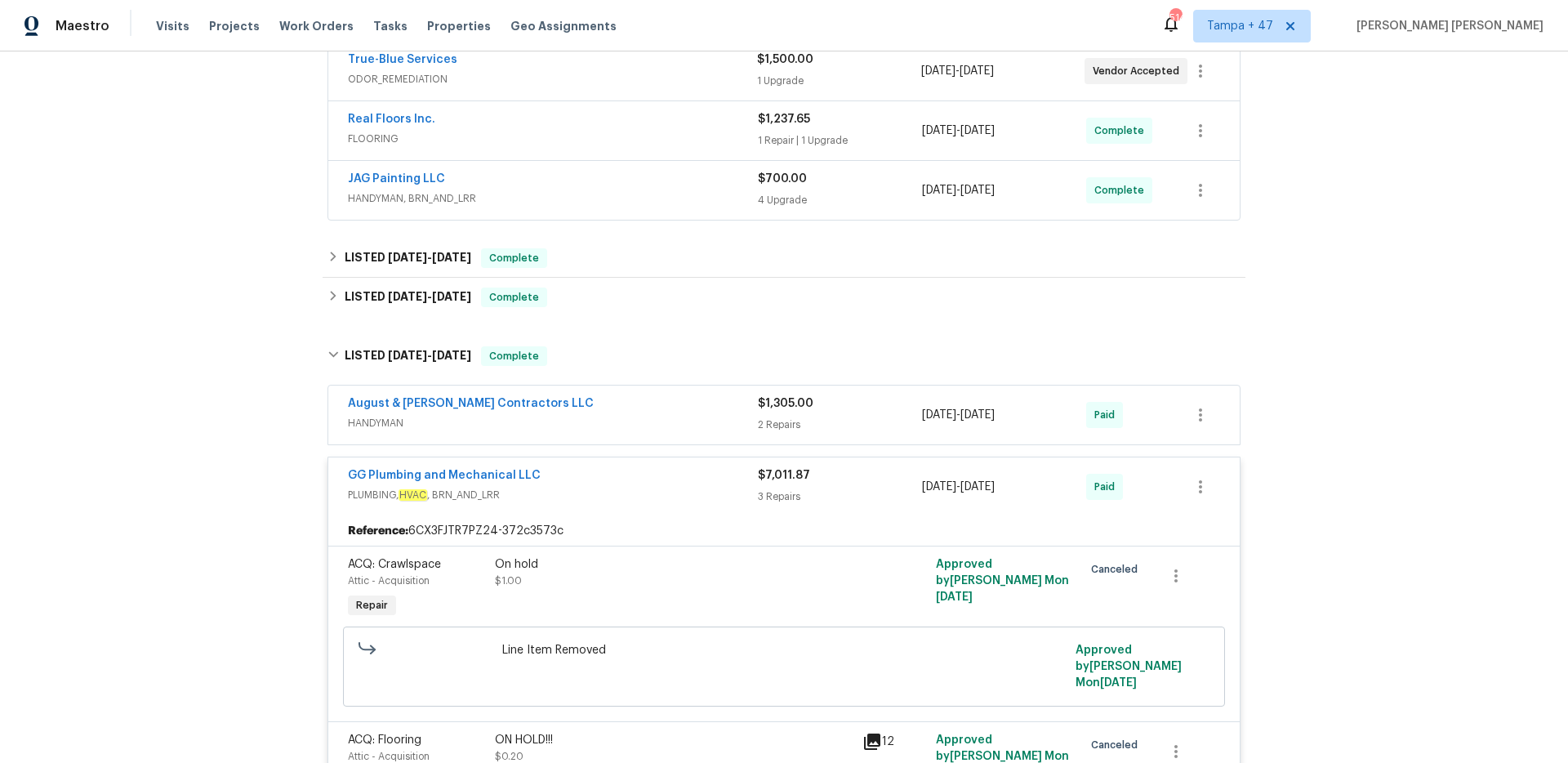
click at [689, 409] on div "August & Suttles Contractors LLC" at bounding box center [553, 405] width 410 height 20
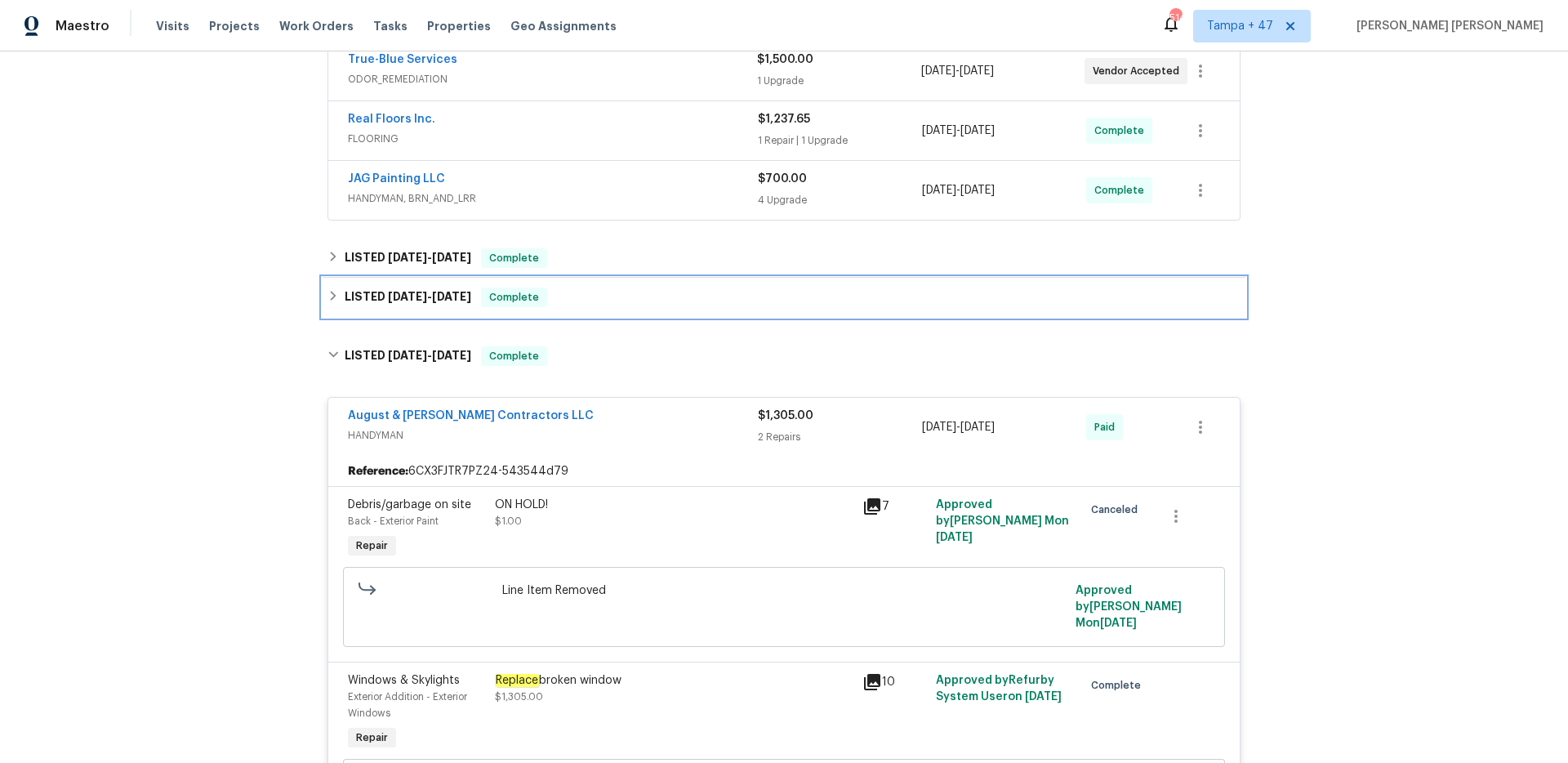
click at [560, 298] on div "LISTED 8/20/25 - 8/22/25 Complete" at bounding box center [784, 298] width 913 height 20
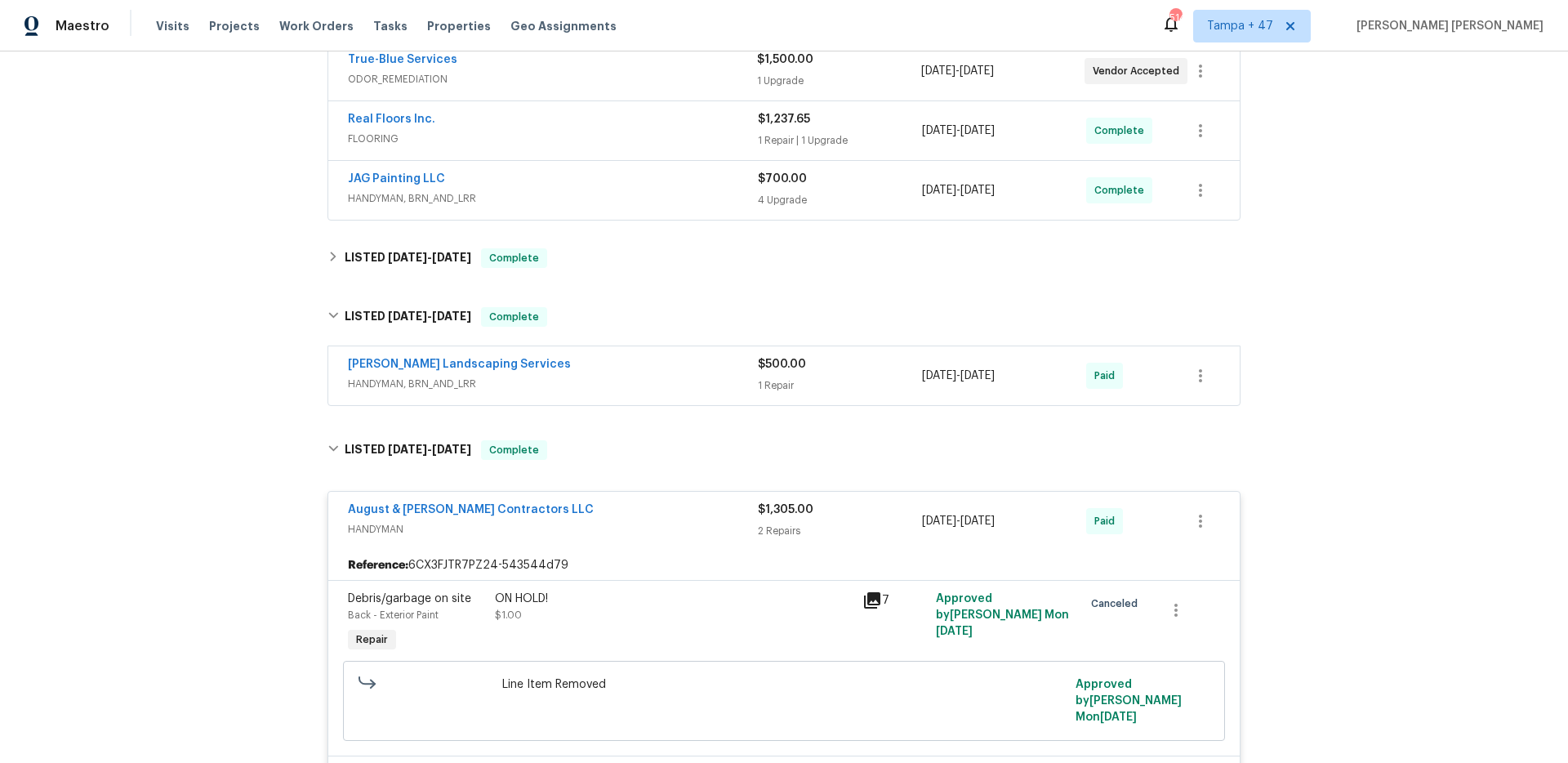
click at [671, 382] on span "HANDYMAN, BRN_AND_LRR" at bounding box center [553, 384] width 410 height 16
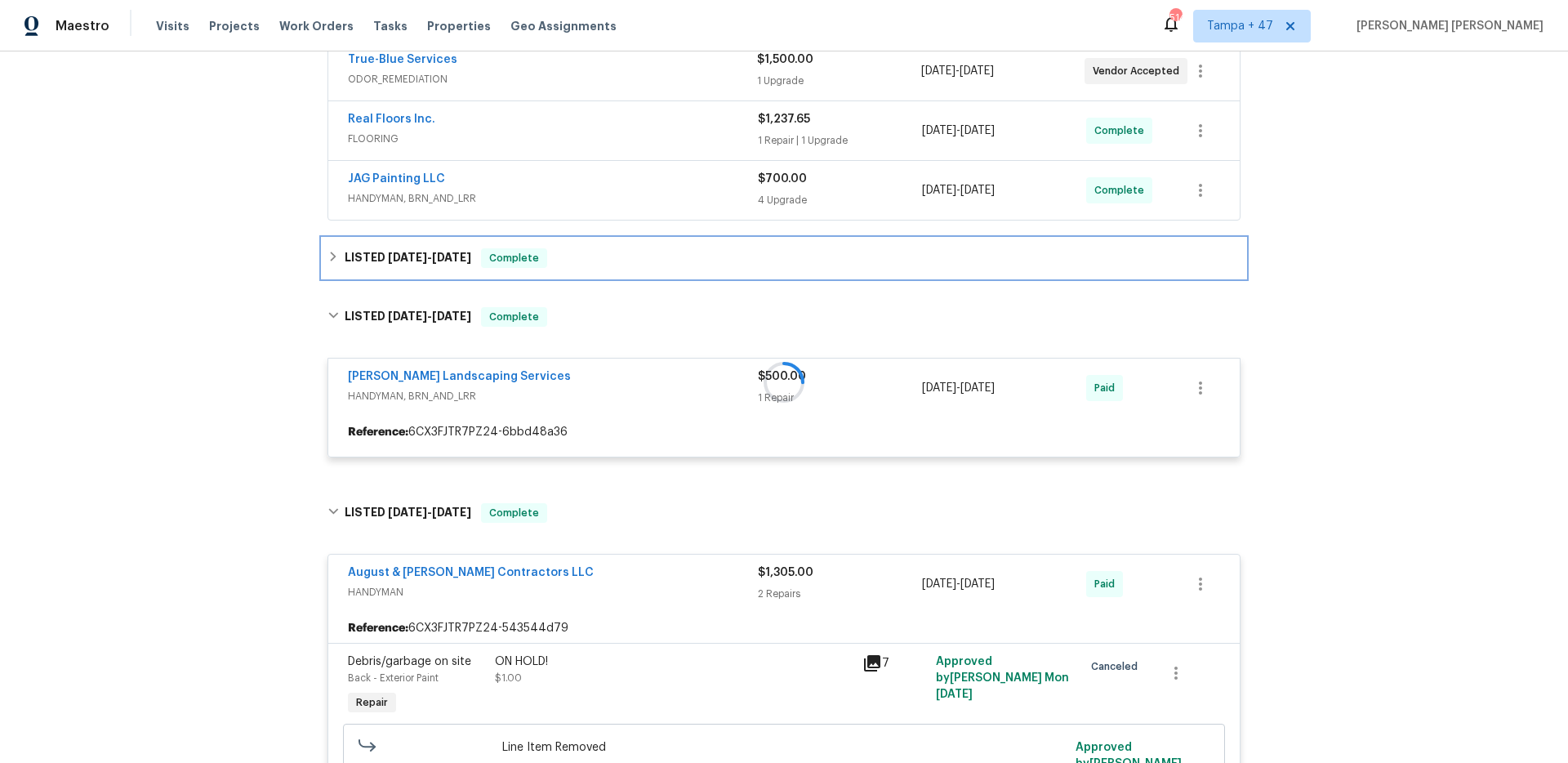
click at [535, 264] on div "LISTED 9/5/25 - 9/8/25 Complete" at bounding box center [784, 258] width 913 height 20
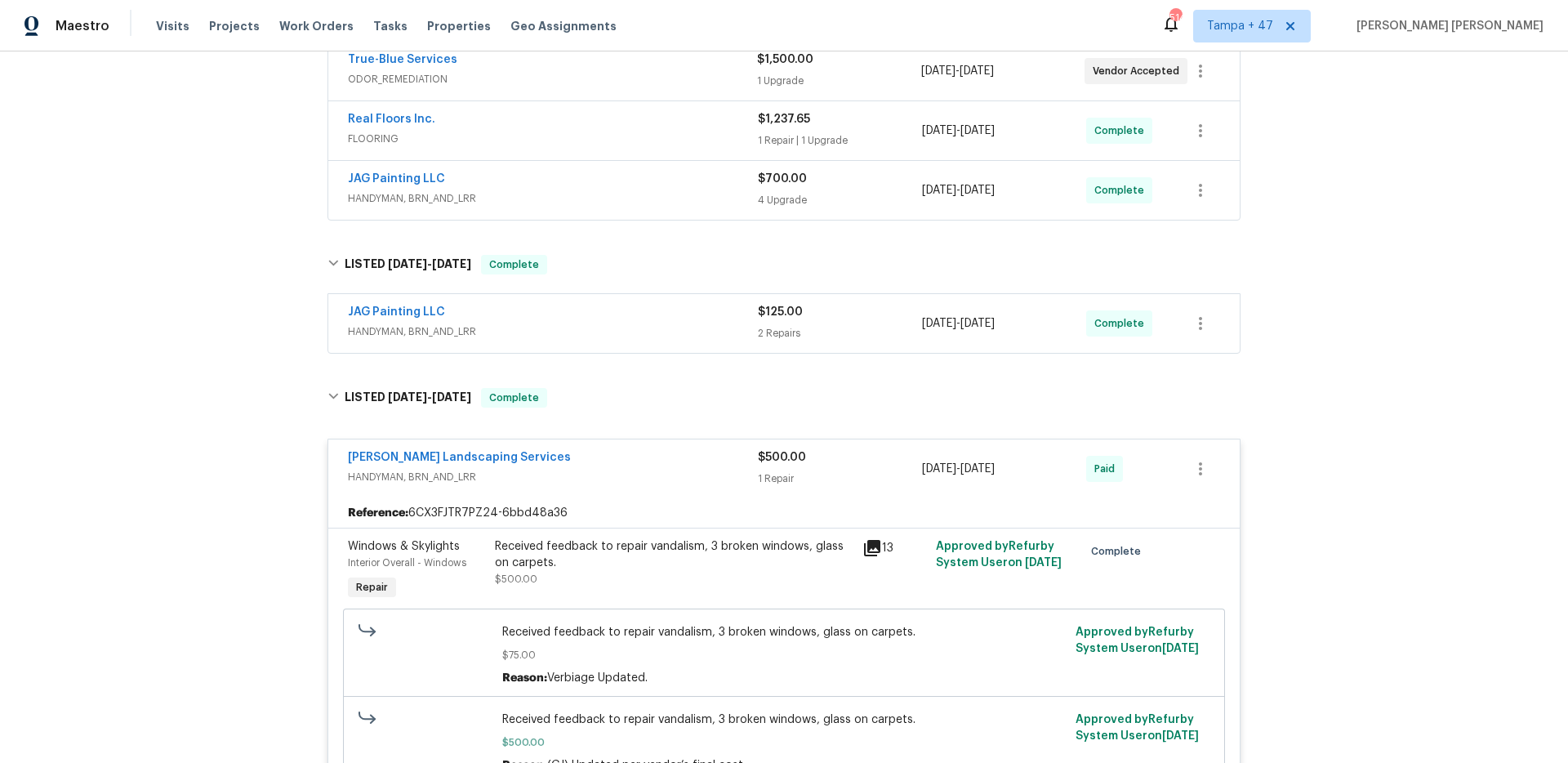
click at [672, 331] on span "HANDYMAN, BRN_AND_LRR" at bounding box center [553, 331] width 410 height 16
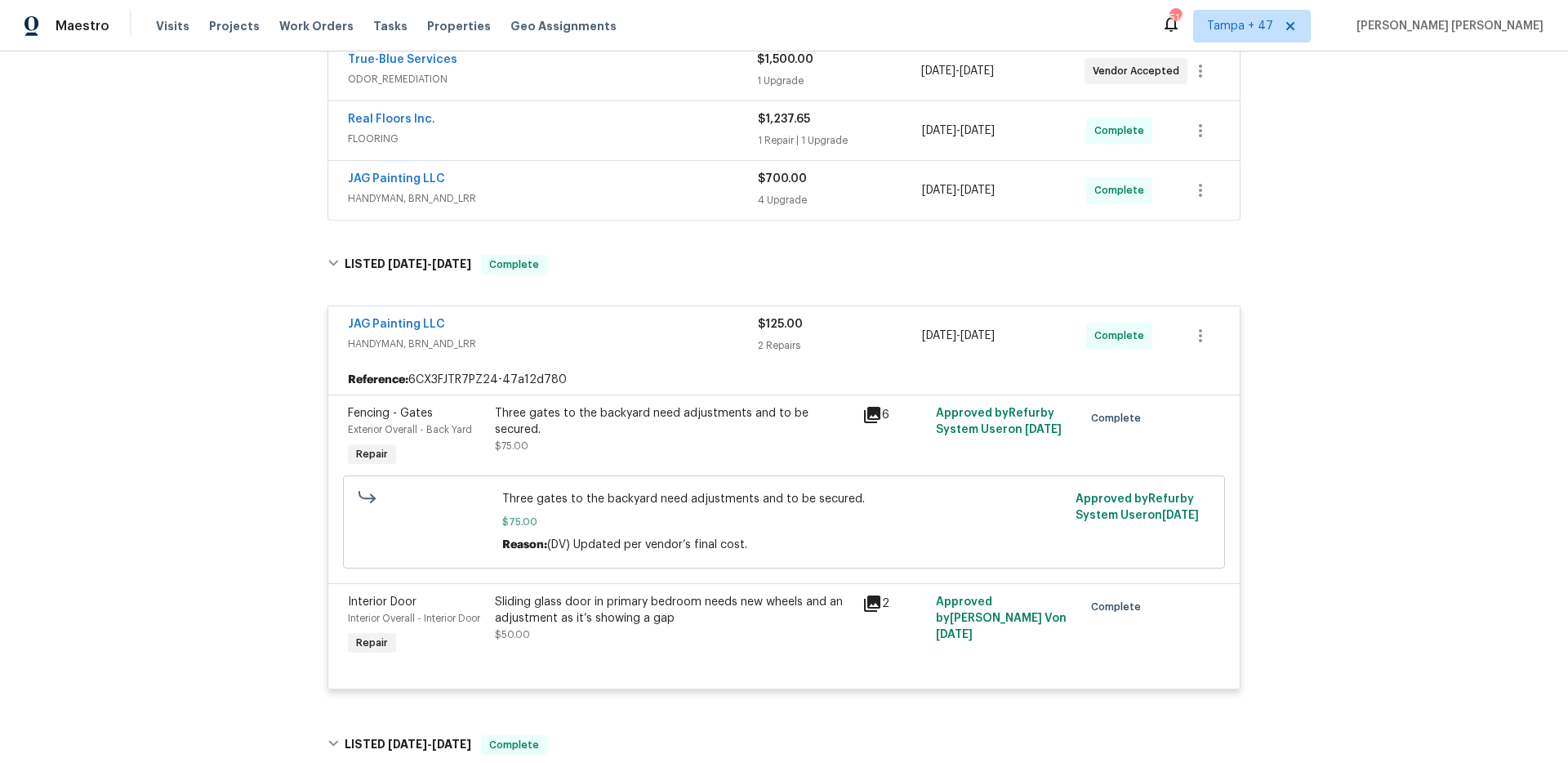
click at [667, 195] on span "HANDYMAN, BRN_AND_LRR" at bounding box center [553, 198] width 410 height 16
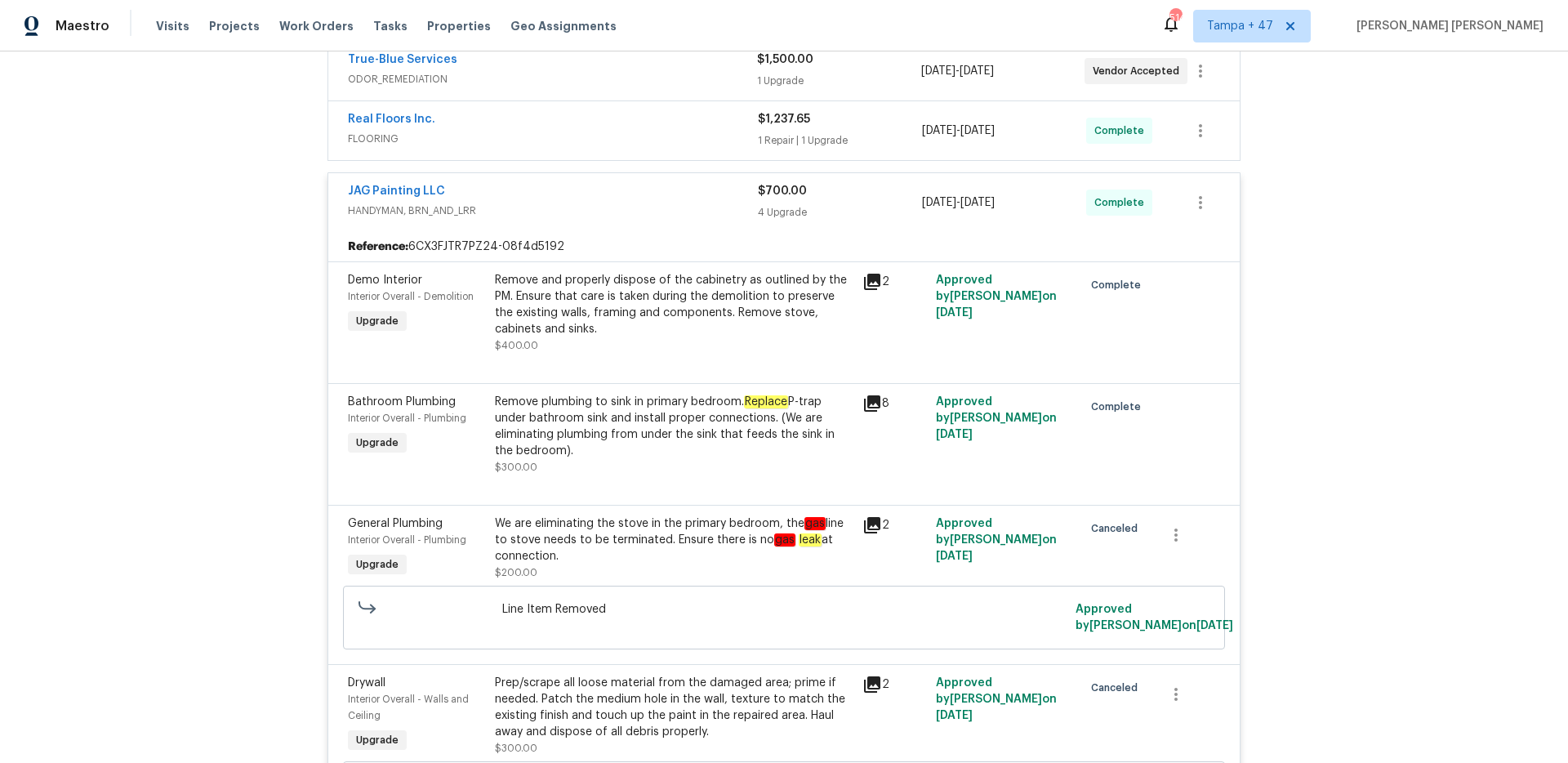
click at [671, 144] on span "FLOORING" at bounding box center [553, 139] width 410 height 16
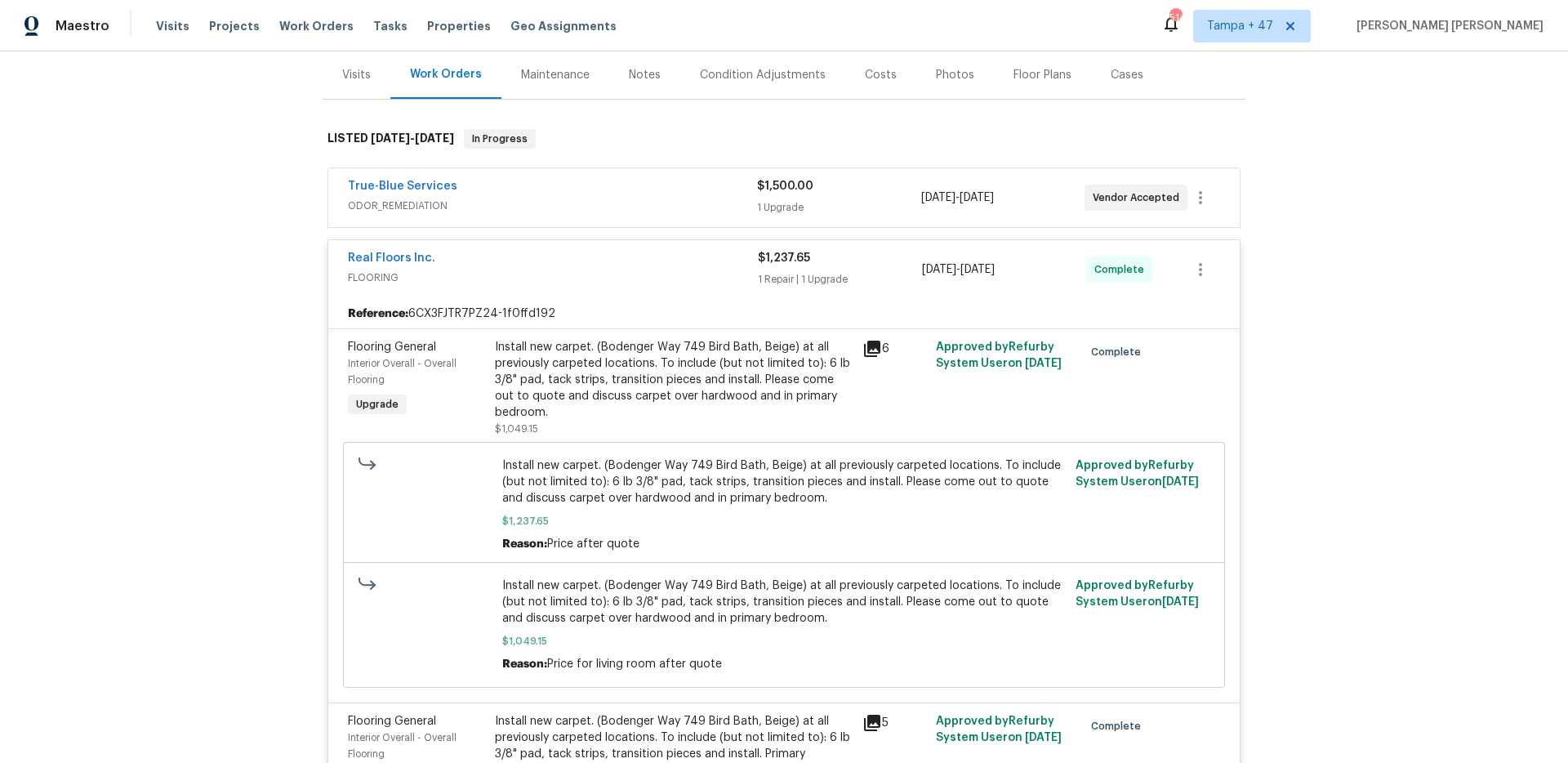
scroll to position [0, 0]
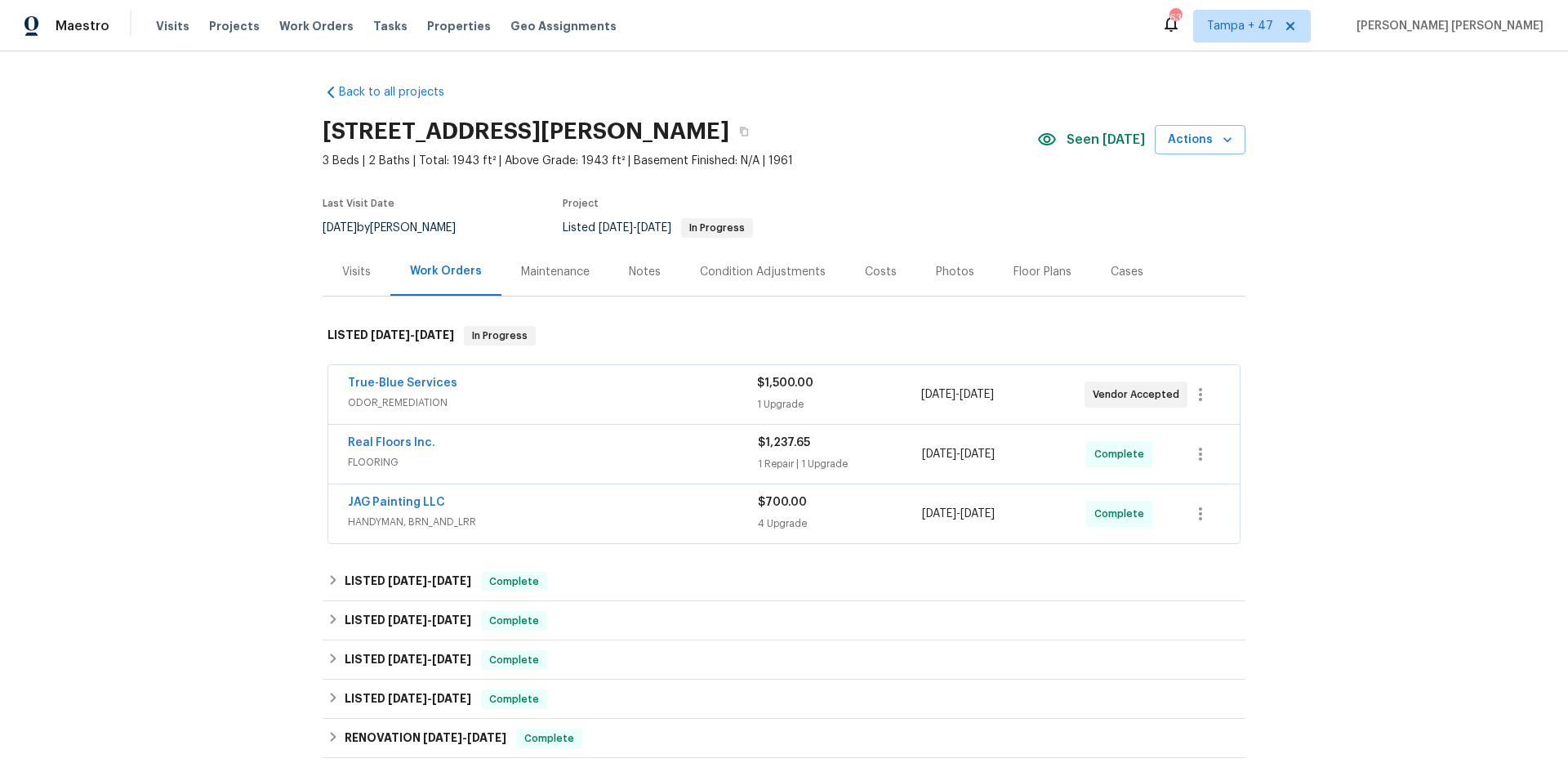
scroll to position [335, 0]
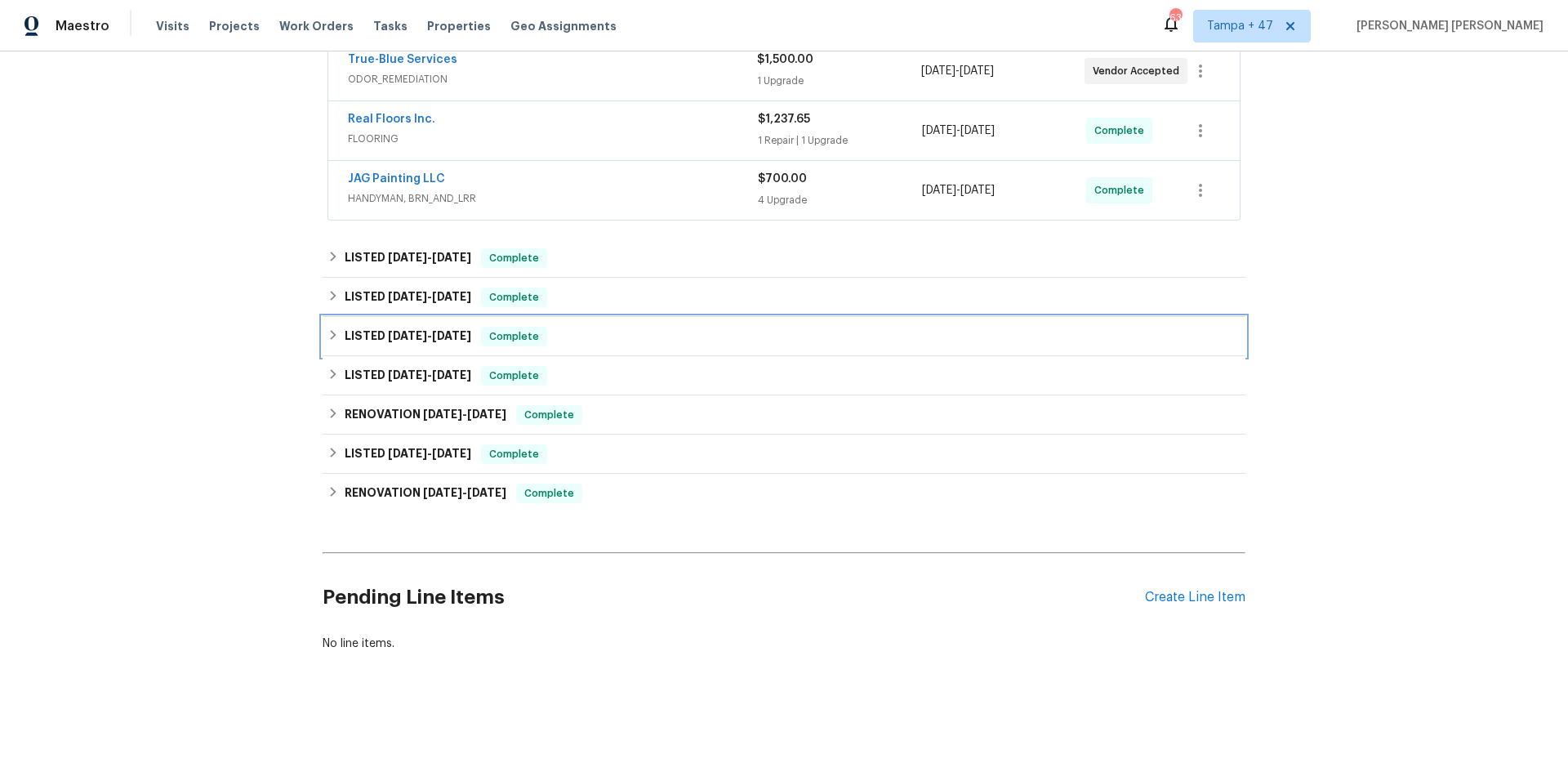
click at [537, 329] on span "Complete" at bounding box center [514, 336] width 62 height 16
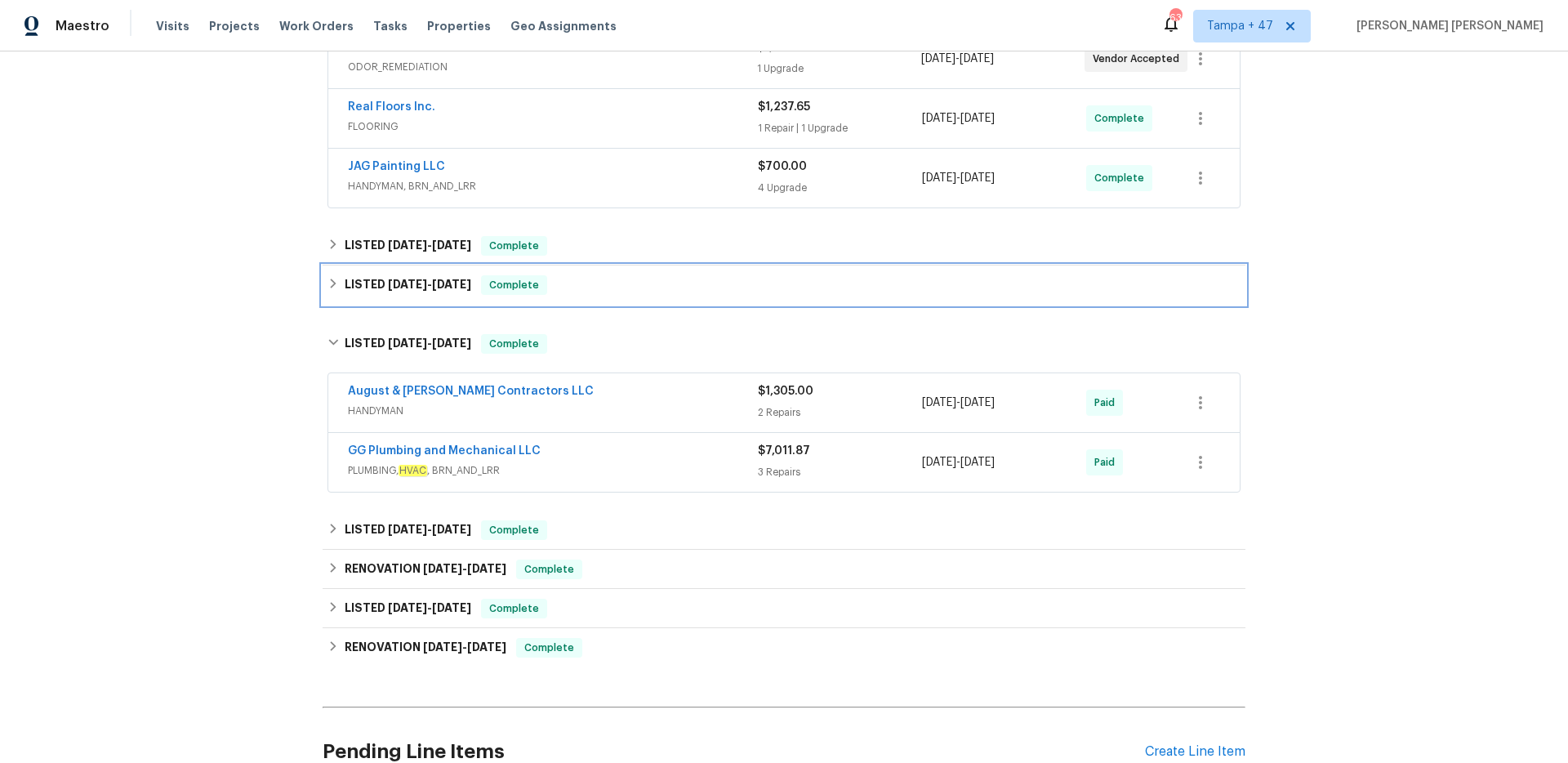
click at [552, 302] on div "LISTED 8/20/25 - 8/22/25 Complete" at bounding box center [784, 285] width 923 height 39
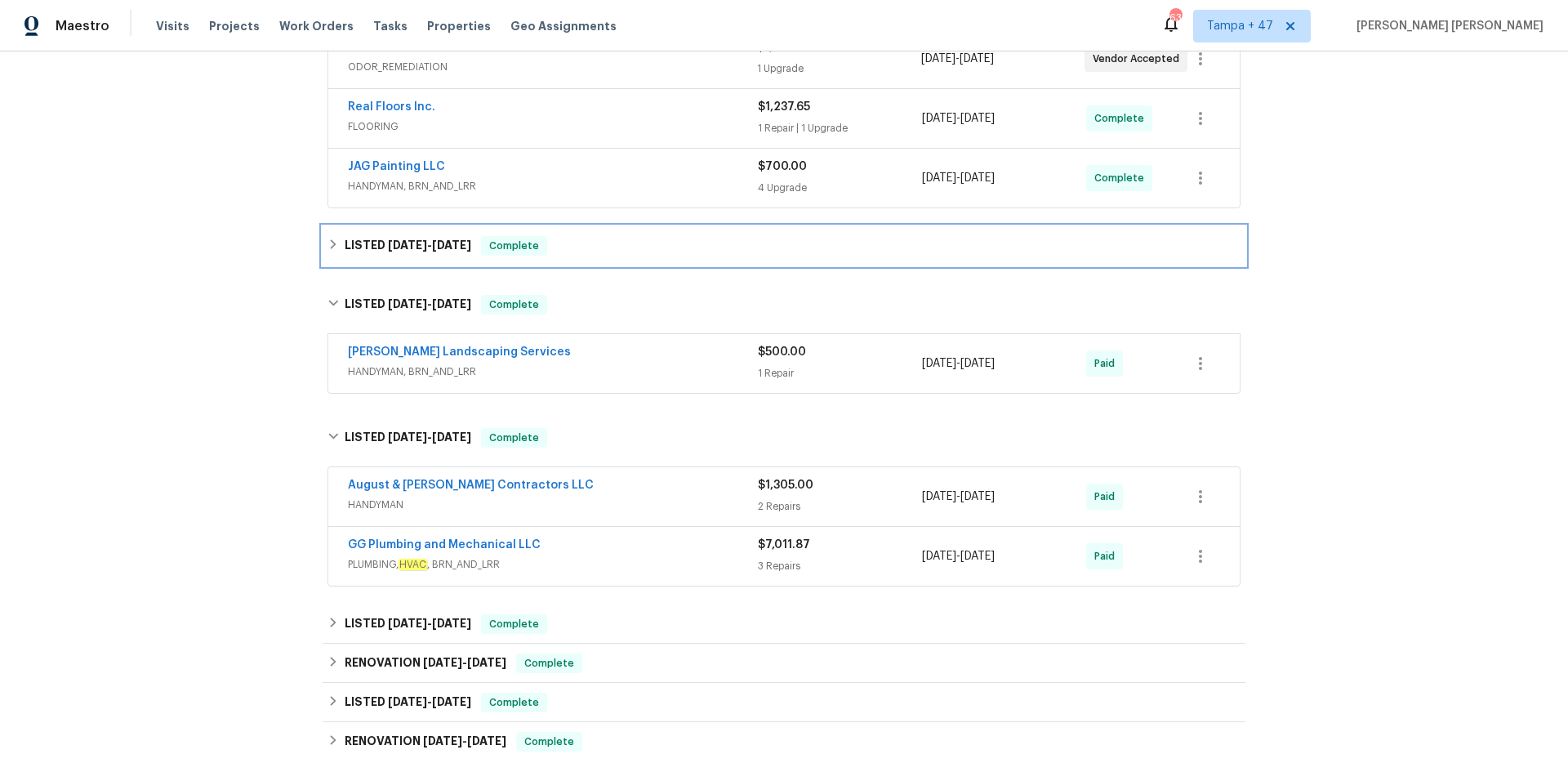
click at [582, 256] on div "LISTED 9/5/25 - 9/8/25 Complete" at bounding box center [784, 246] width 923 height 39
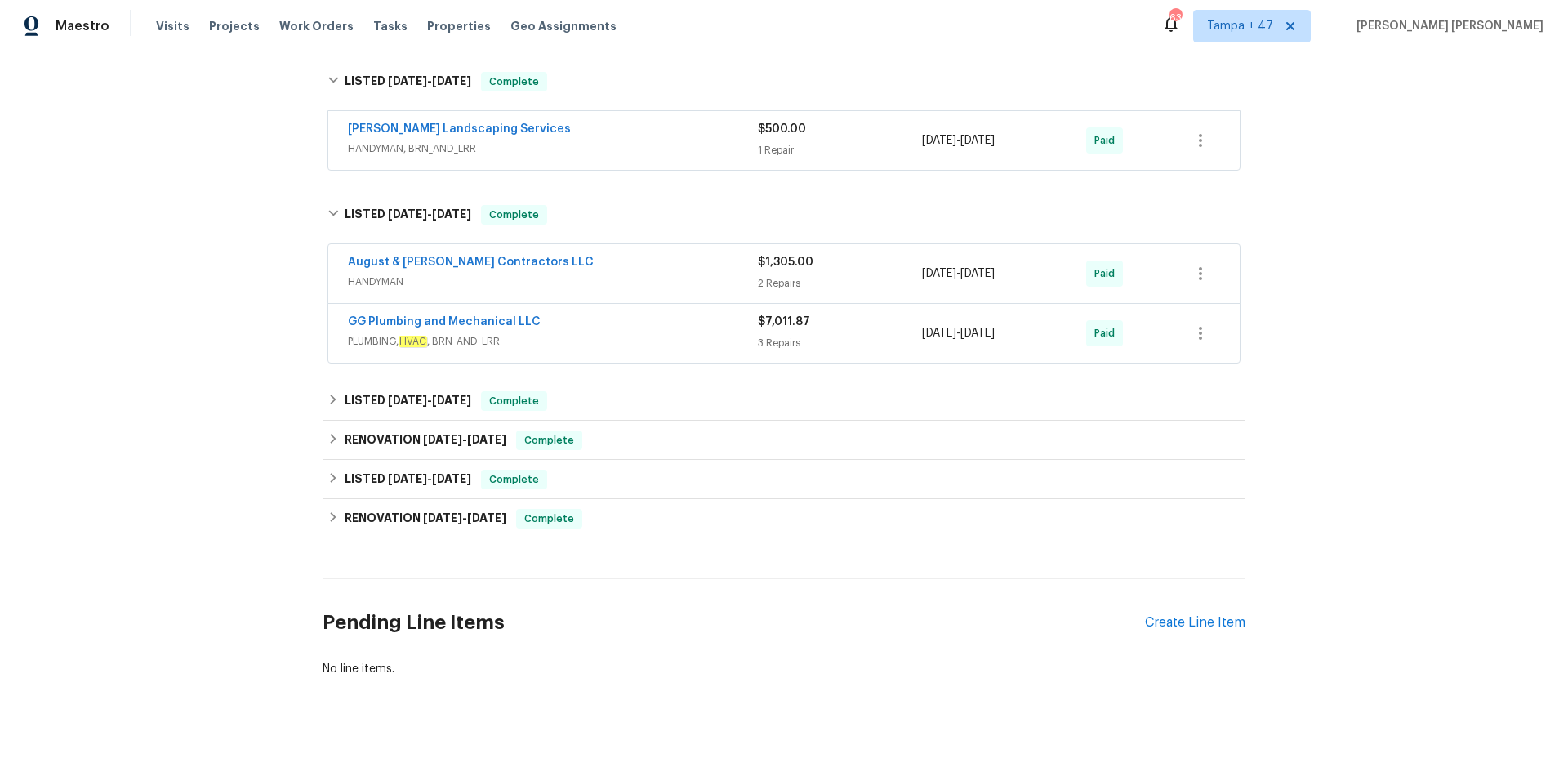
scroll to position [677, 0]
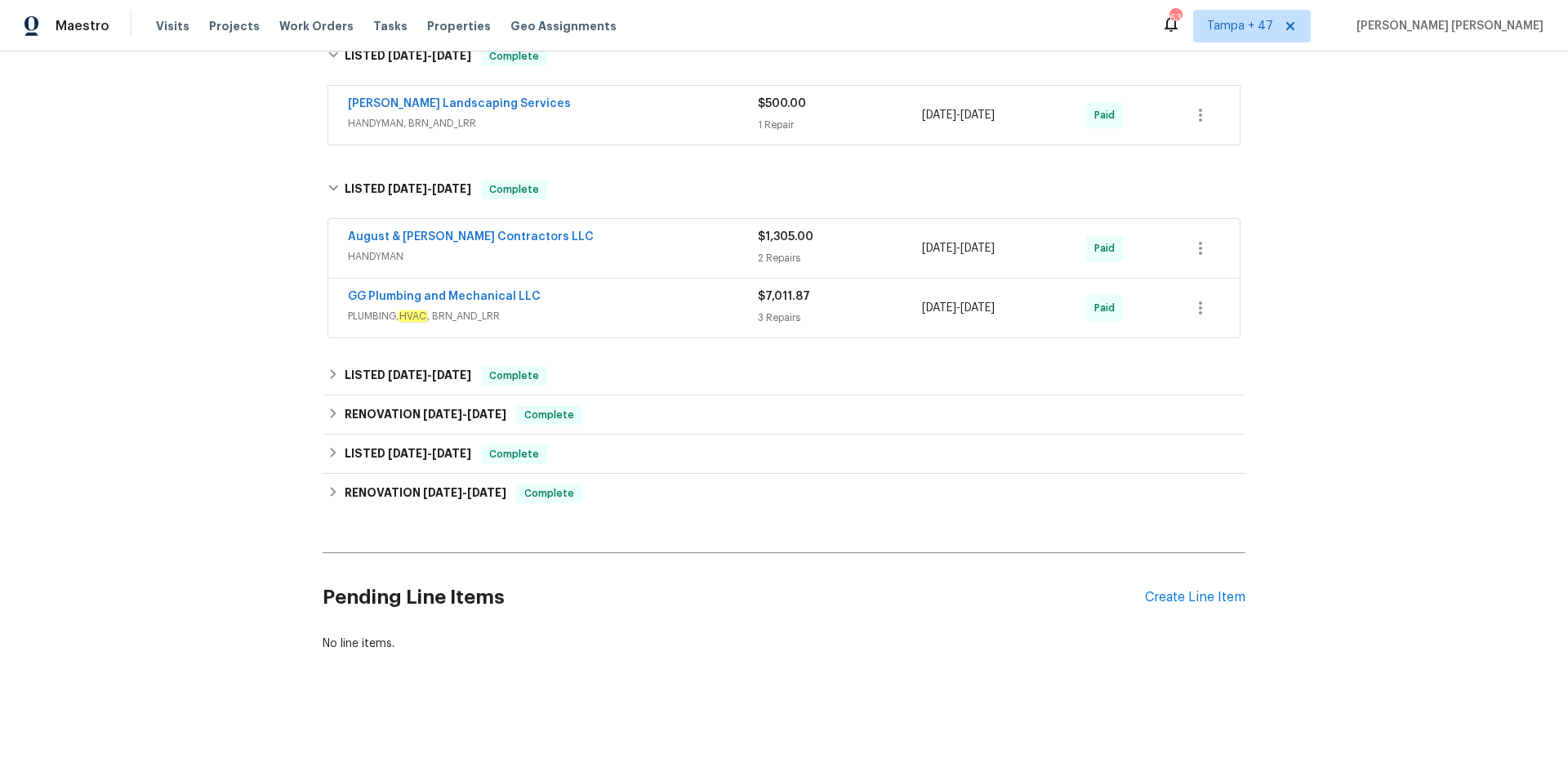
click at [645, 289] on div "GG Plumbing and Mechanical LLC" at bounding box center [553, 298] width 410 height 20
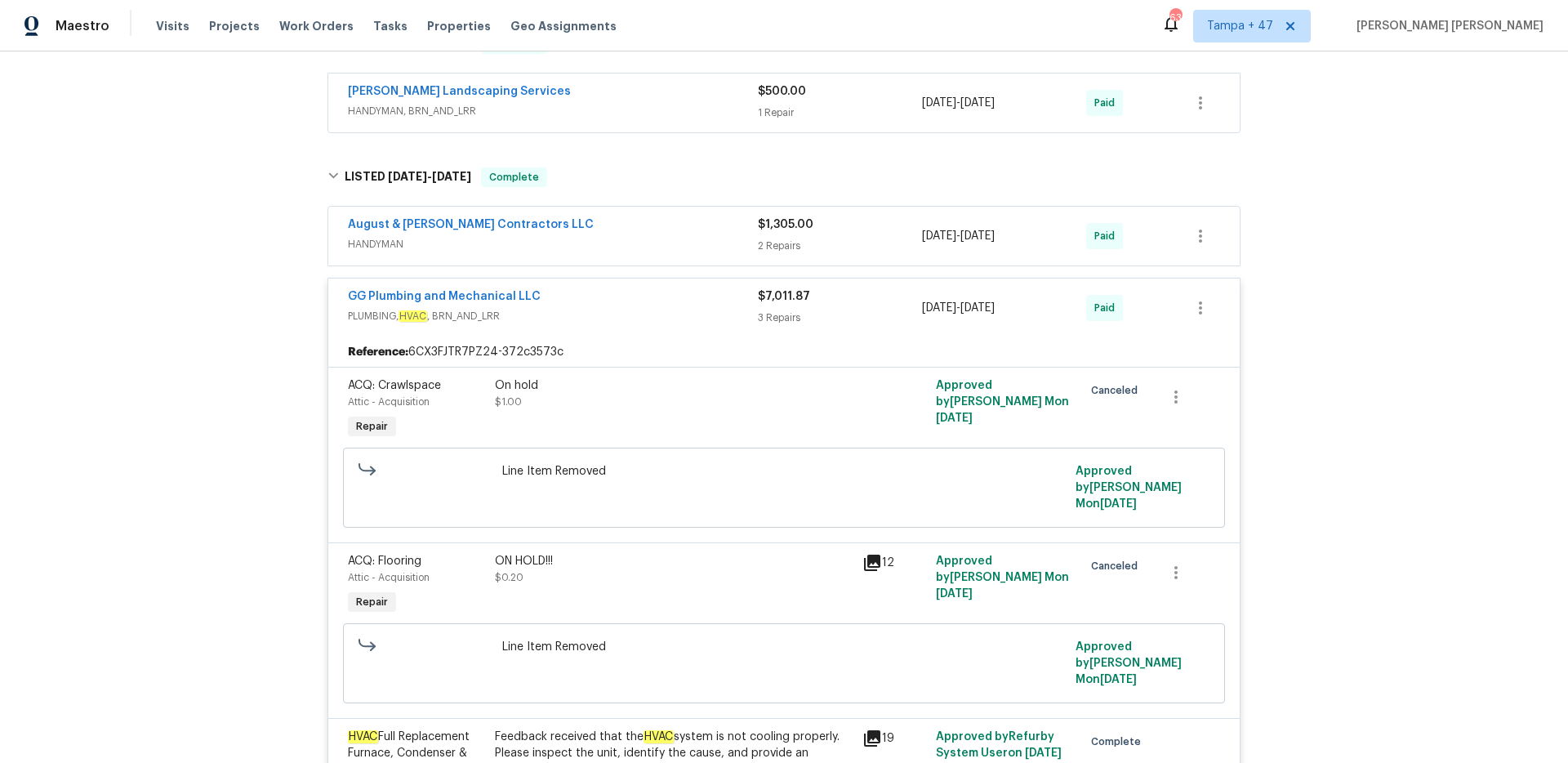
click at [669, 232] on div "August & Suttles Contractors LLC" at bounding box center [553, 226] width 410 height 20
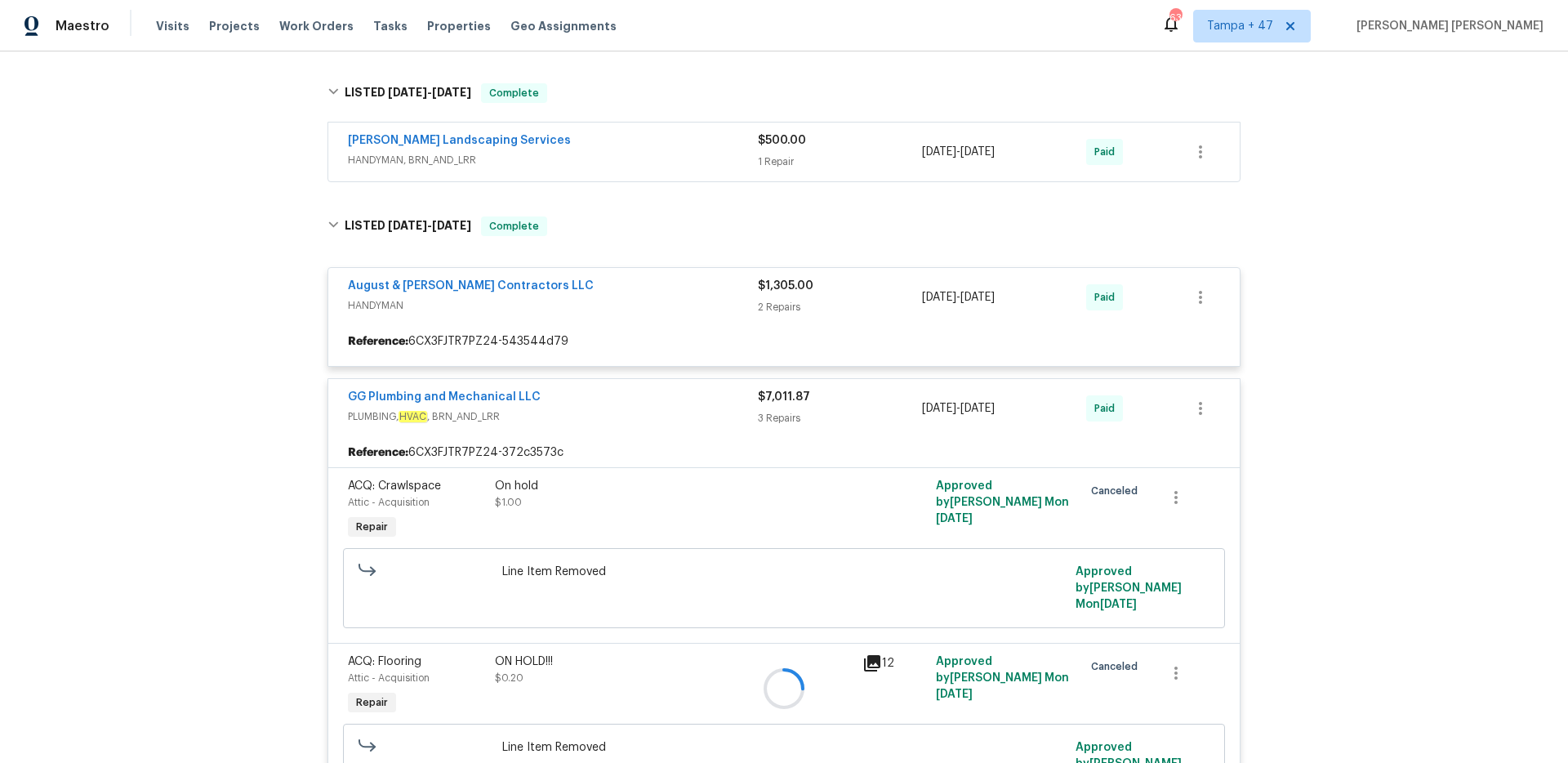
scroll to position [599, 0]
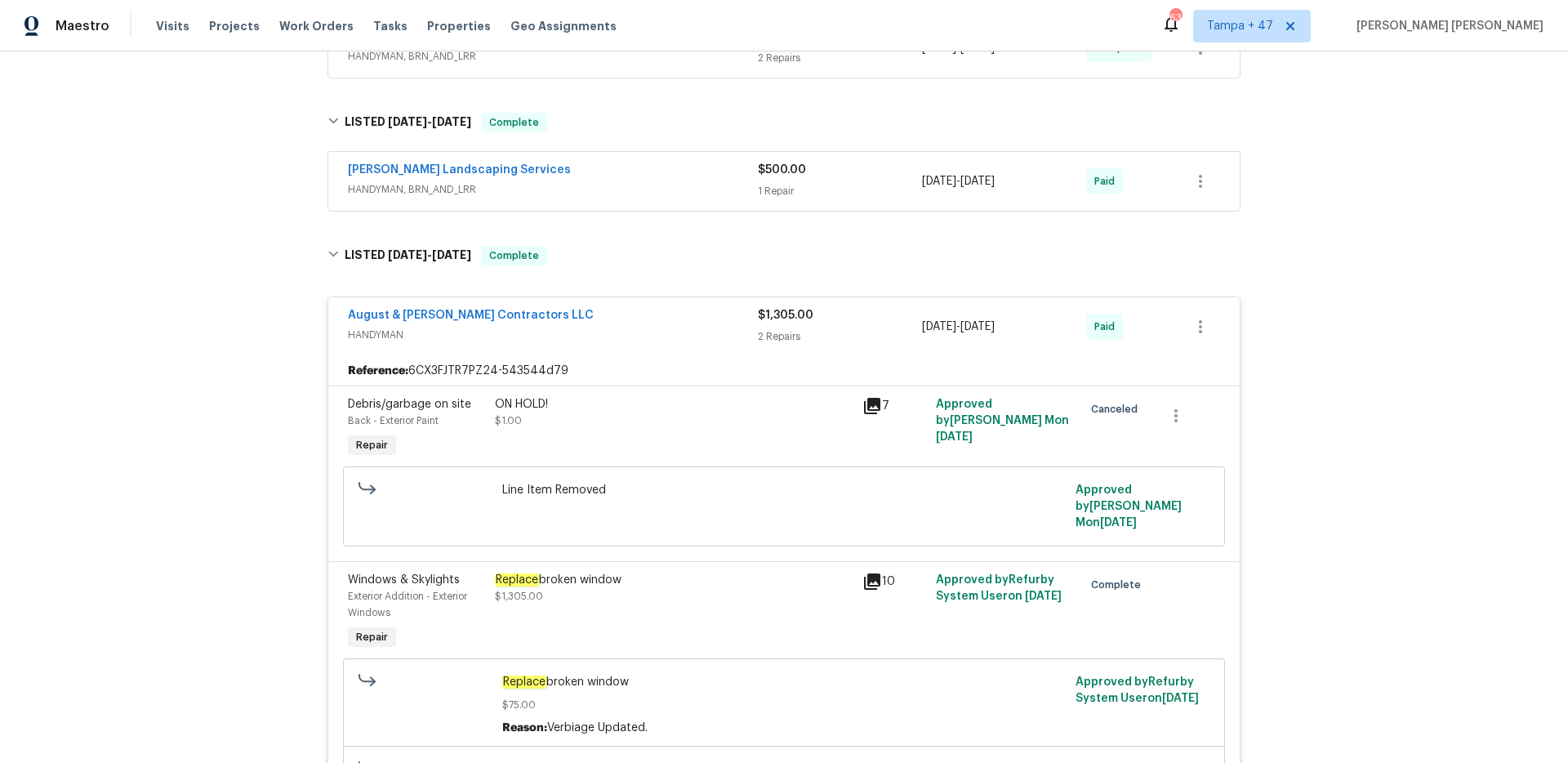
click at [675, 192] on span "HANDYMAN, BRN_AND_LRR" at bounding box center [553, 189] width 410 height 16
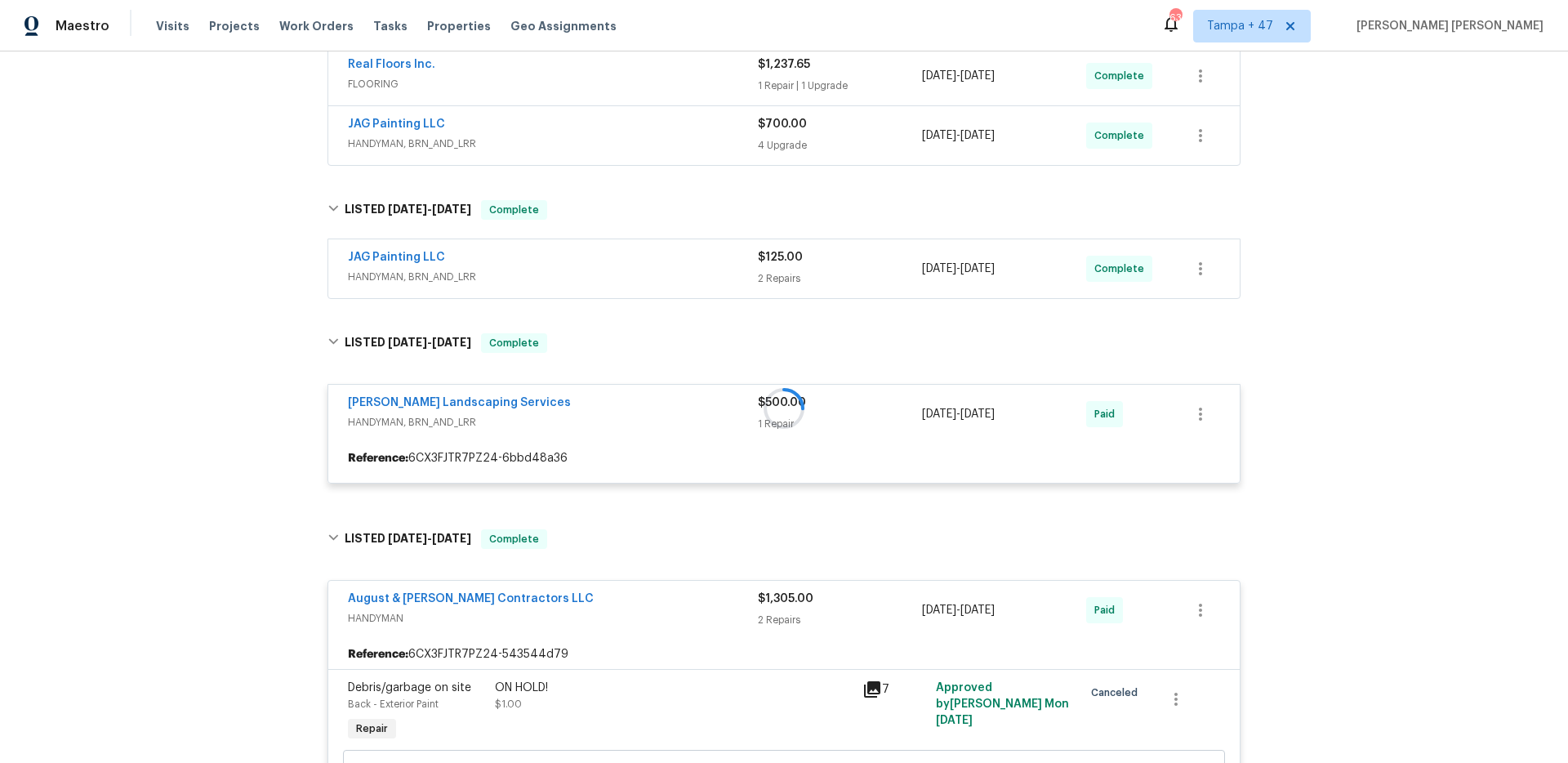
scroll to position [323, 0]
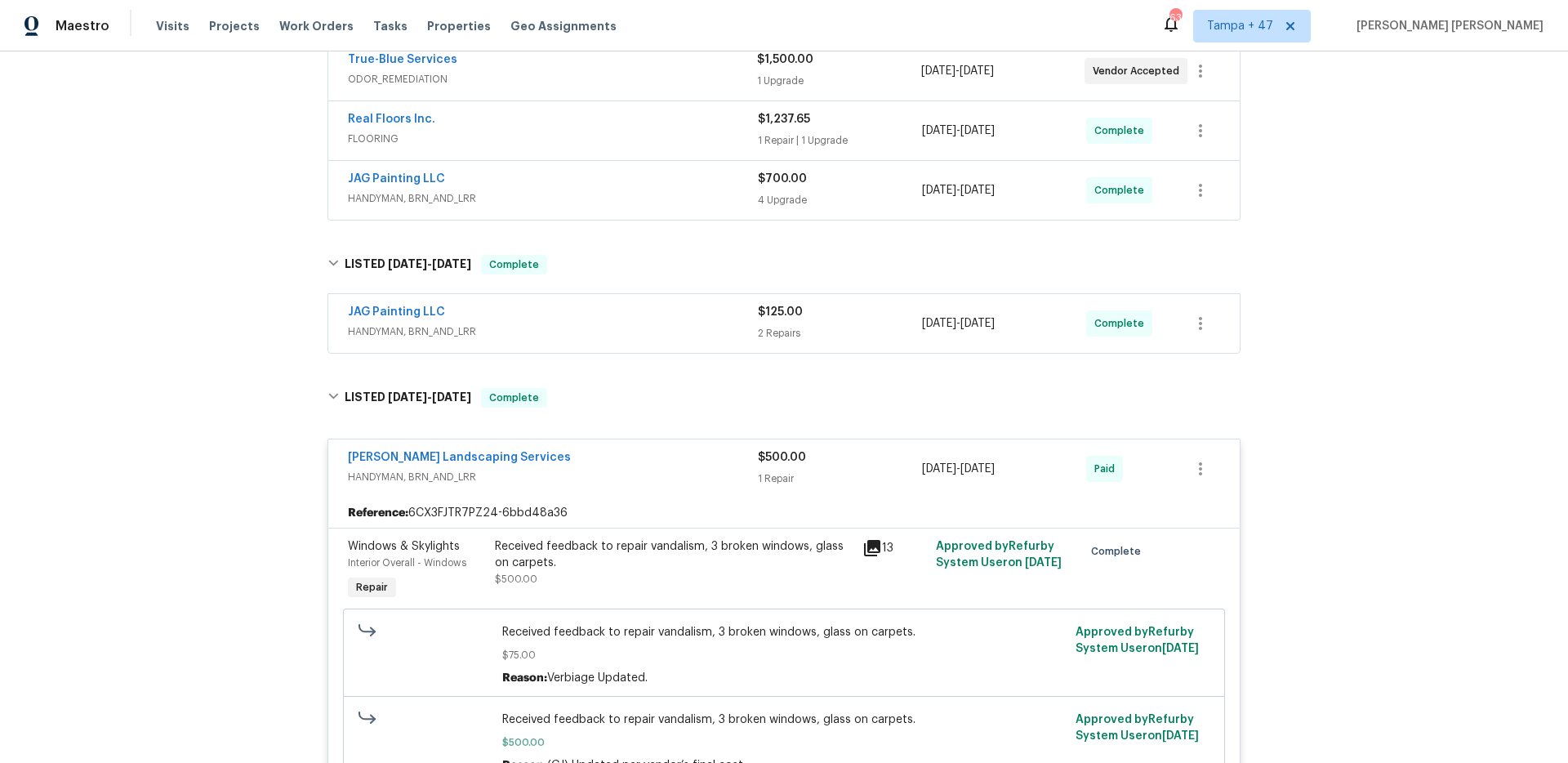
click at [696, 308] on div "JAG Painting LLC" at bounding box center [553, 313] width 410 height 20
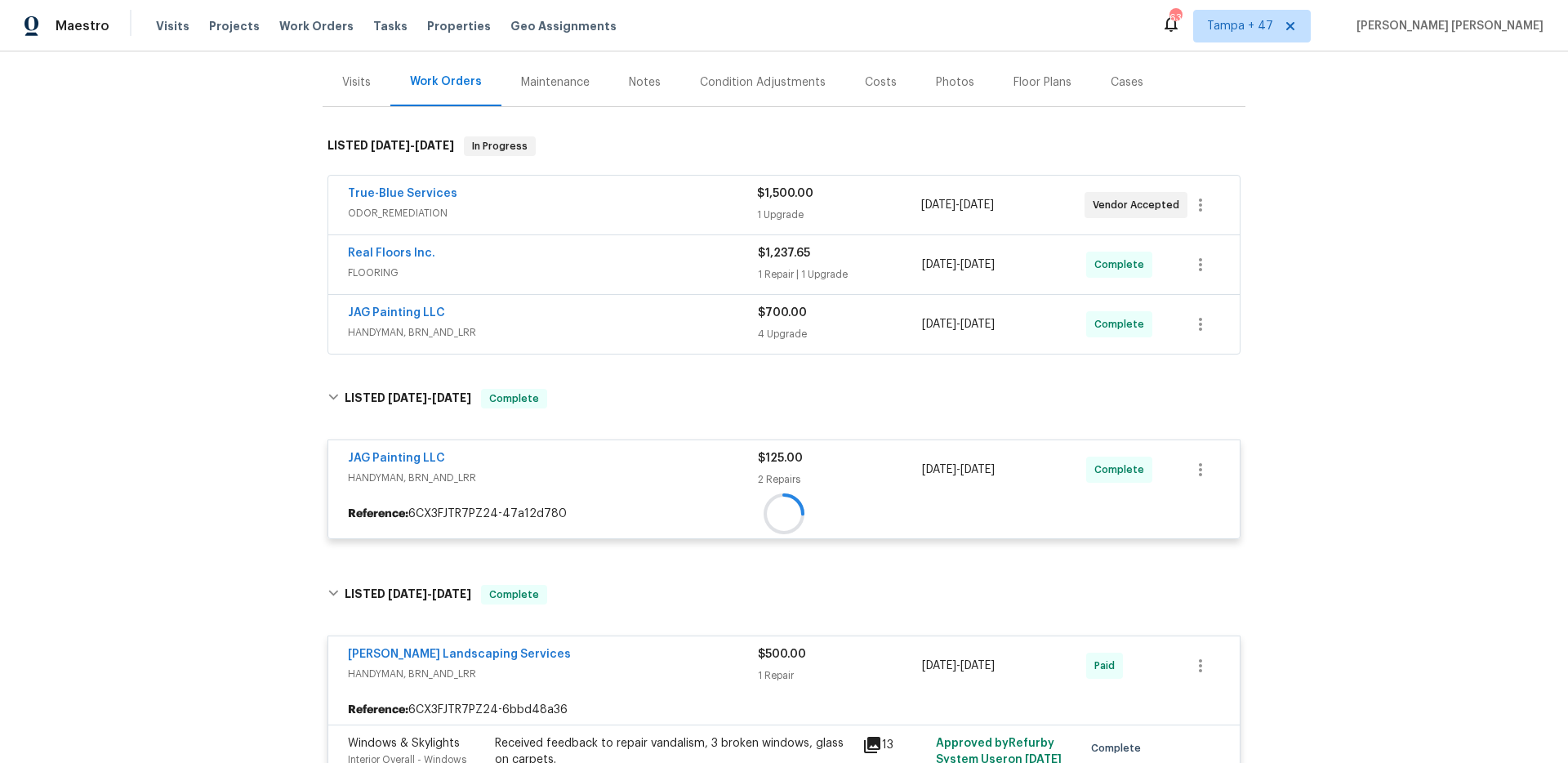
scroll to position [184, 0]
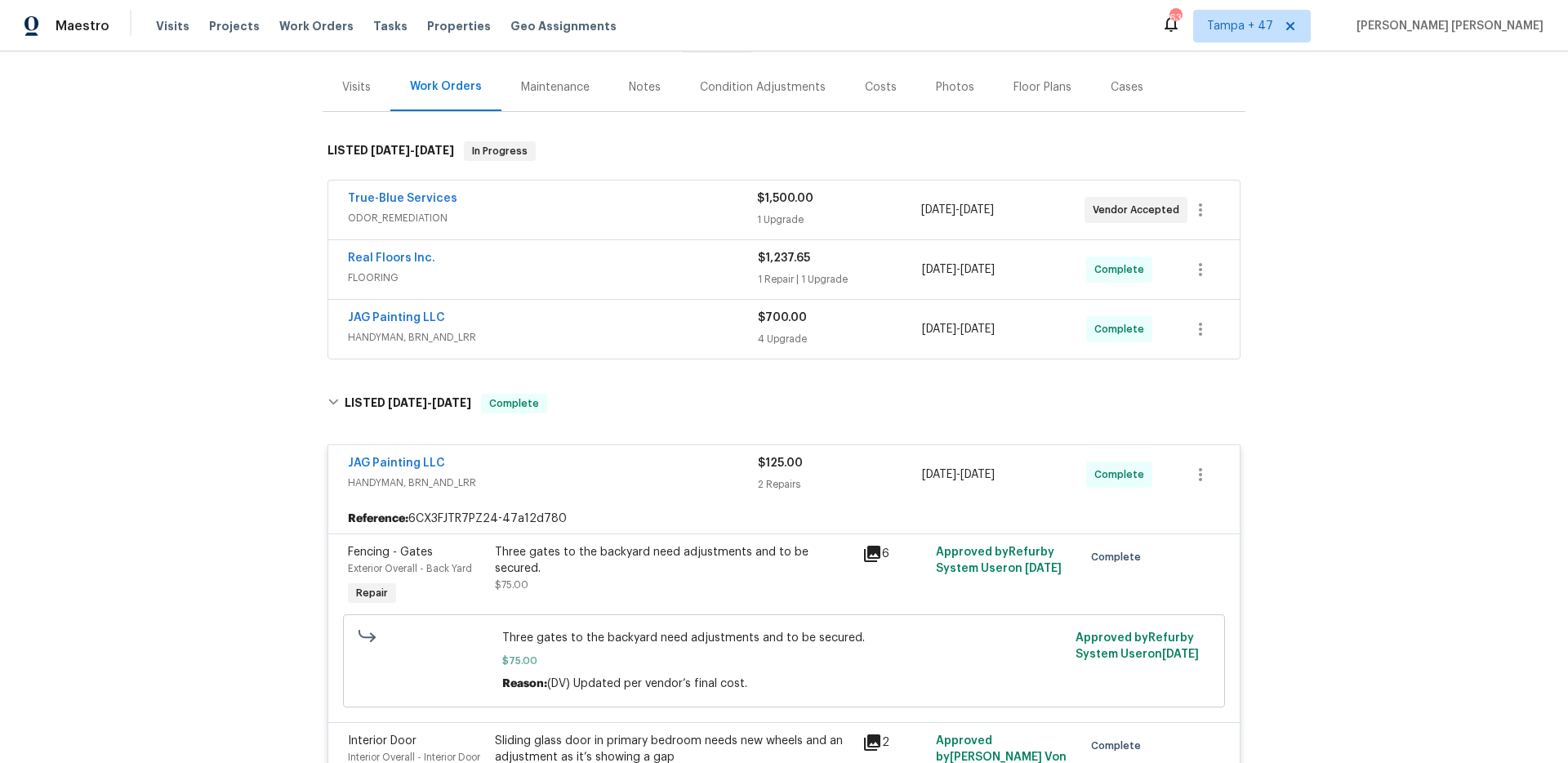
click at [702, 322] on div "JAG Painting LLC" at bounding box center [553, 319] width 410 height 20
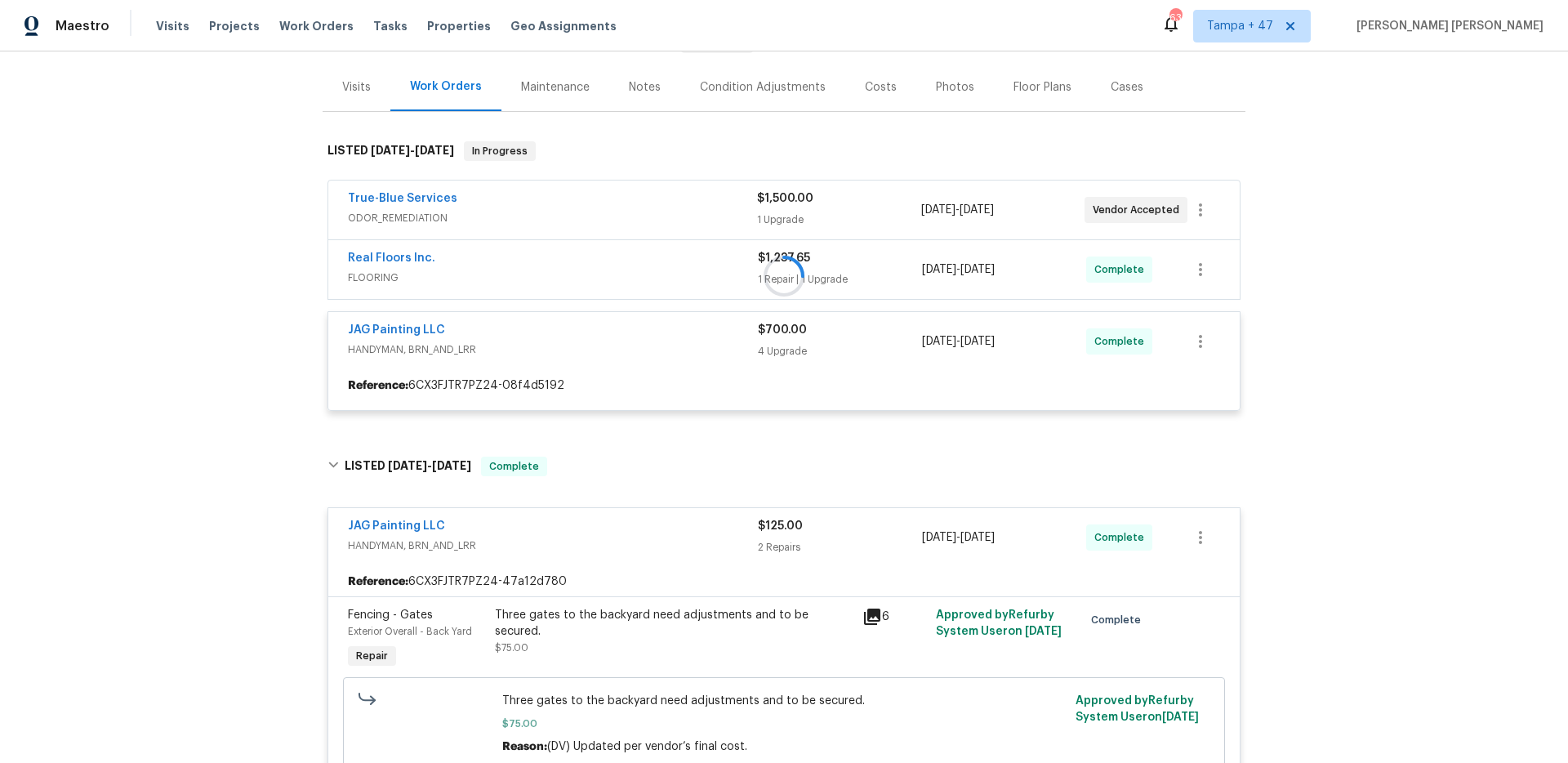
click at [713, 265] on div at bounding box center [784, 275] width 923 height 302
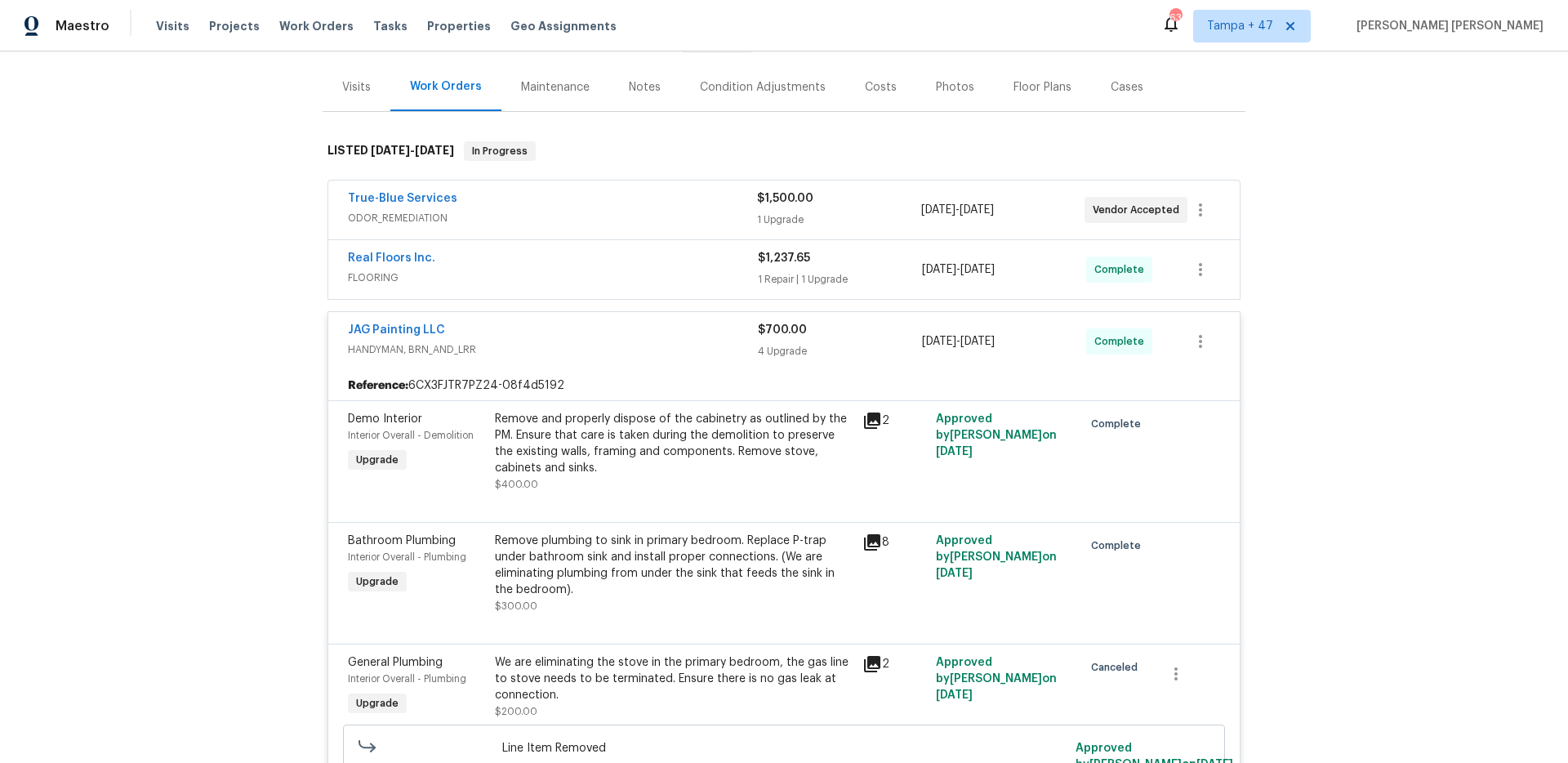
click at [713, 265] on div "Real Floors Inc." at bounding box center [553, 260] width 410 height 20
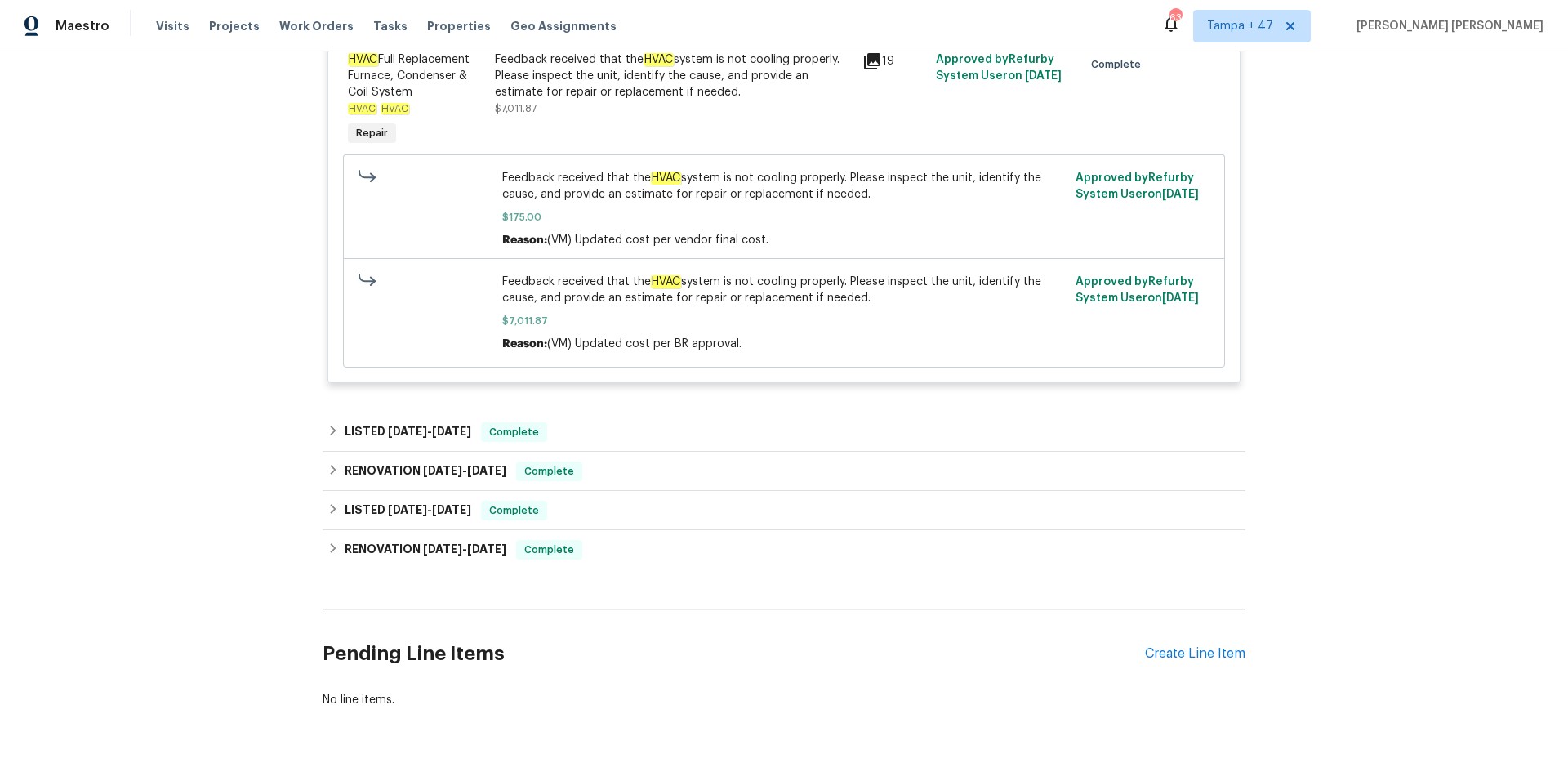
scroll to position [3710, 0]
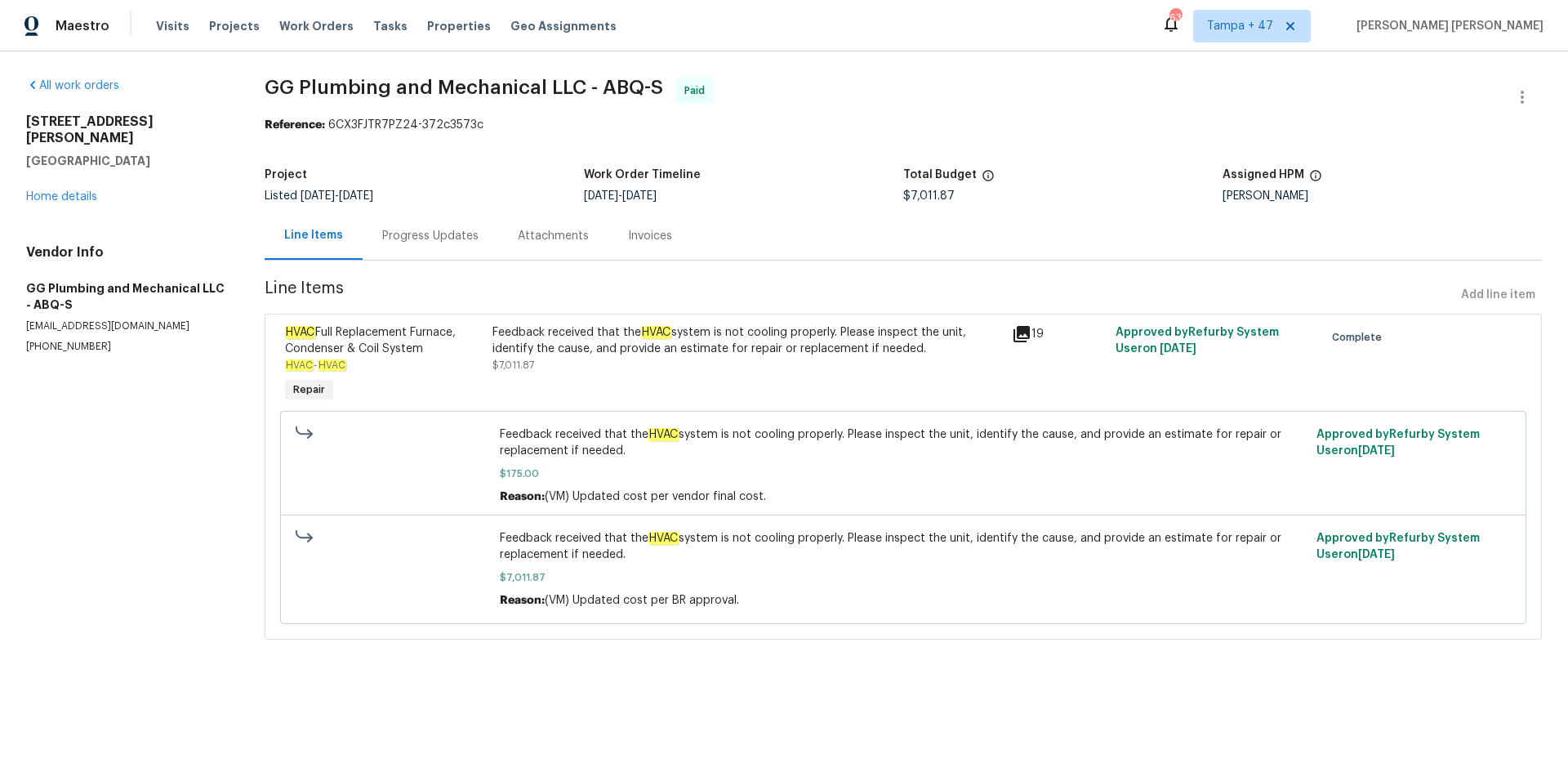
click at [459, 234] on div "Progress Updates" at bounding box center [430, 236] width 96 height 16
